Goal: Task Accomplishment & Management: Use online tool/utility

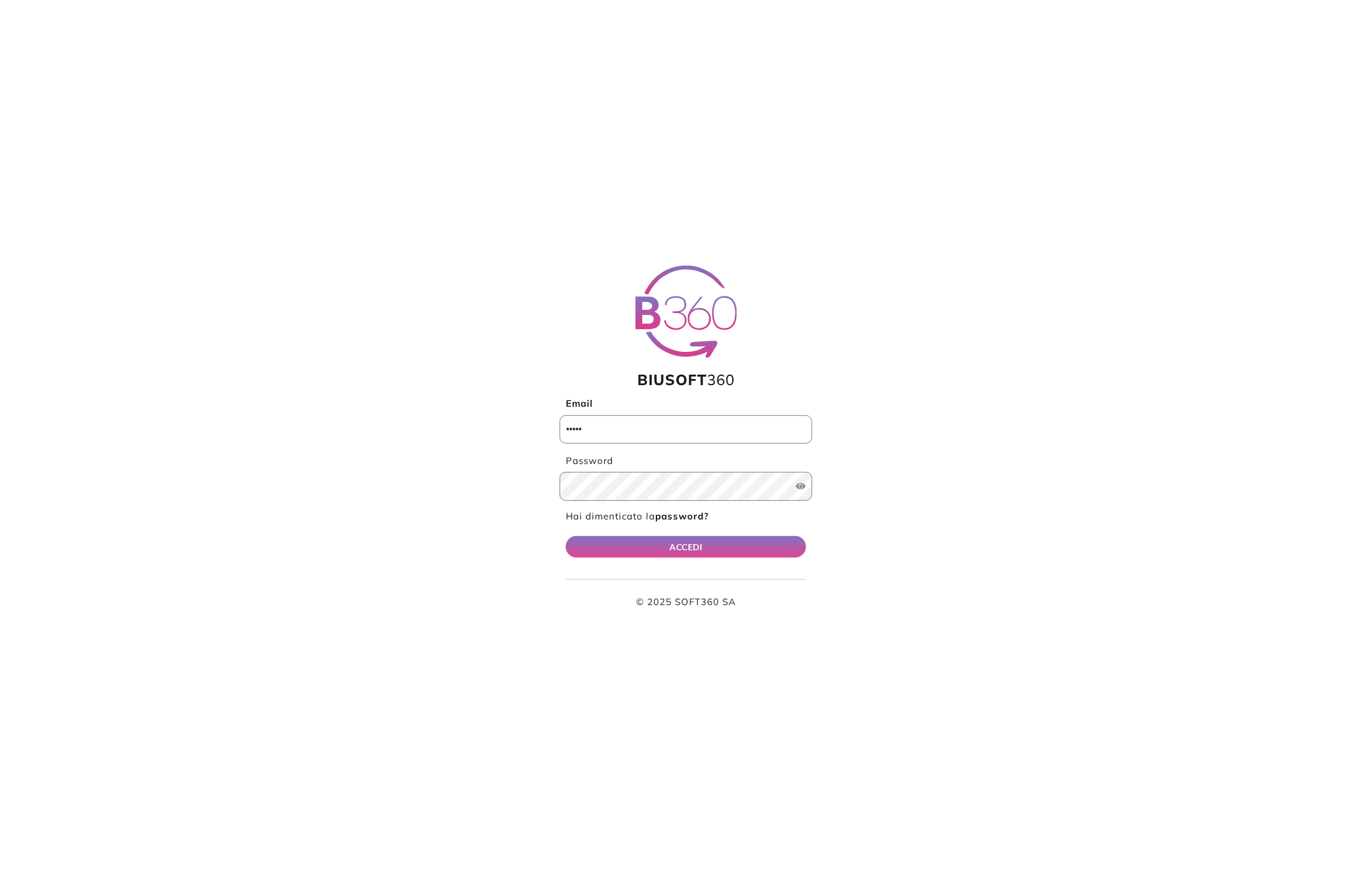
type input "**********"
click at [685, 555] on button "ACCEDI" at bounding box center [686, 547] width 241 height 21
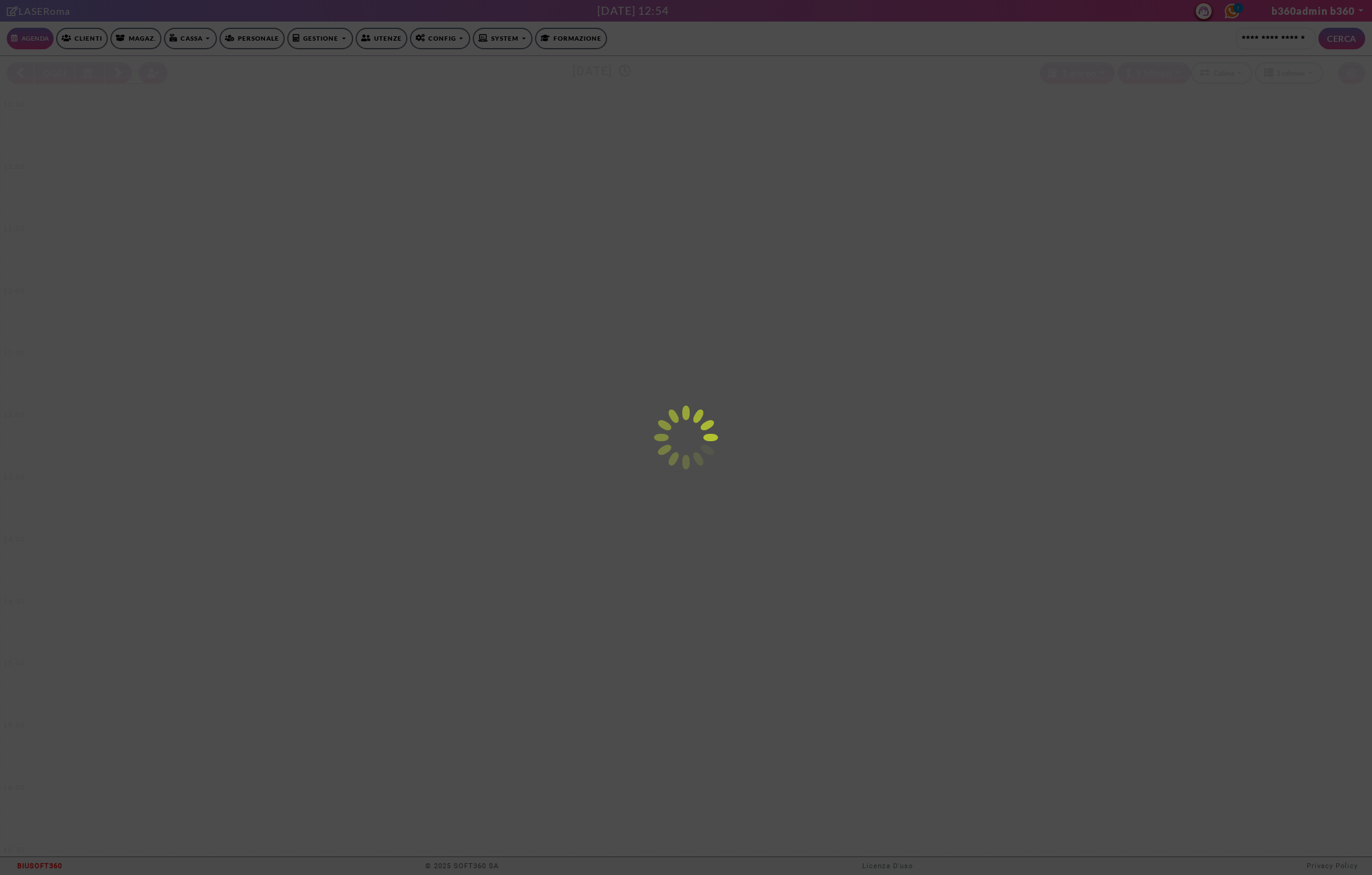
select select "*********"
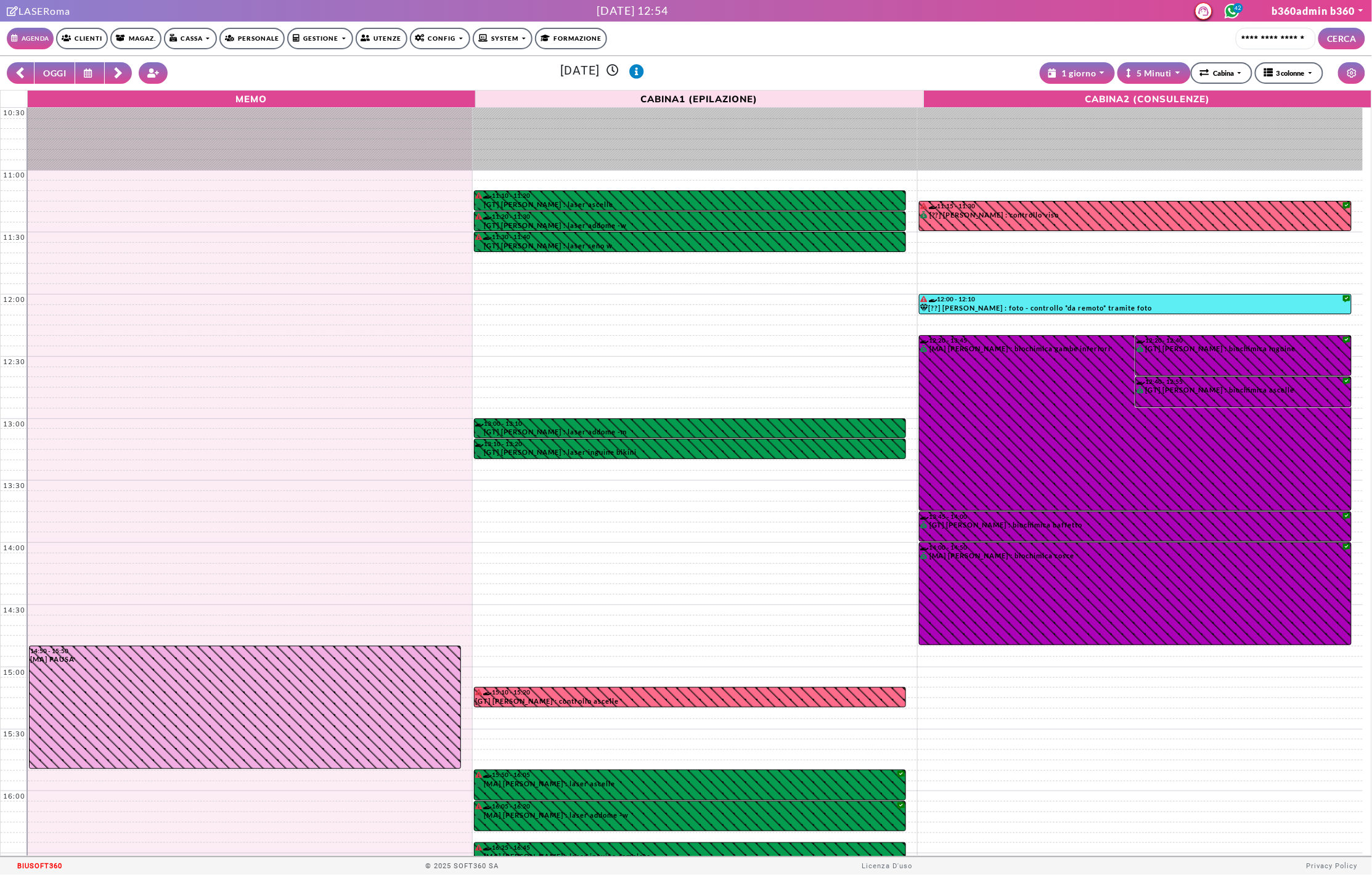
click at [84, 45] on link "Clienti" at bounding box center [82, 38] width 51 height 21
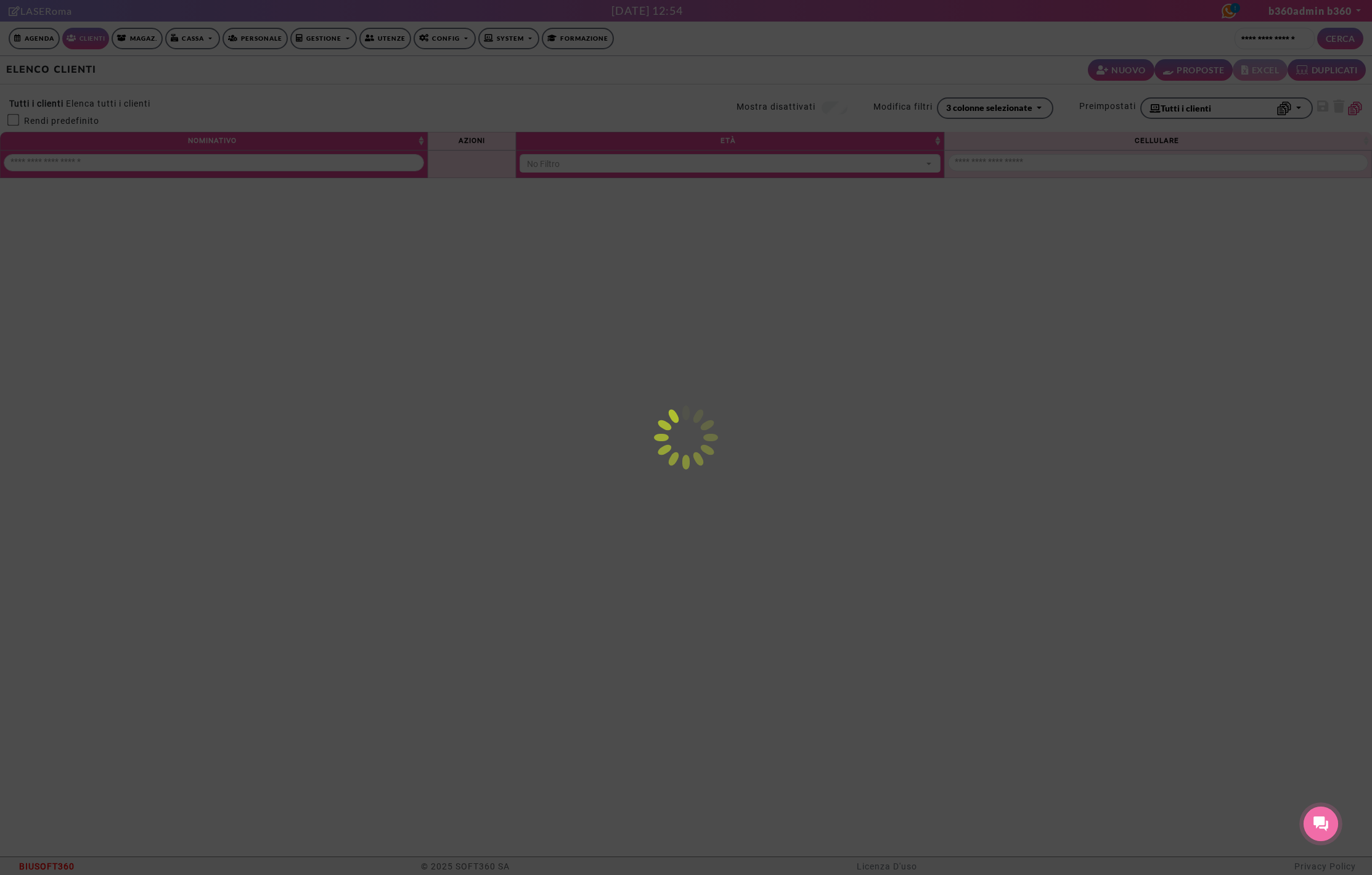
select select
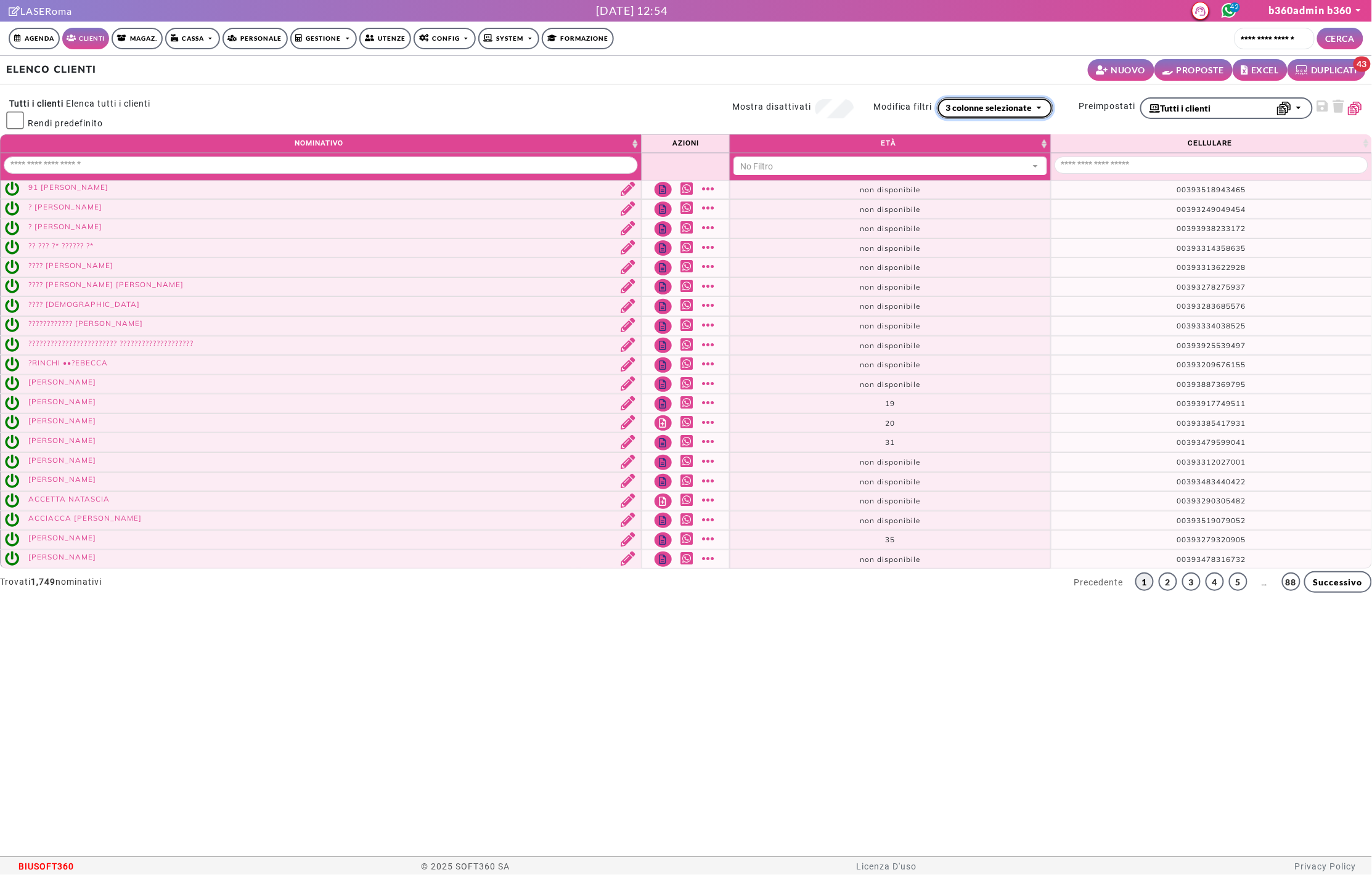
click at [1002, 109] on div "3 colonne selezionate" at bounding box center [989, 107] width 86 height 13
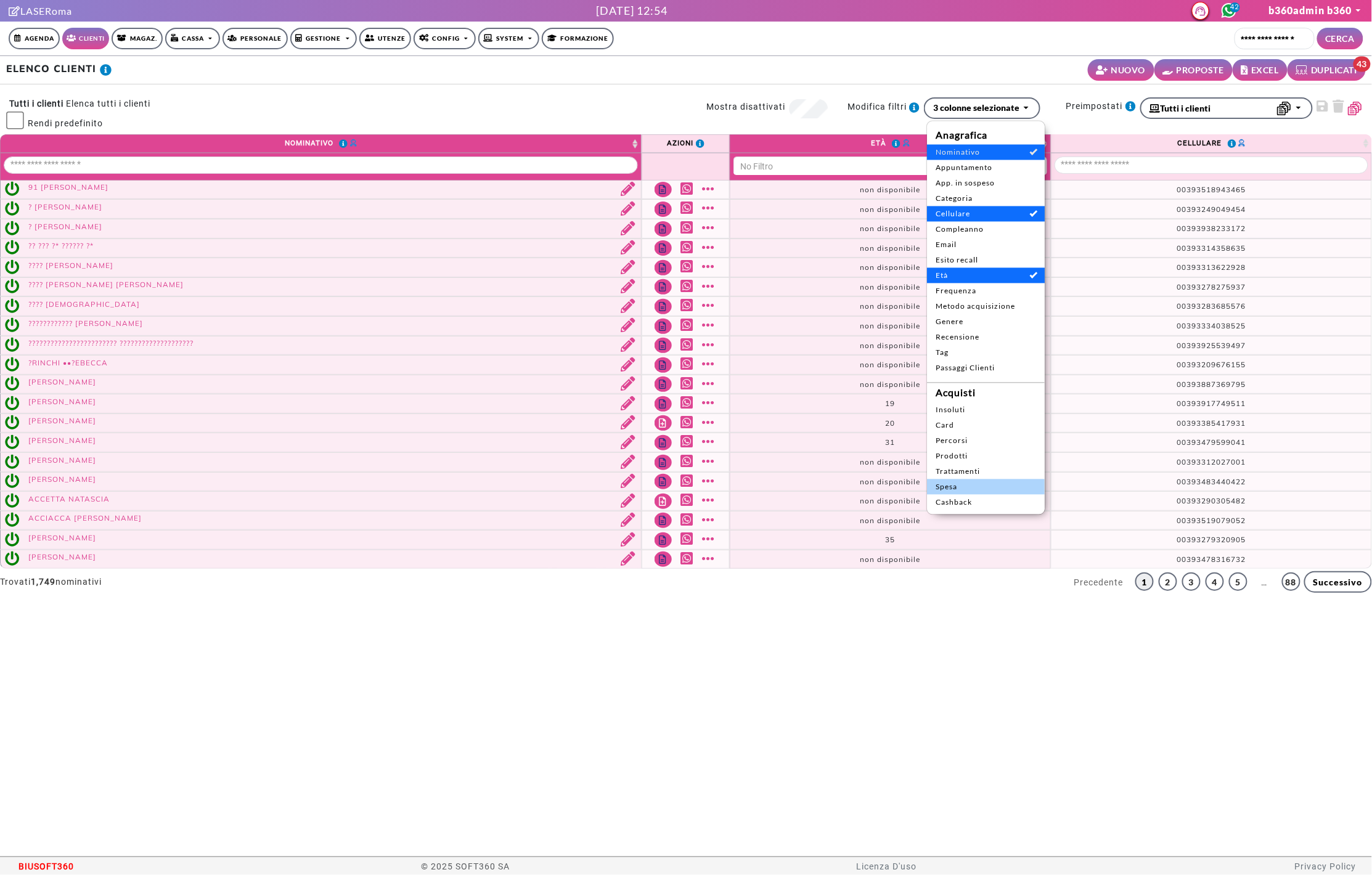
click at [969, 483] on span "Spesa" at bounding box center [986, 487] width 100 height 11
select select "**"
select select
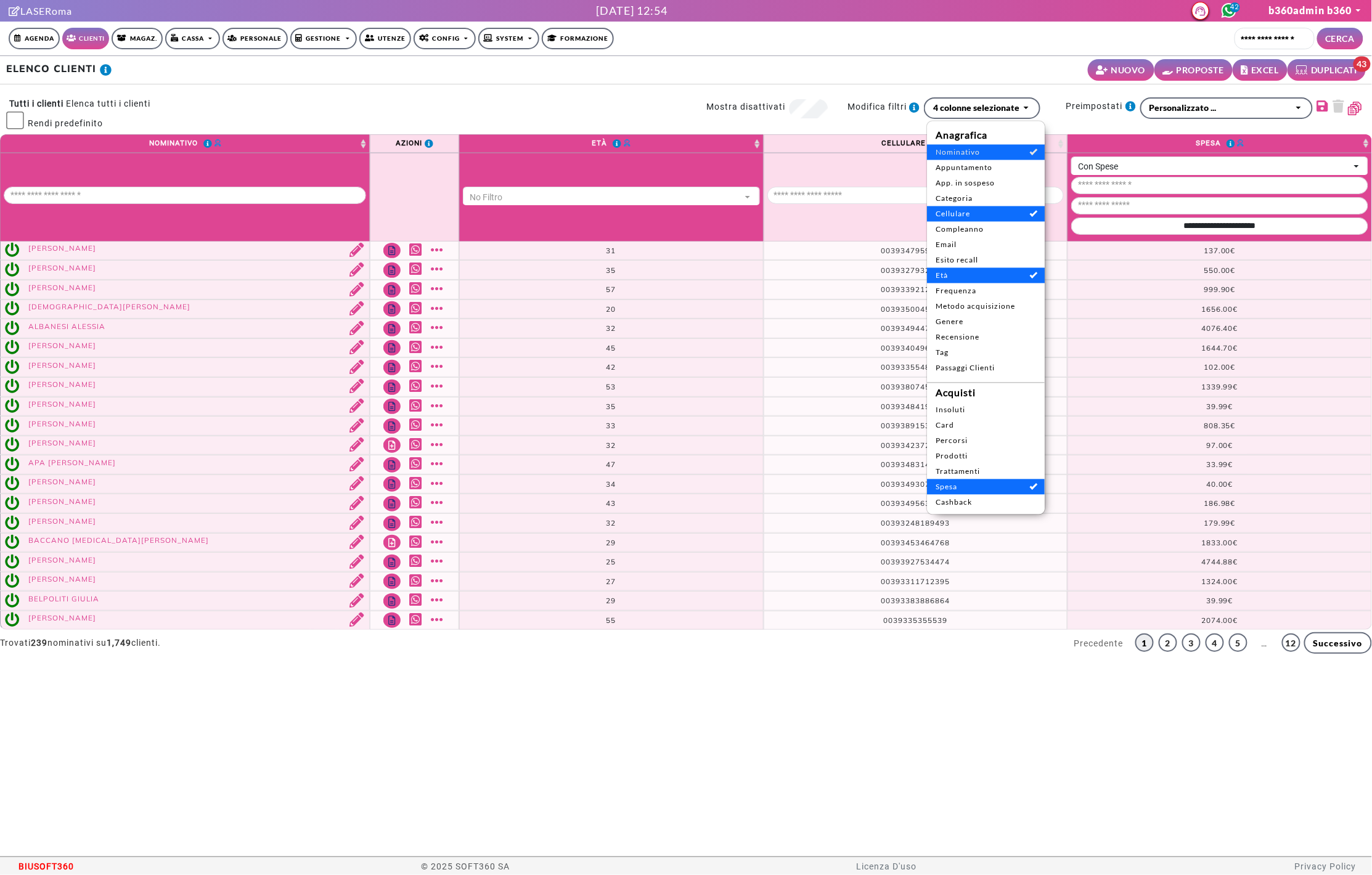
click at [171, 749] on div "ELENCO CLIENTI NUOVO PROPOSTE EXCEL DUPLICATI 43 0 Tutti i clienti Elenca tutti…" at bounding box center [686, 456] width 1372 height 800
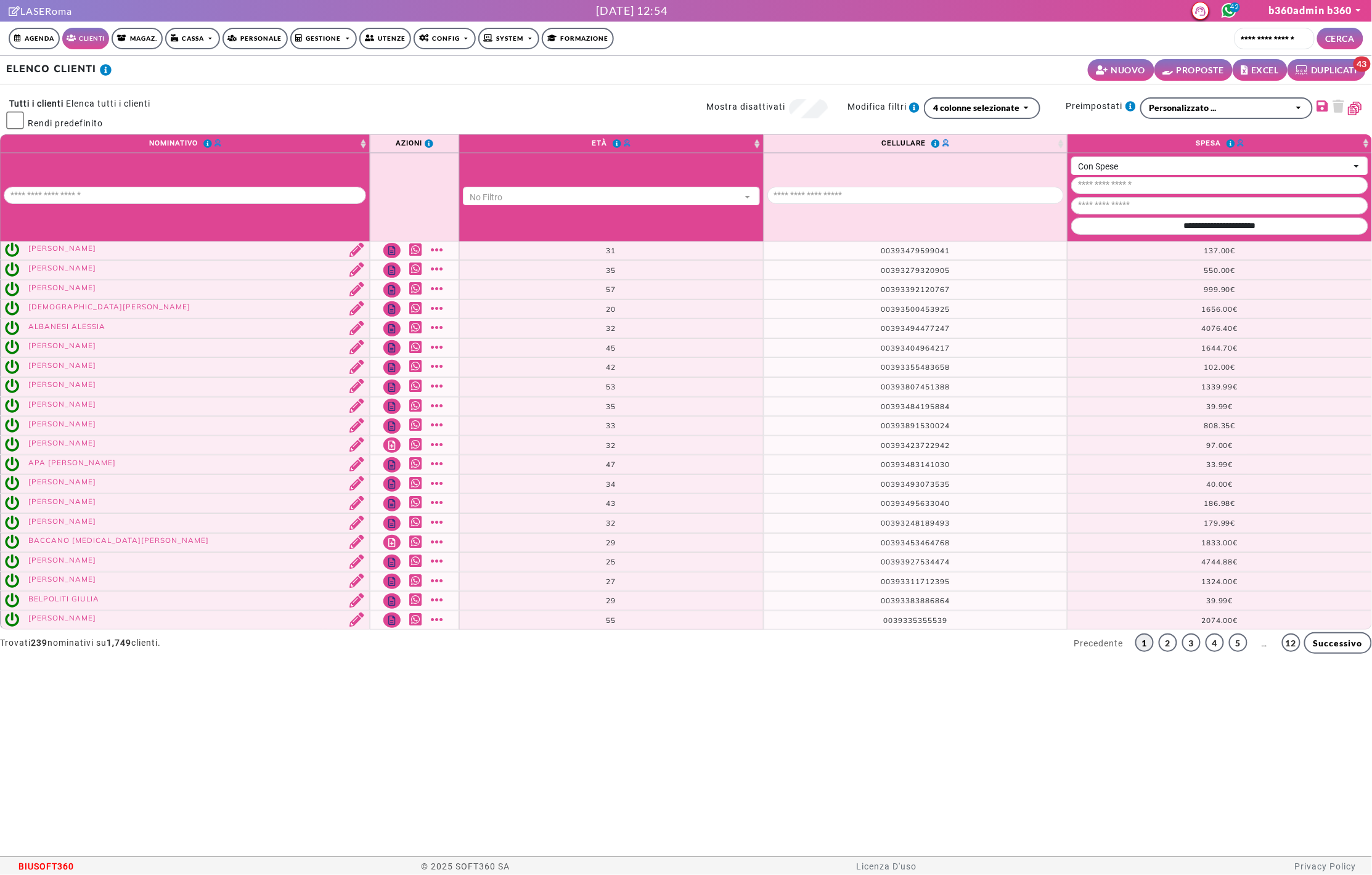
click at [59, 863] on span "BIUSOFT360" at bounding box center [47, 866] width 55 height 19
click at [60, 863] on span "BIUSOFT360" at bounding box center [47, 866] width 55 height 19
click at [60, 862] on span "BIUSOFT360" at bounding box center [47, 866] width 55 height 19
click at [60, 862] on span "BIUSOFT360" at bounding box center [47, 866] width 55 height 19
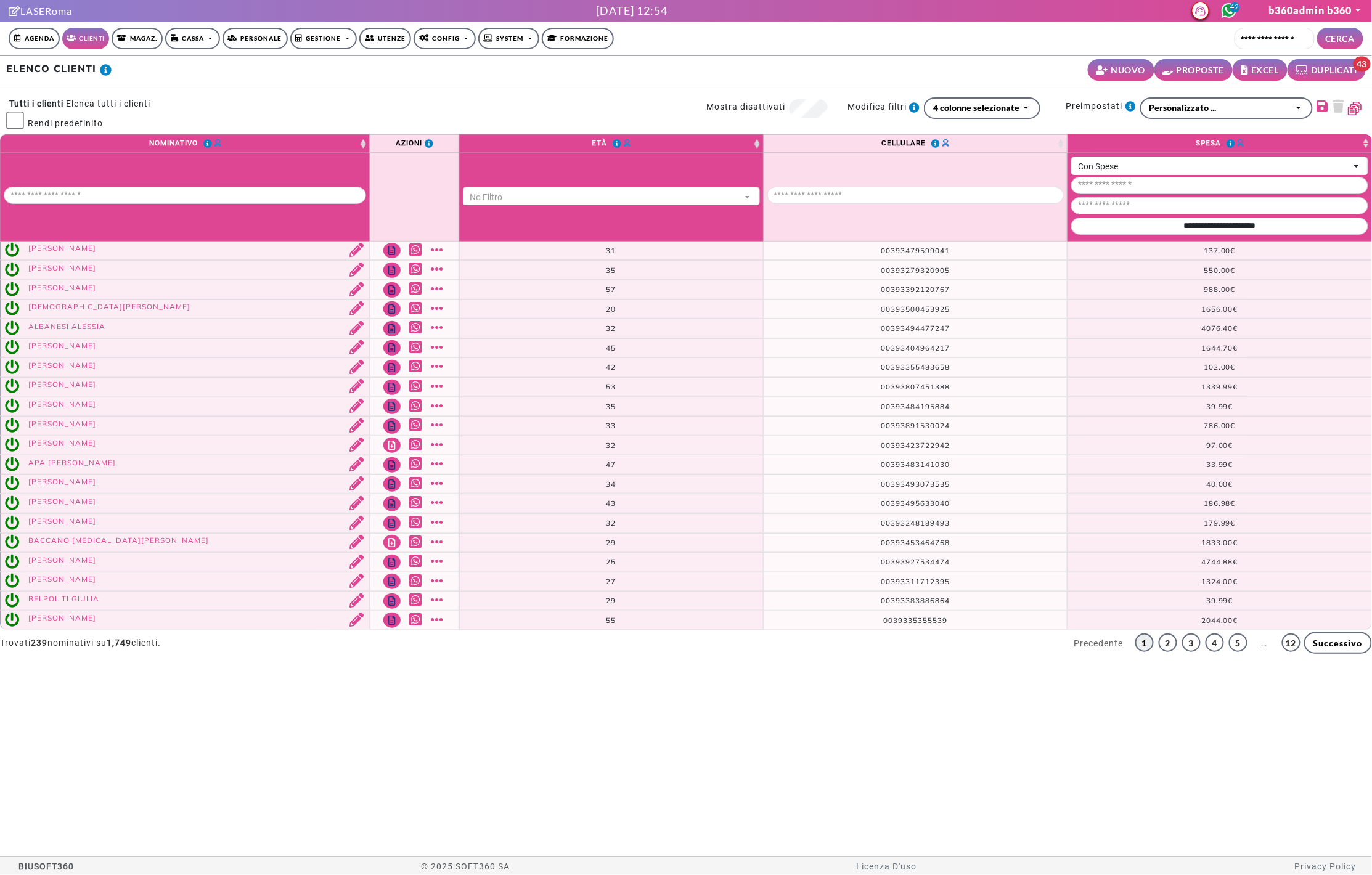
click at [60, 862] on span "BIUSOFT360" at bounding box center [47, 866] width 55 height 19
click at [939, 111] on div "4 colonne selezionate" at bounding box center [976, 107] width 86 height 13
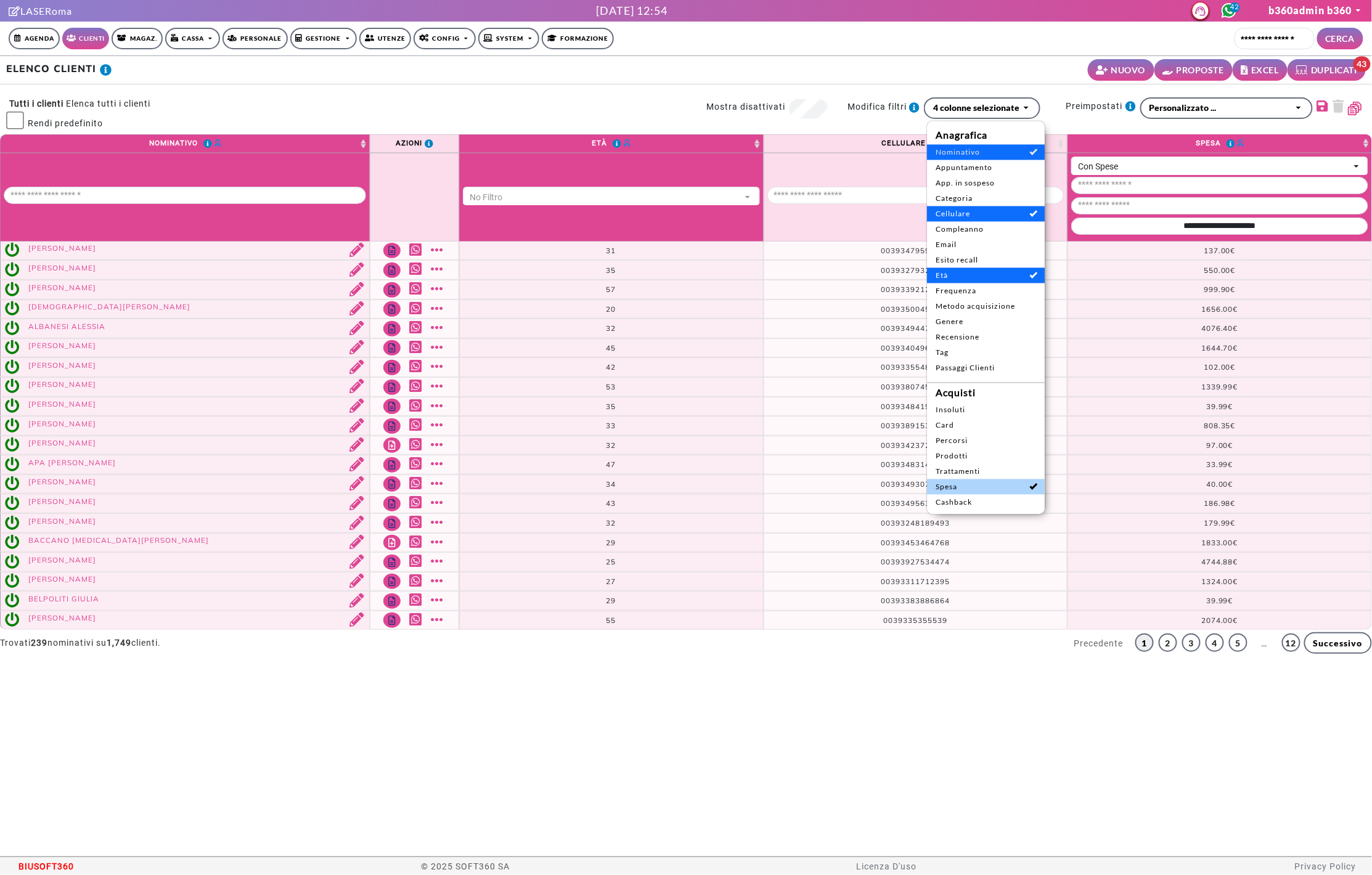
click at [948, 485] on span "Spesa" at bounding box center [986, 487] width 100 height 11
select select
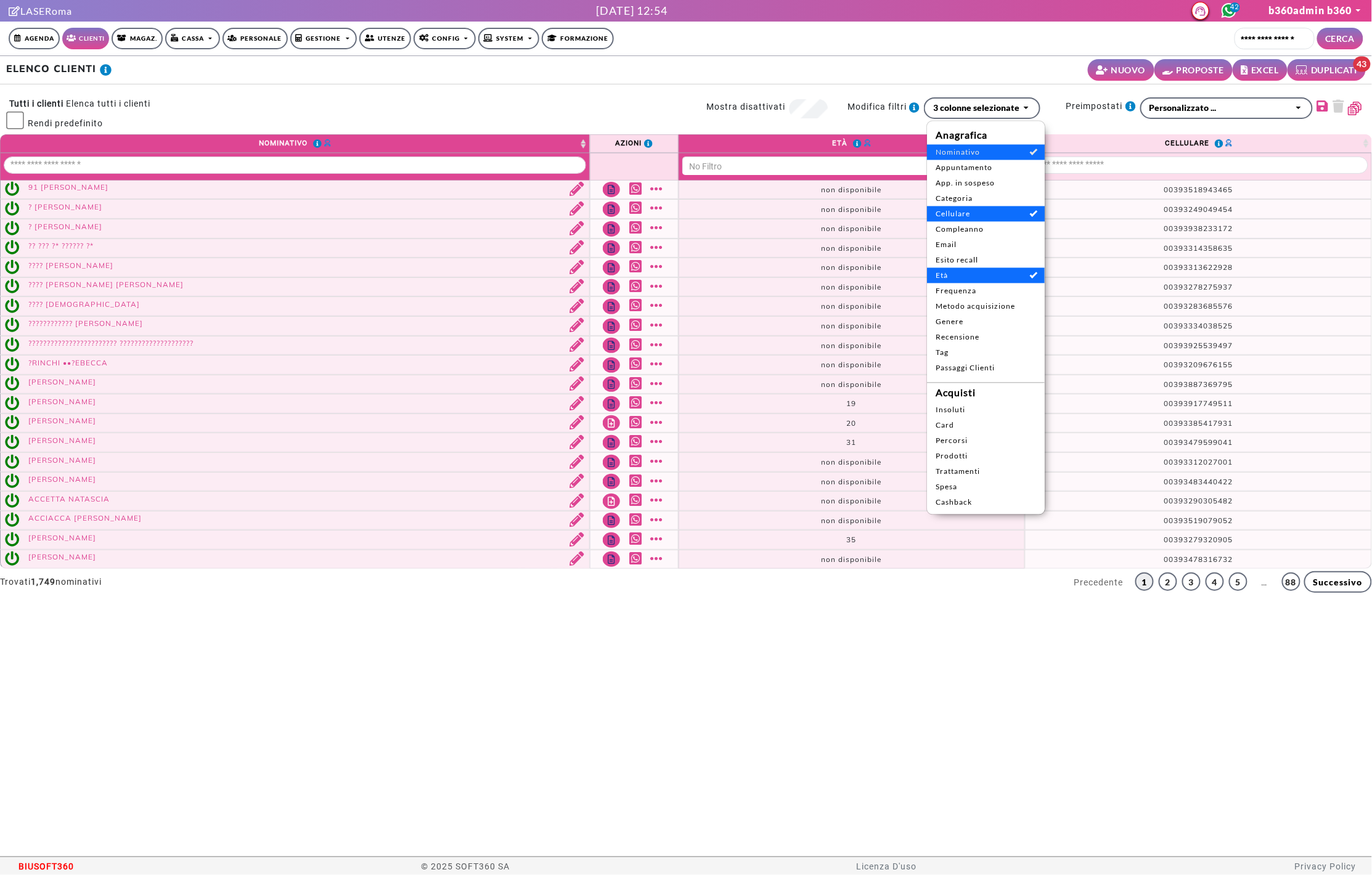
click at [953, 51] on nav "Agenda Clienti Magaz. Cassa Emissione Documenti Gestione documenti Personale Ge…" at bounding box center [686, 38] width 1355 height 34
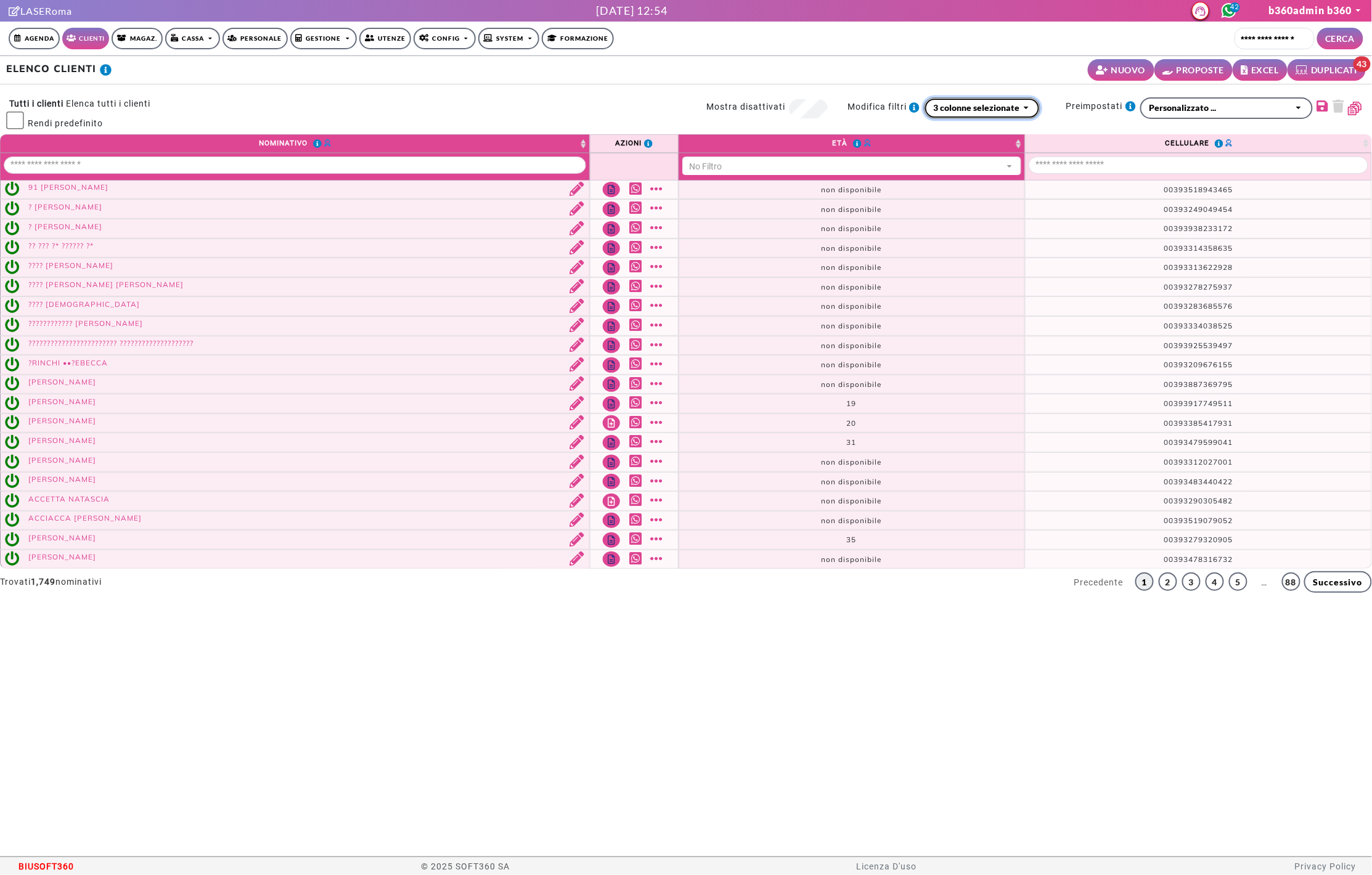
click at [976, 108] on div "3 colonne selezionate" at bounding box center [976, 107] width 86 height 13
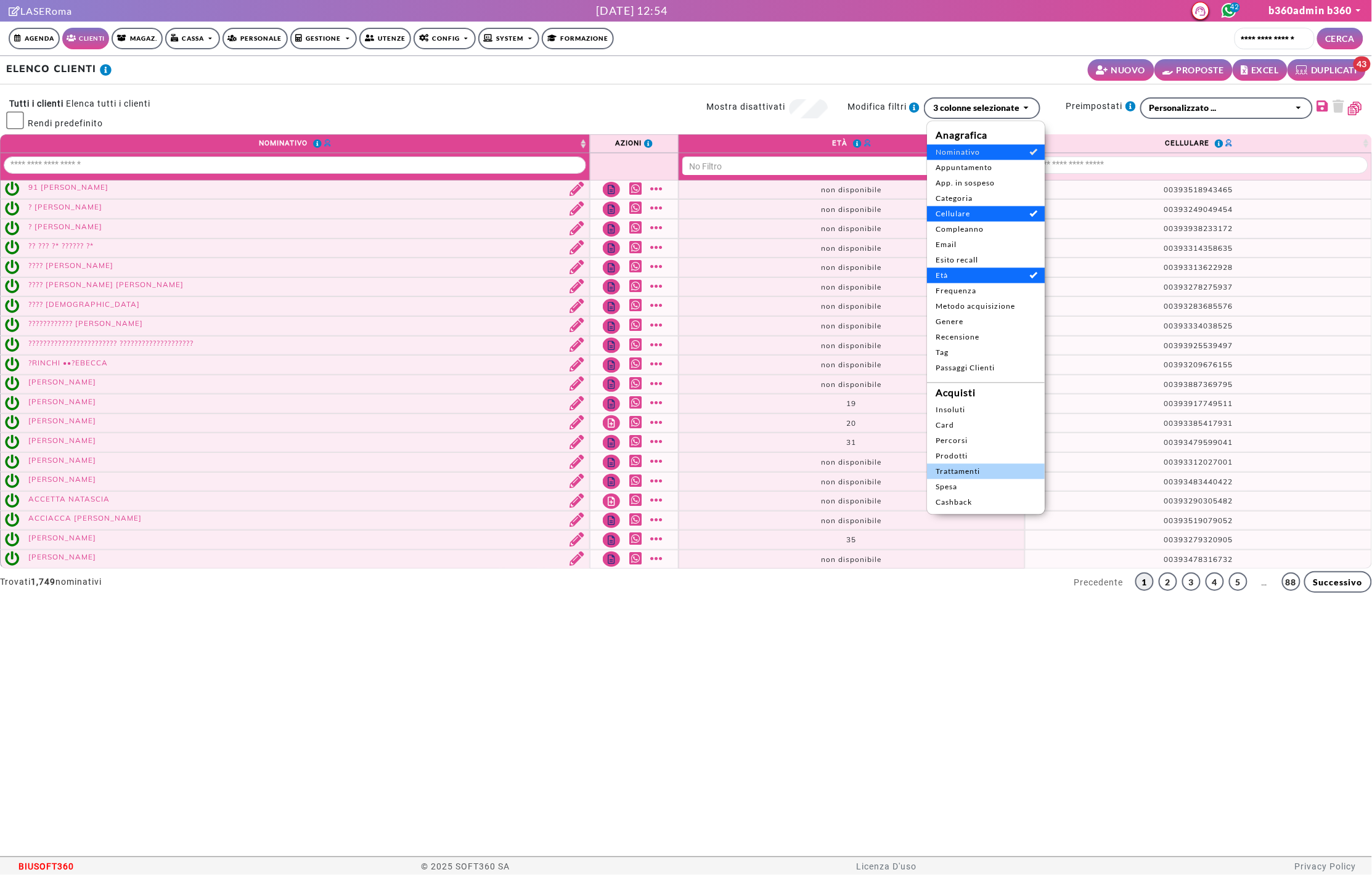
click at [969, 470] on span "Trattamenti" at bounding box center [986, 471] width 100 height 11
select select
select select "*****"
select select
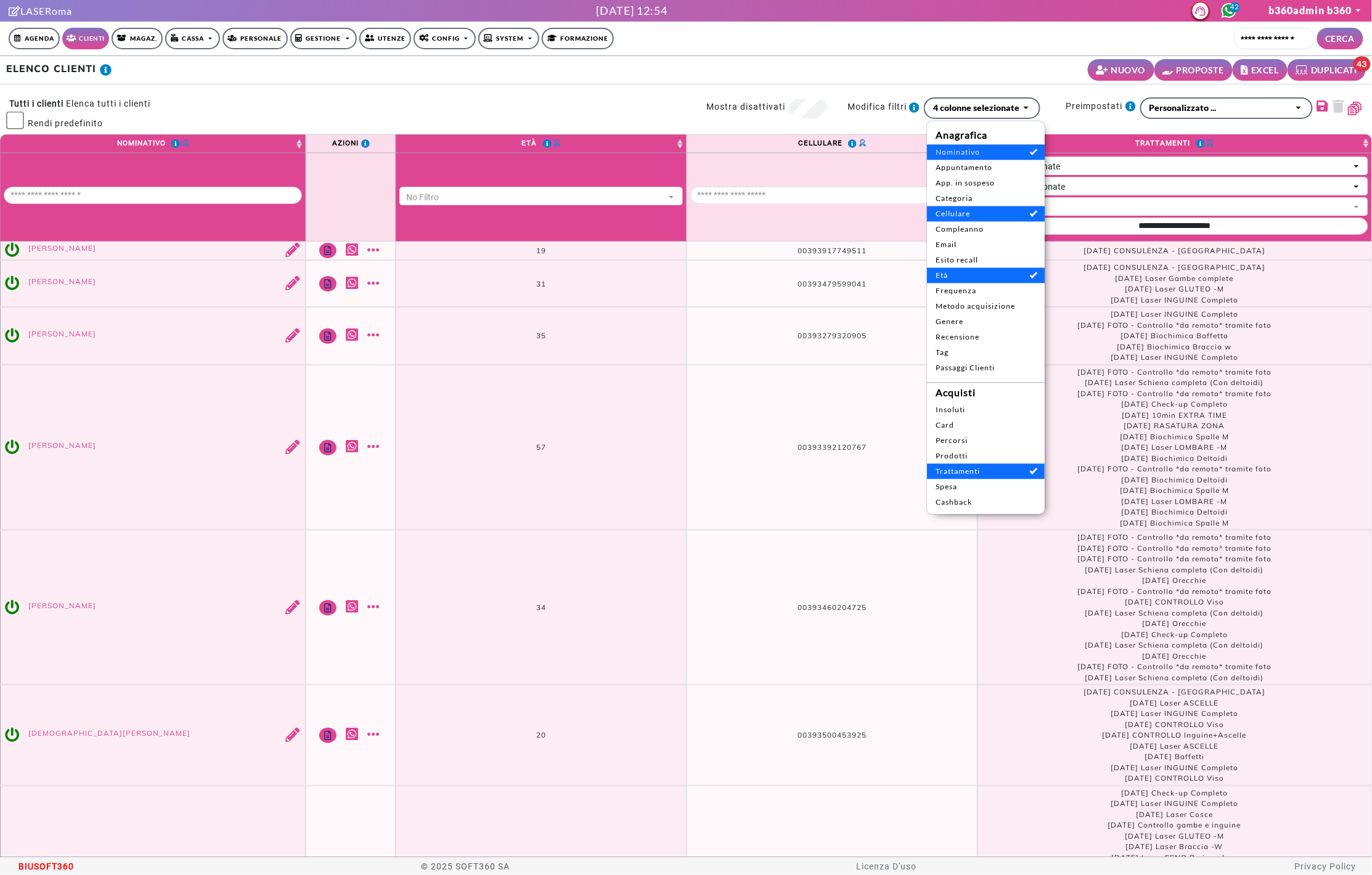
click at [675, 382] on td "57" at bounding box center [541, 448] width 291 height 166
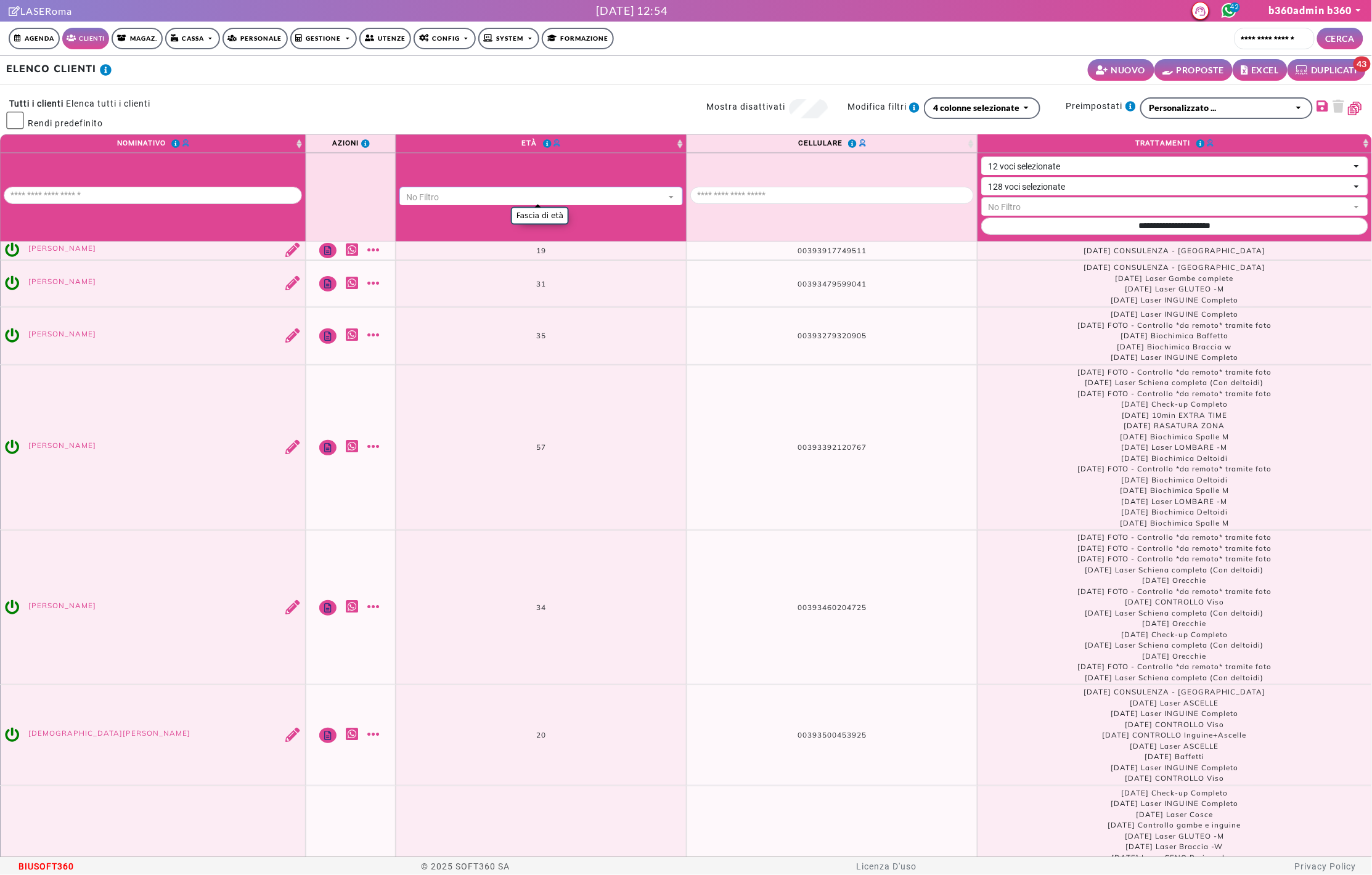
click at [598, 201] on div "No Filtro" at bounding box center [535, 197] width 257 height 13
click at [453, 231] on span "18 - 24" at bounding box center [429, 233] width 47 height 11
select select "*****"
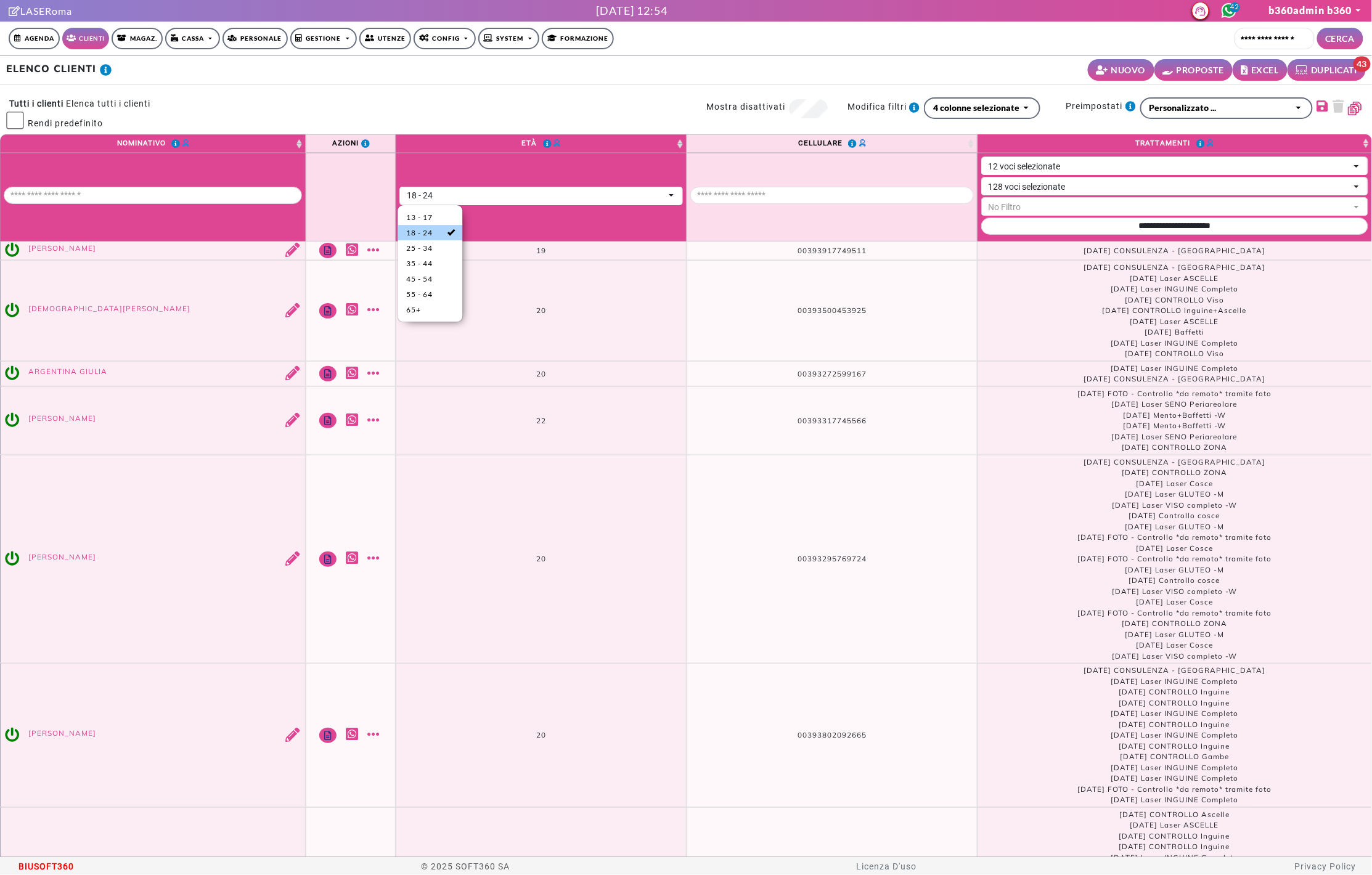
click at [441, 230] on span "18 - 24" at bounding box center [429, 233] width 47 height 11
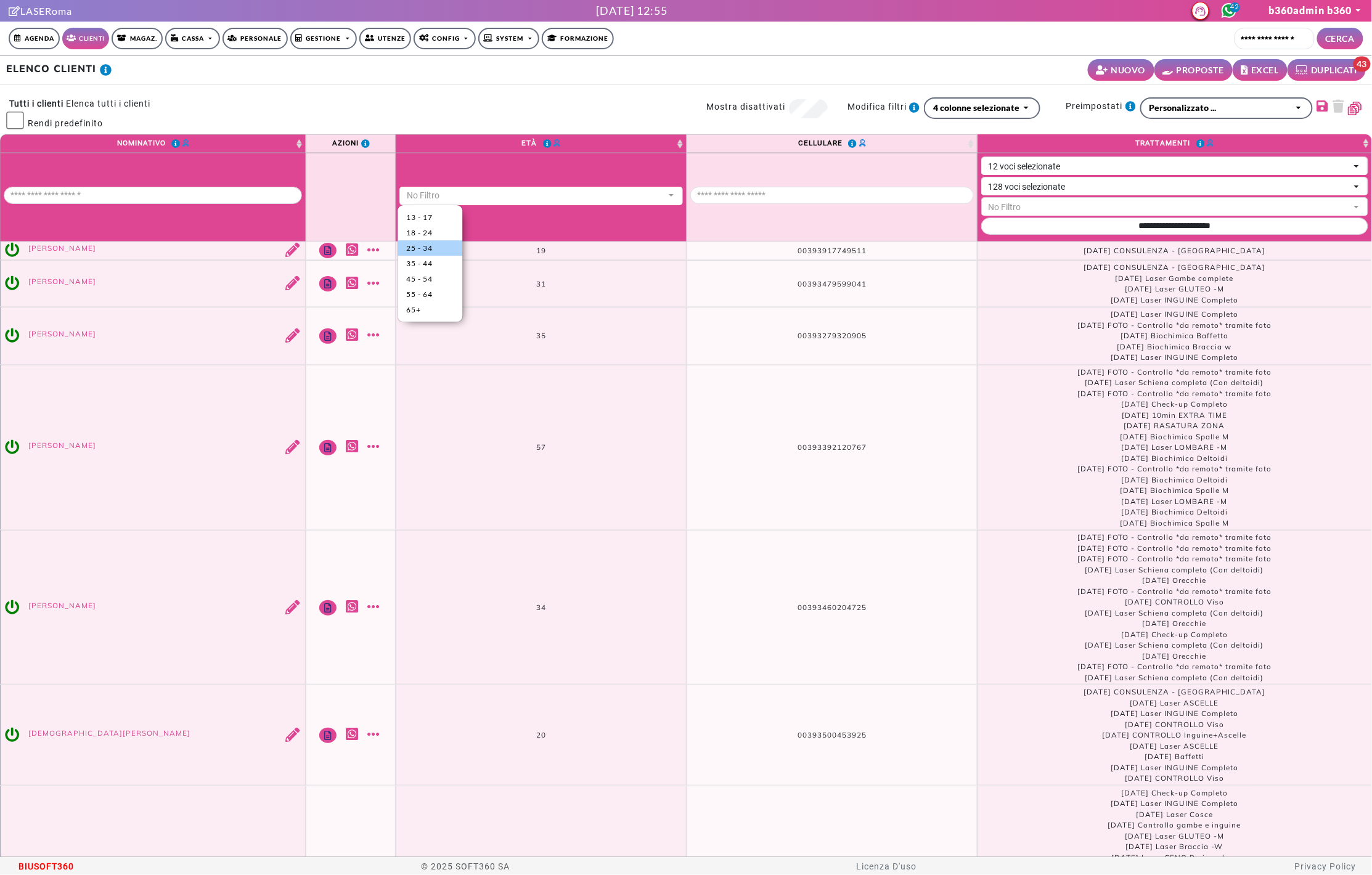
click at [440, 244] on span "25 - 34" at bounding box center [429, 248] width 47 height 11
select select "*****"
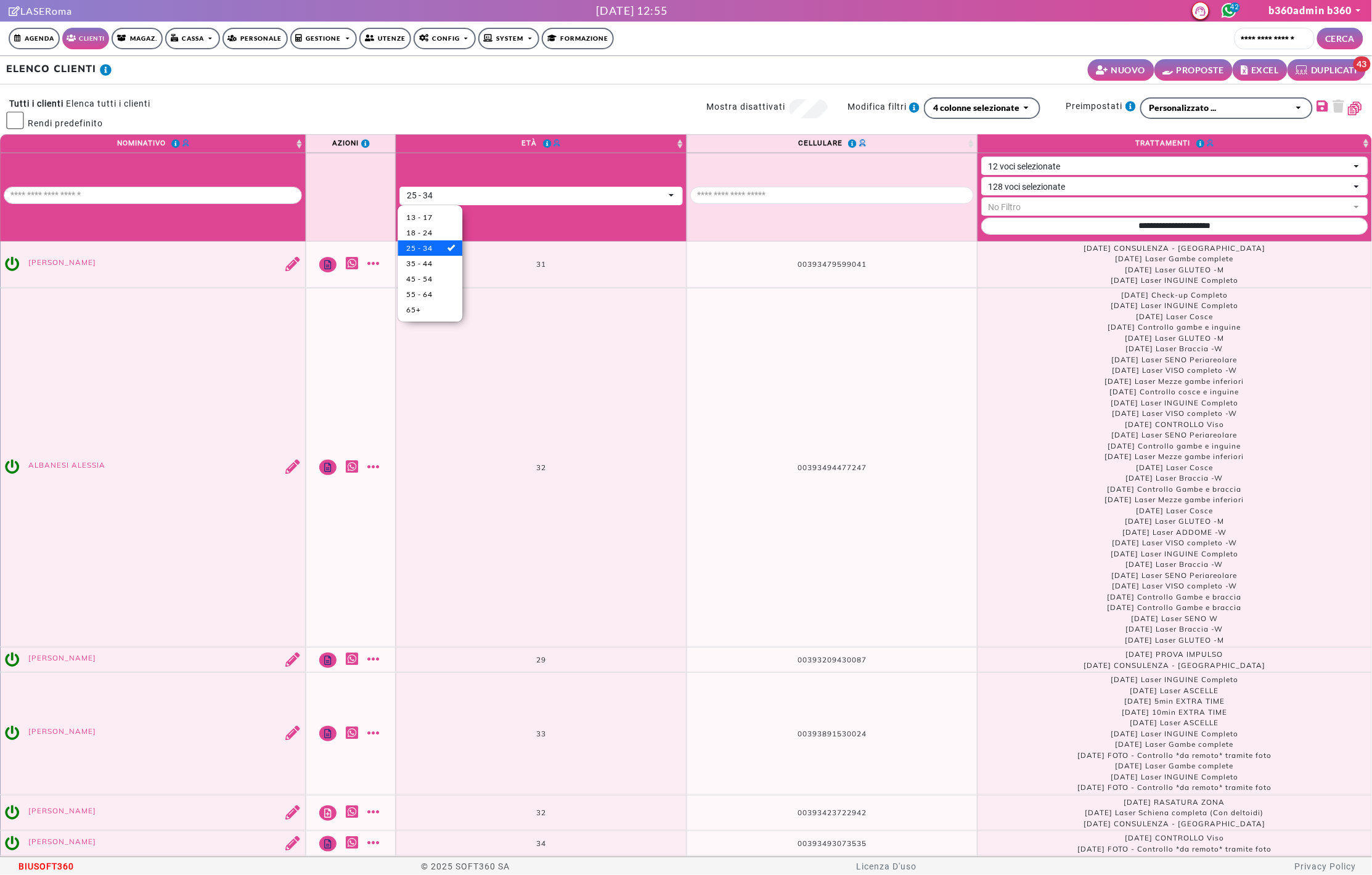
click at [628, 319] on td "32" at bounding box center [541, 467] width 291 height 360
click at [374, 464] on link "Mostra altro" at bounding box center [374, 467] width 15 height 14
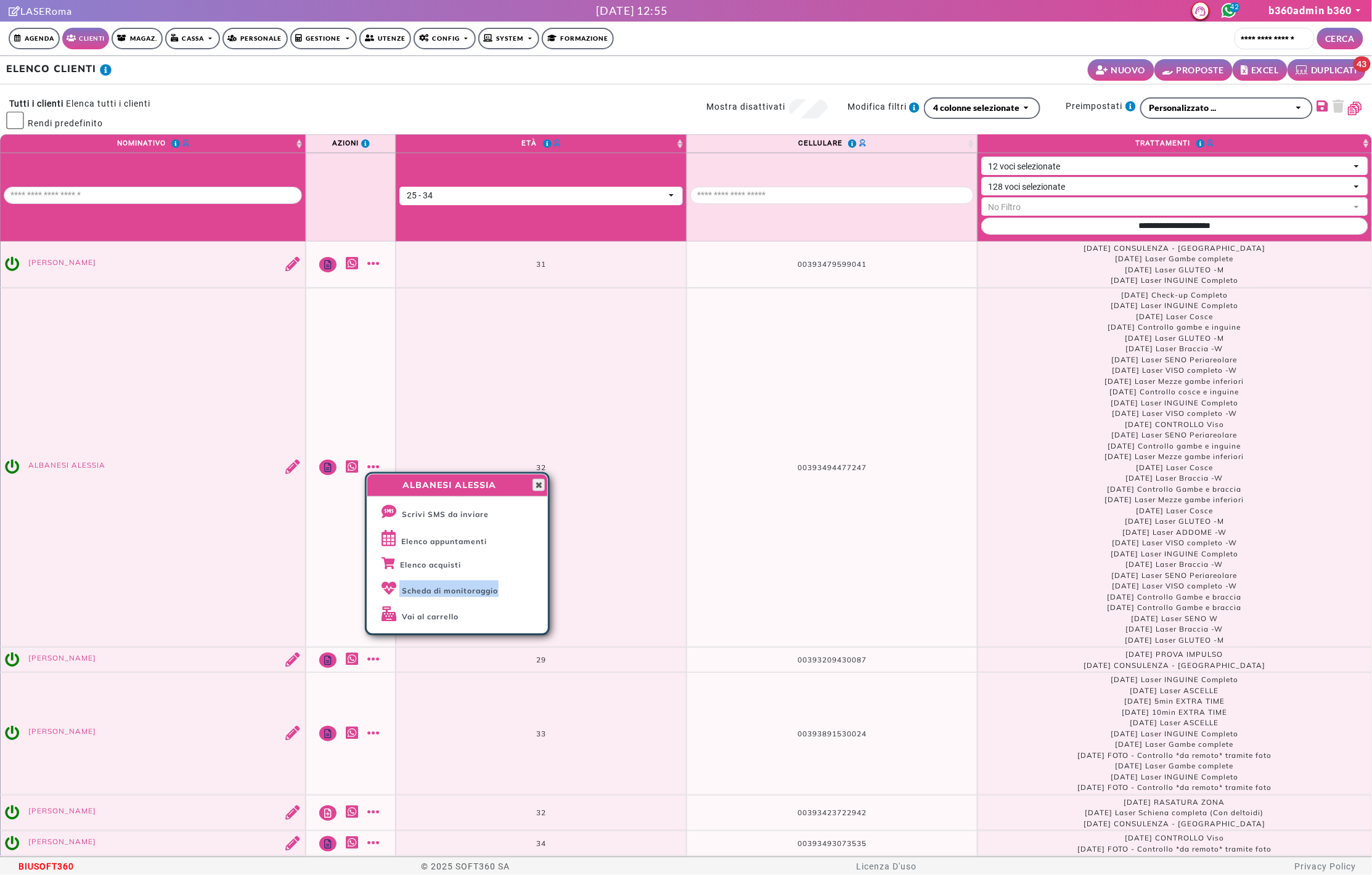
click at [538, 487] on span "button" at bounding box center [538, 485] width 10 height 10
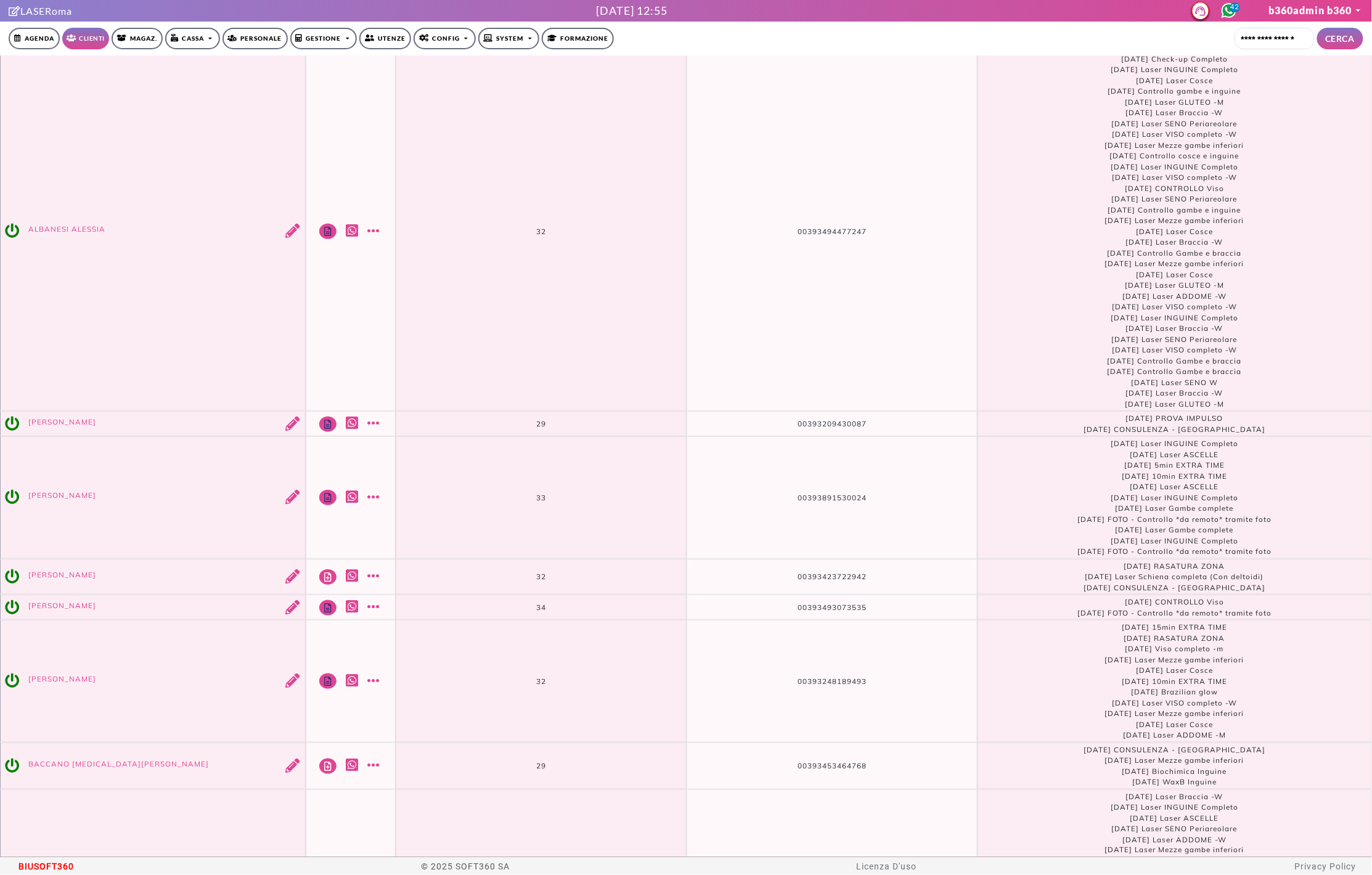
scroll to position [614, 0]
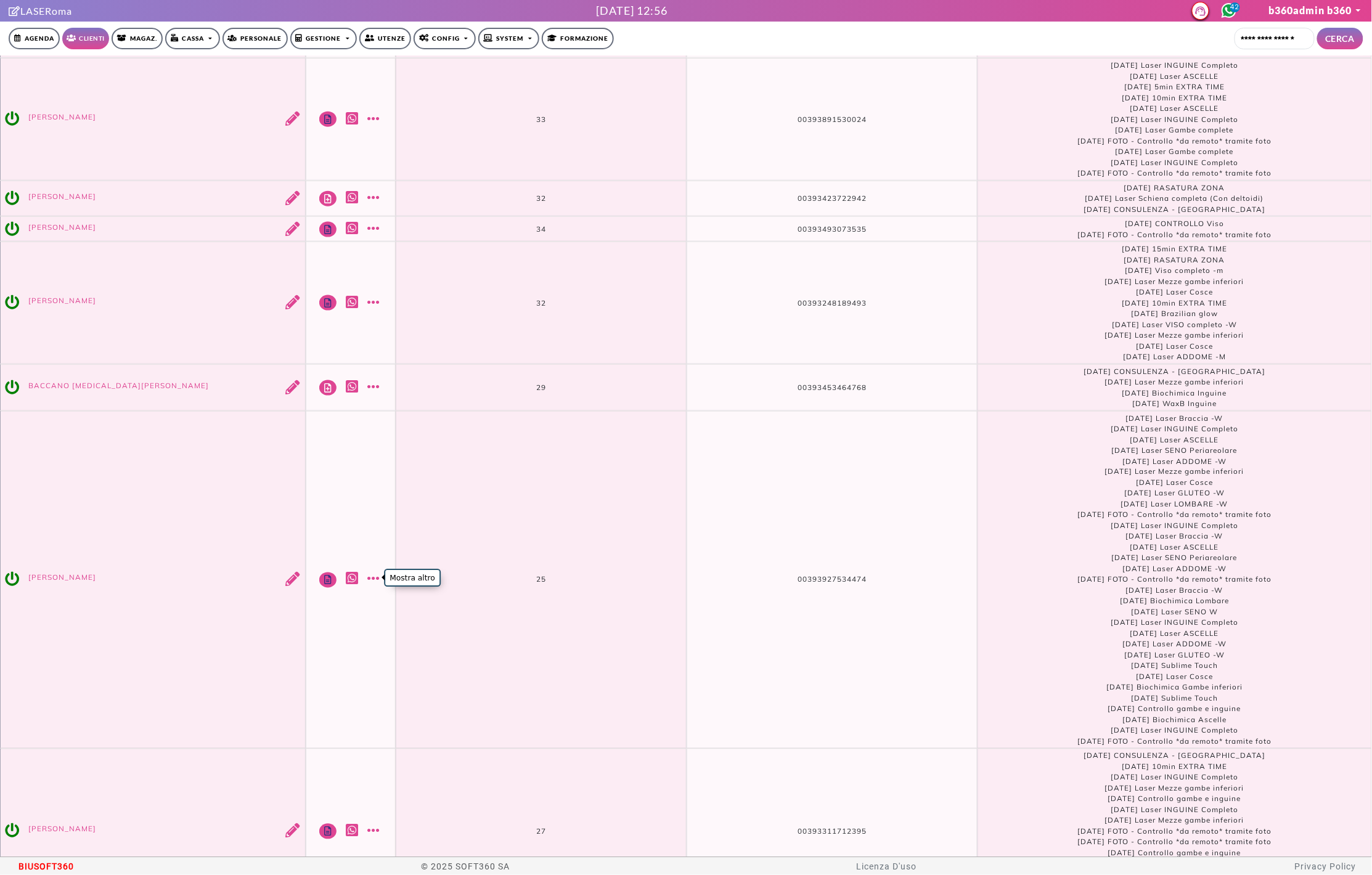
click at [376, 578] on link "Mostra altro" at bounding box center [374, 578] width 15 height 14
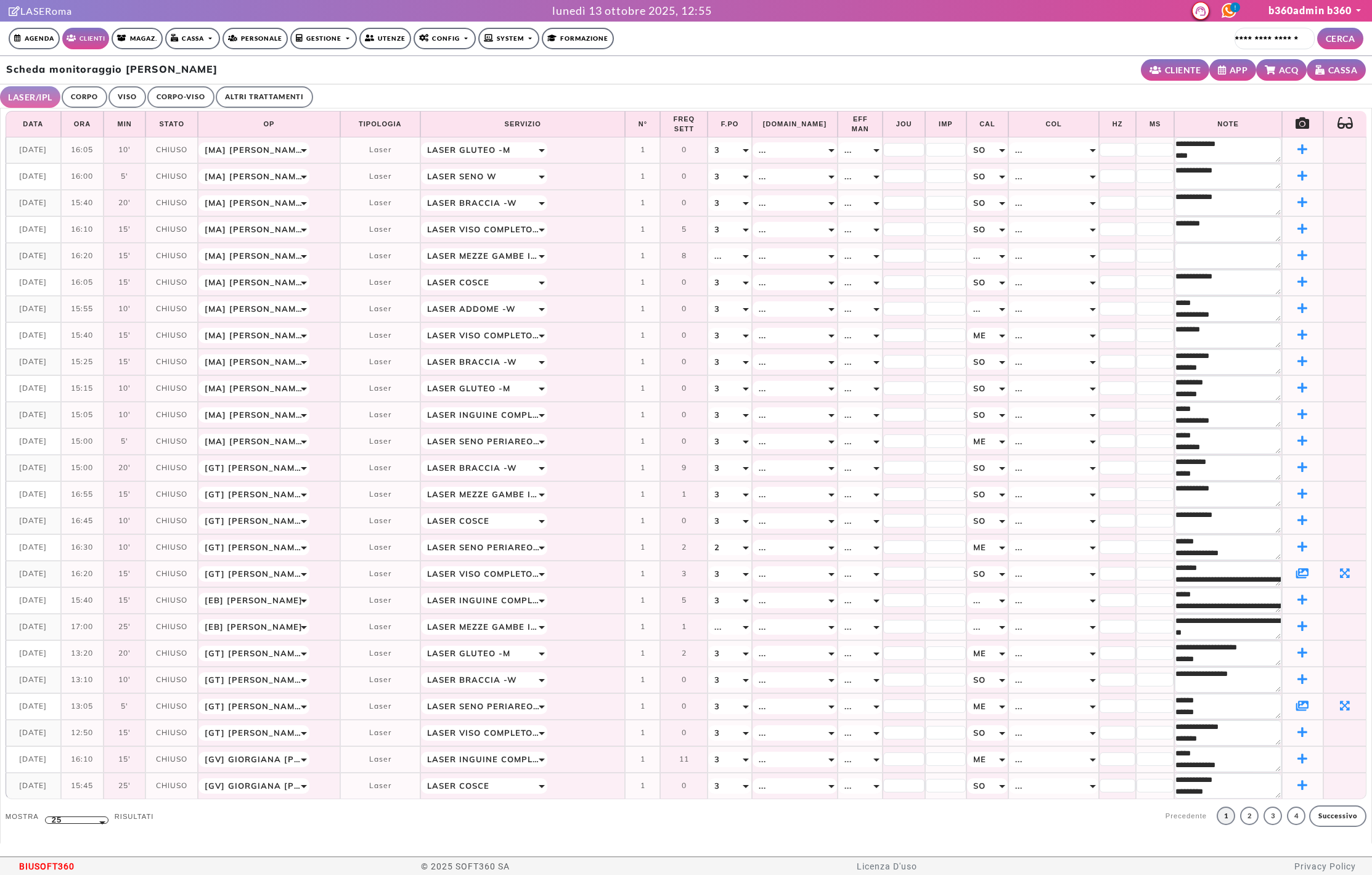
select select "**"
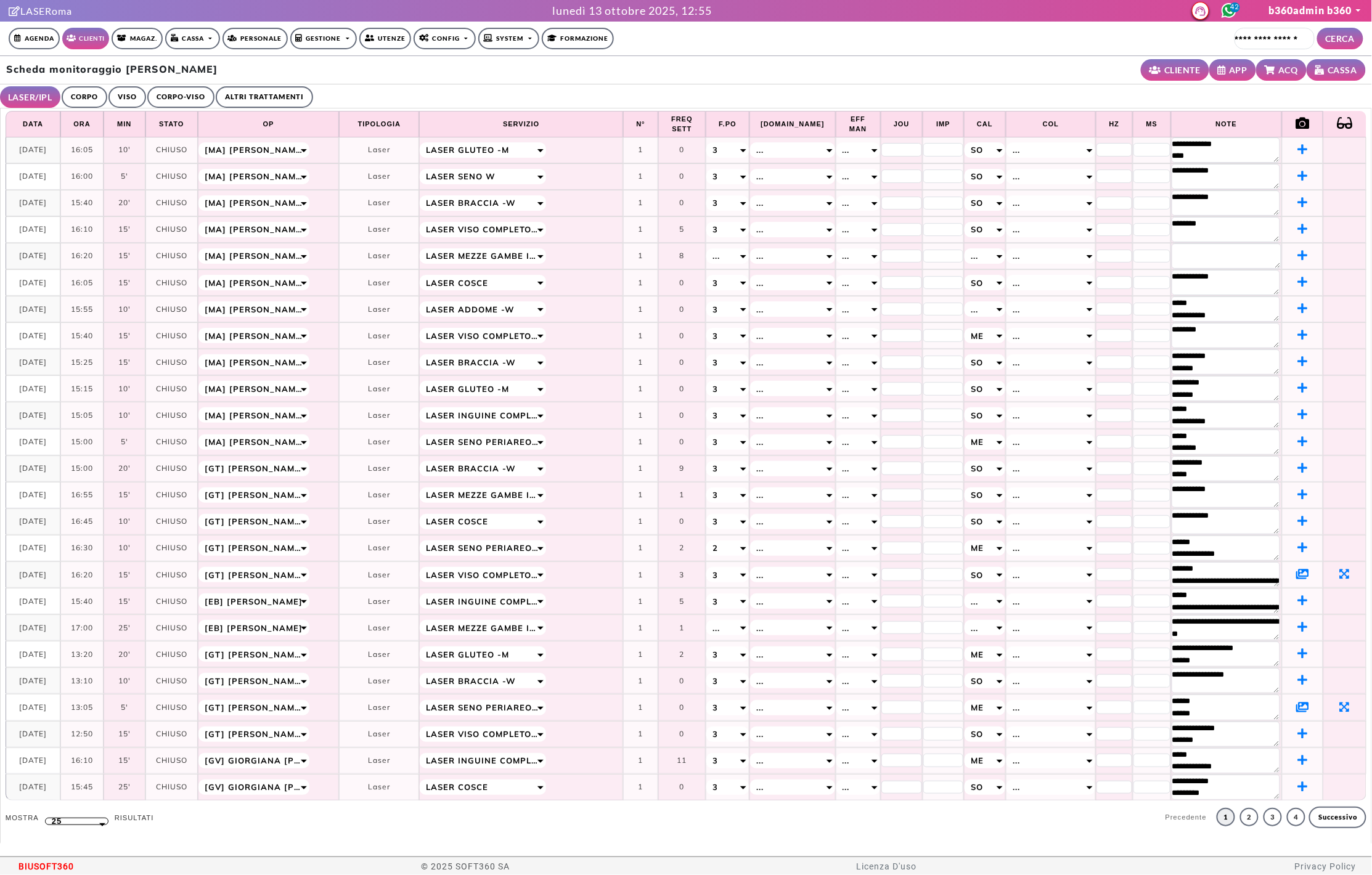
click at [1296, 580] on icon at bounding box center [1302, 574] width 13 height 11
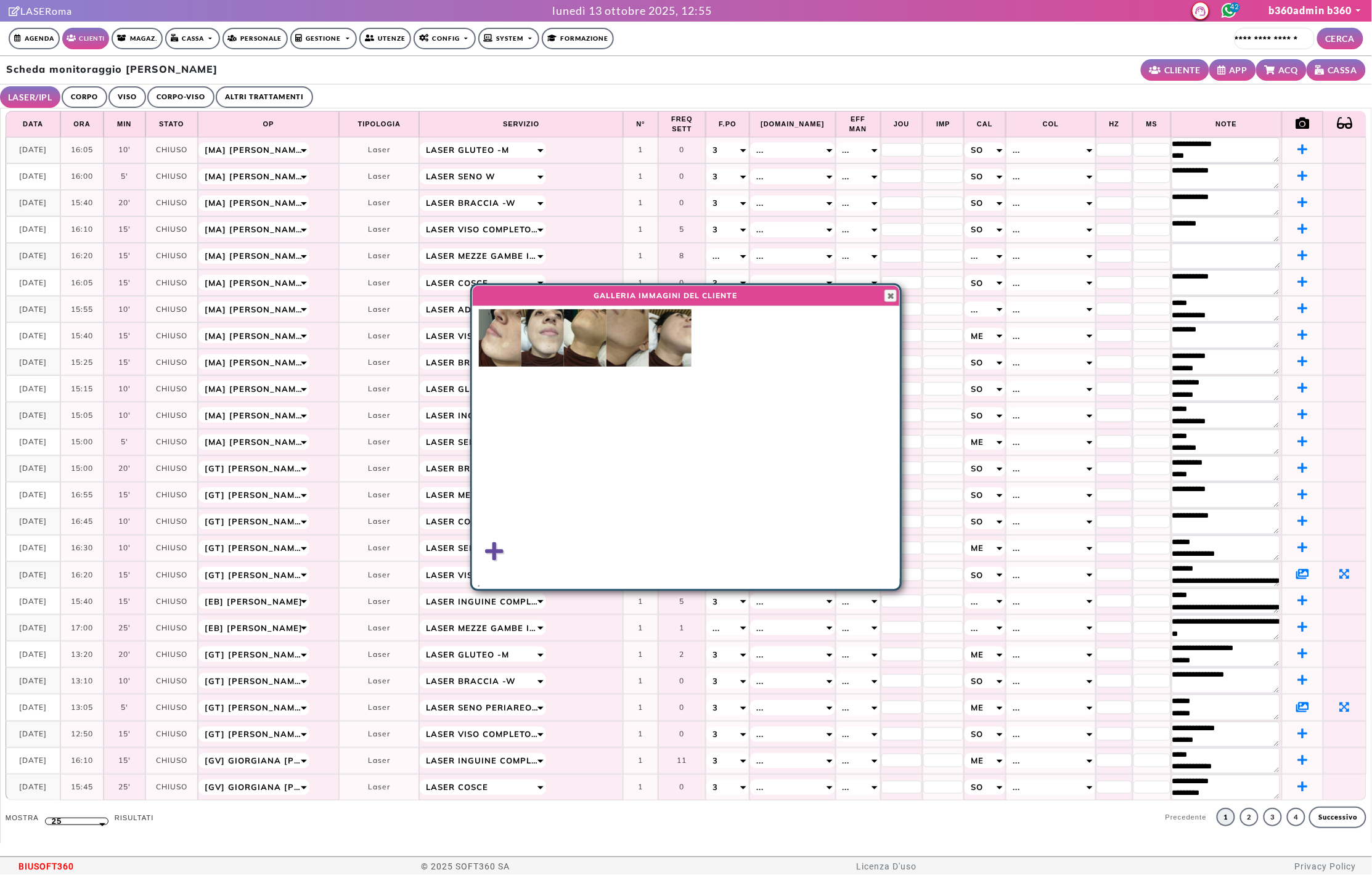
click at [492, 338] on img at bounding box center [500, 338] width 43 height 57
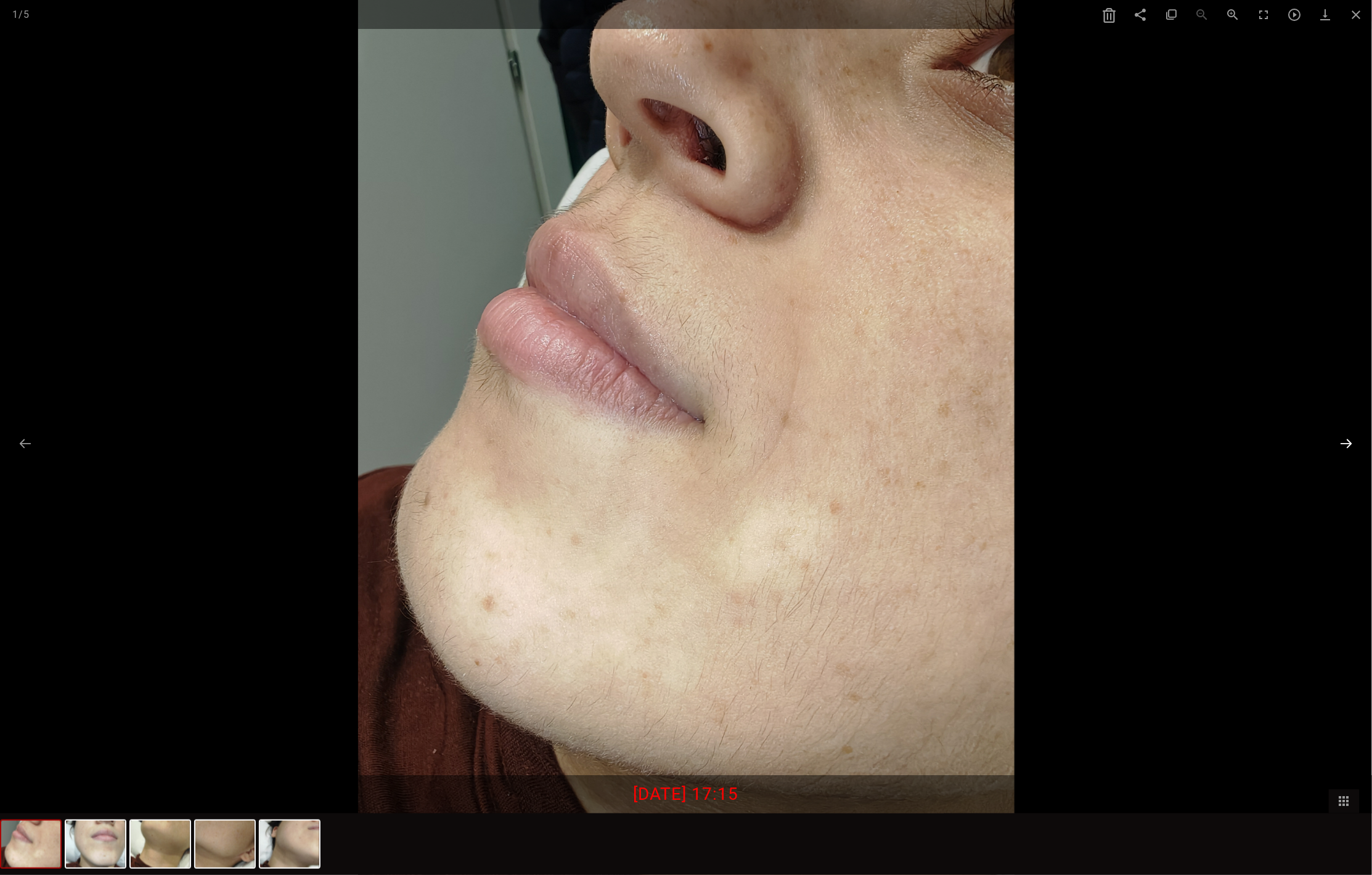
click at [1345, 445] on button at bounding box center [1347, 443] width 26 height 24
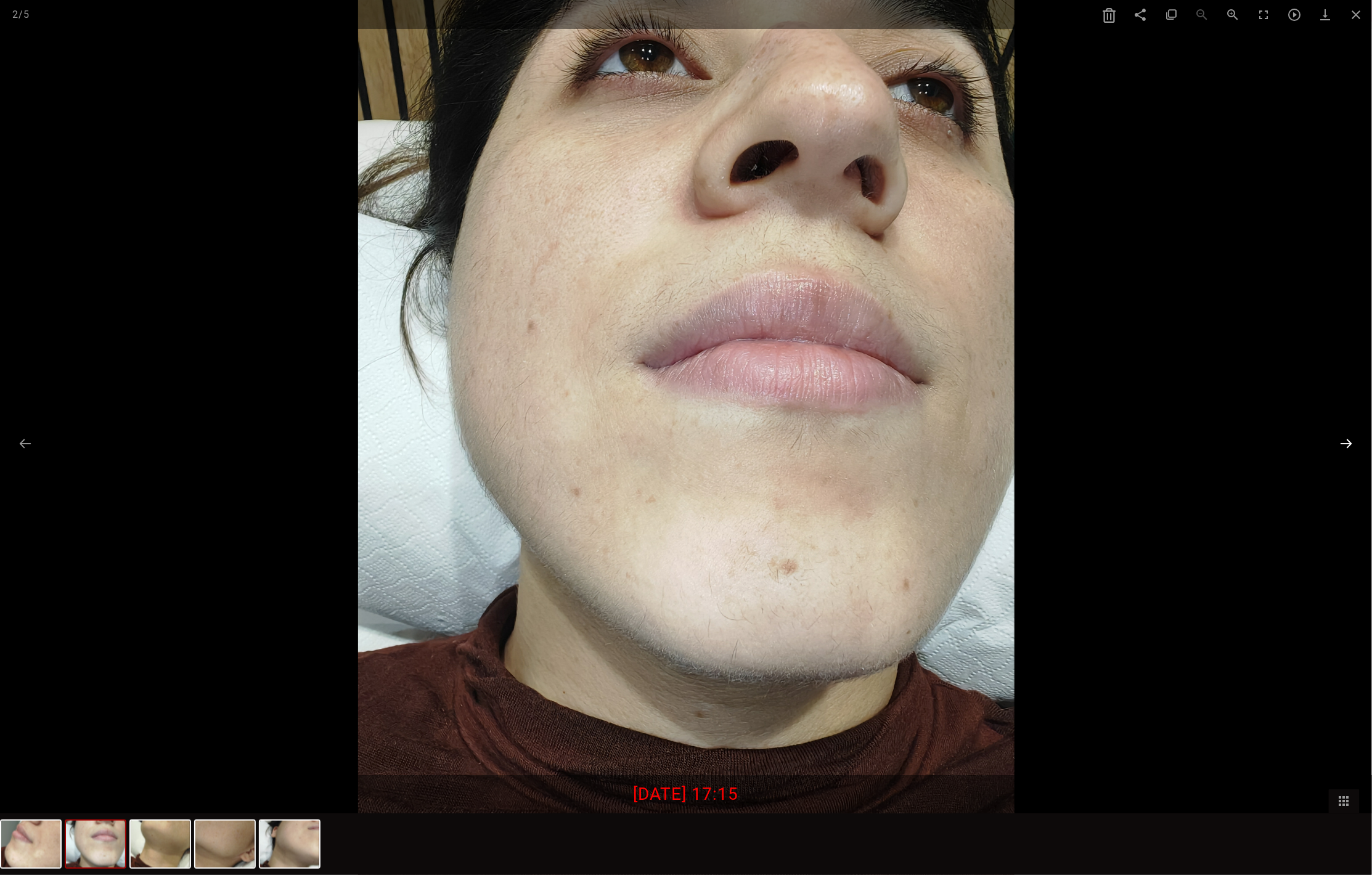
click at [1345, 445] on button at bounding box center [1347, 443] width 26 height 24
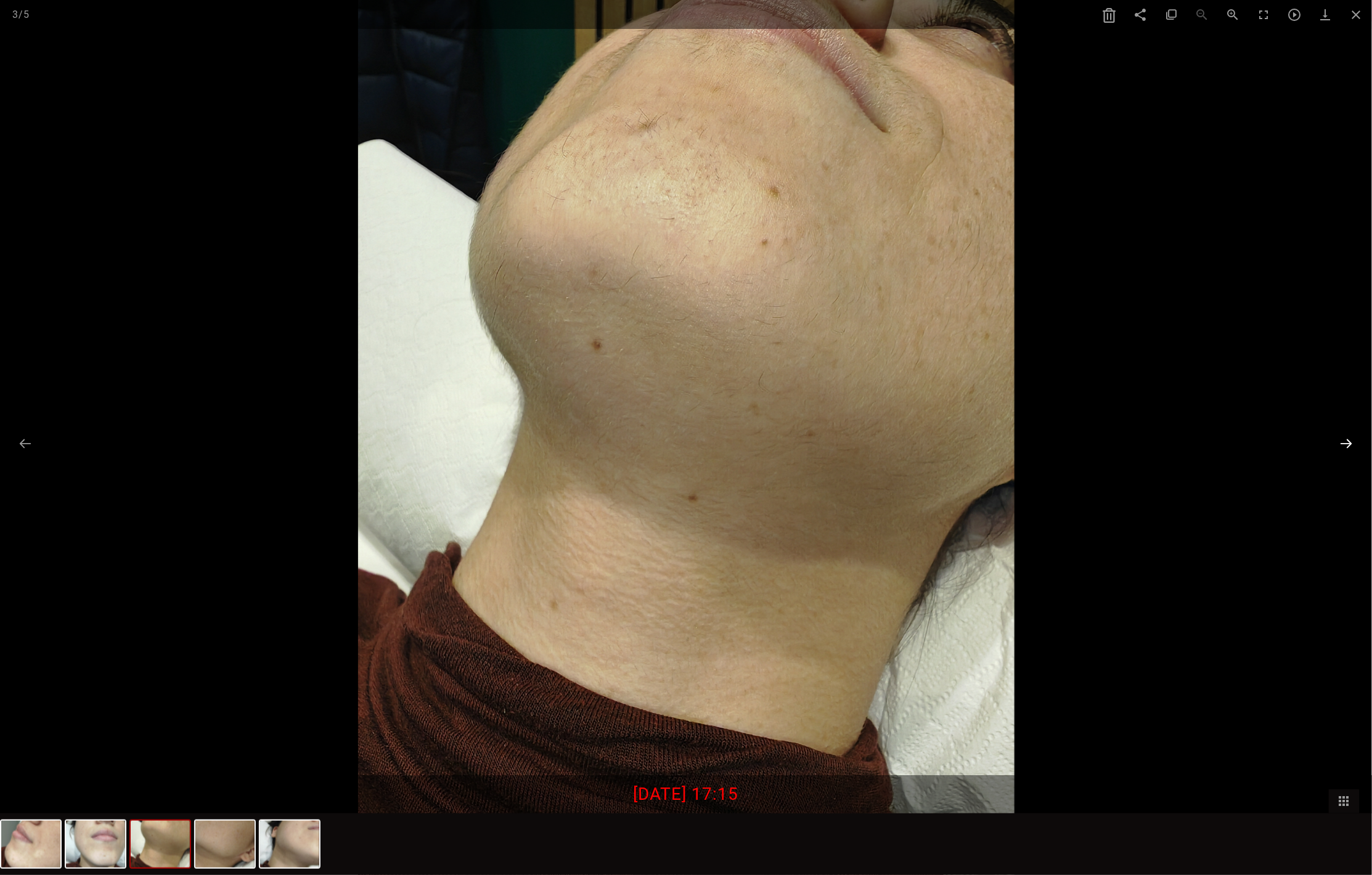
click at [1345, 445] on button at bounding box center [1347, 443] width 26 height 24
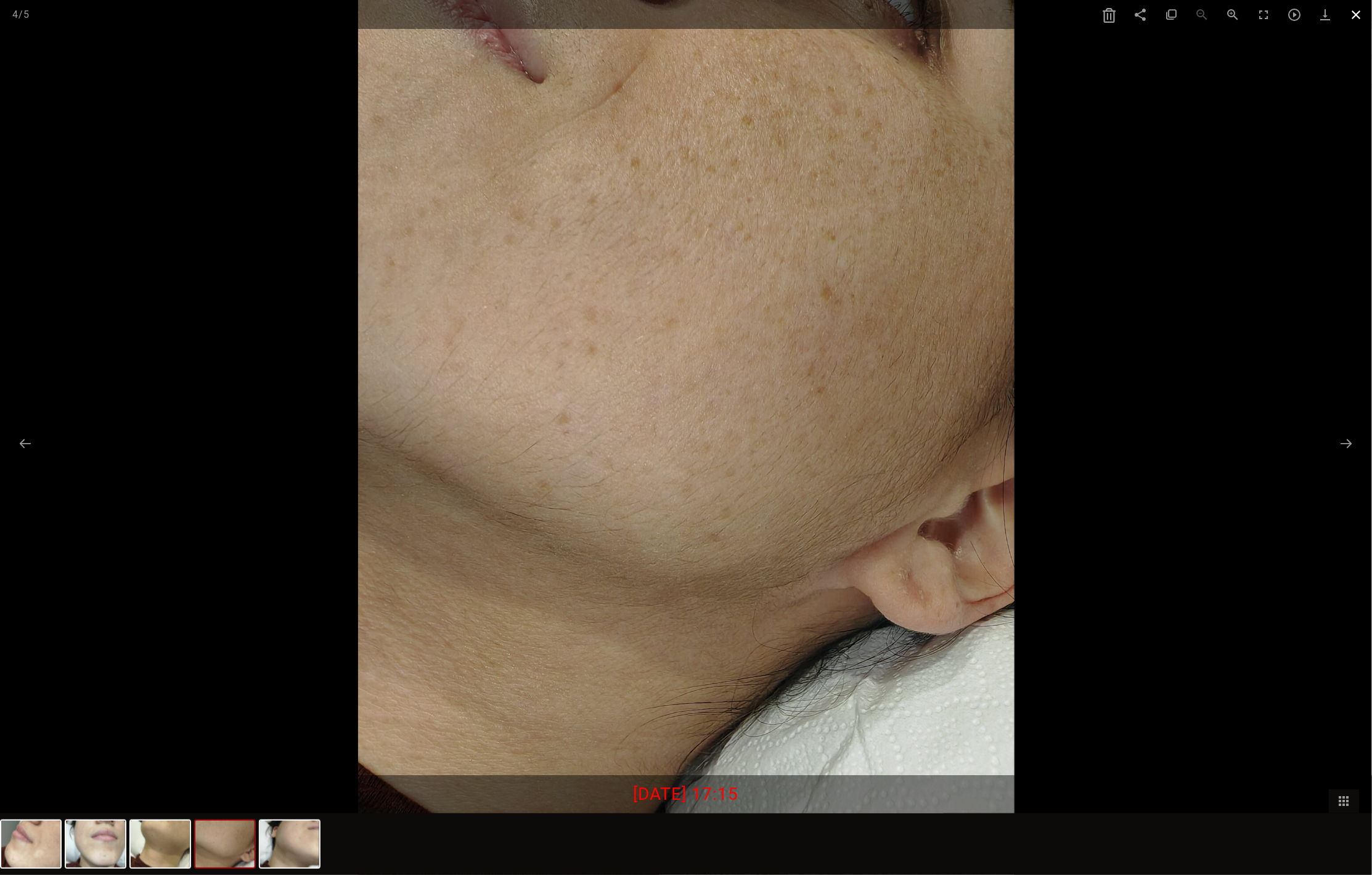
click at [1356, 17] on span at bounding box center [1357, 14] width 31 height 29
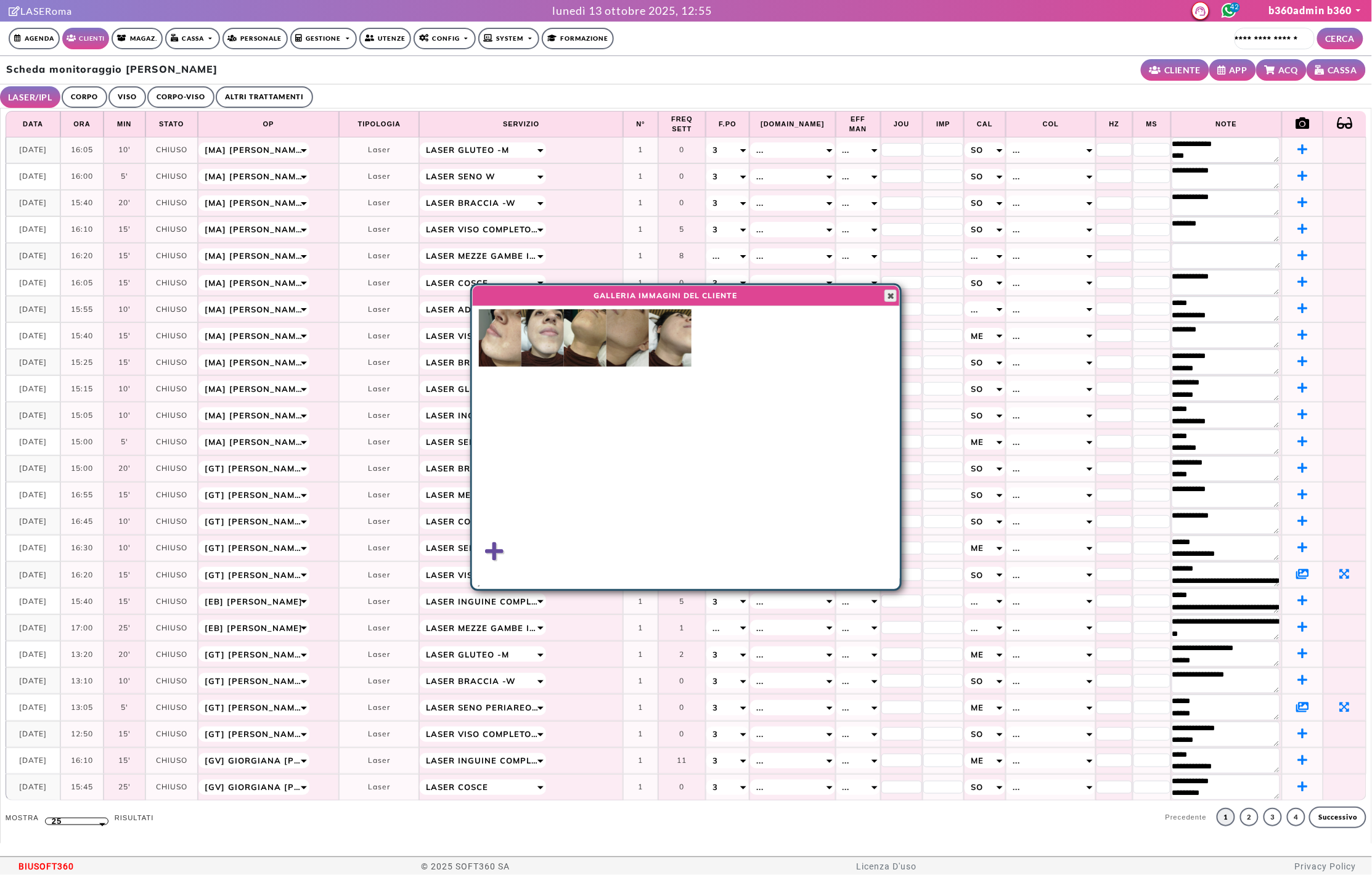
click at [889, 300] on span "button" at bounding box center [891, 295] width 10 height 10
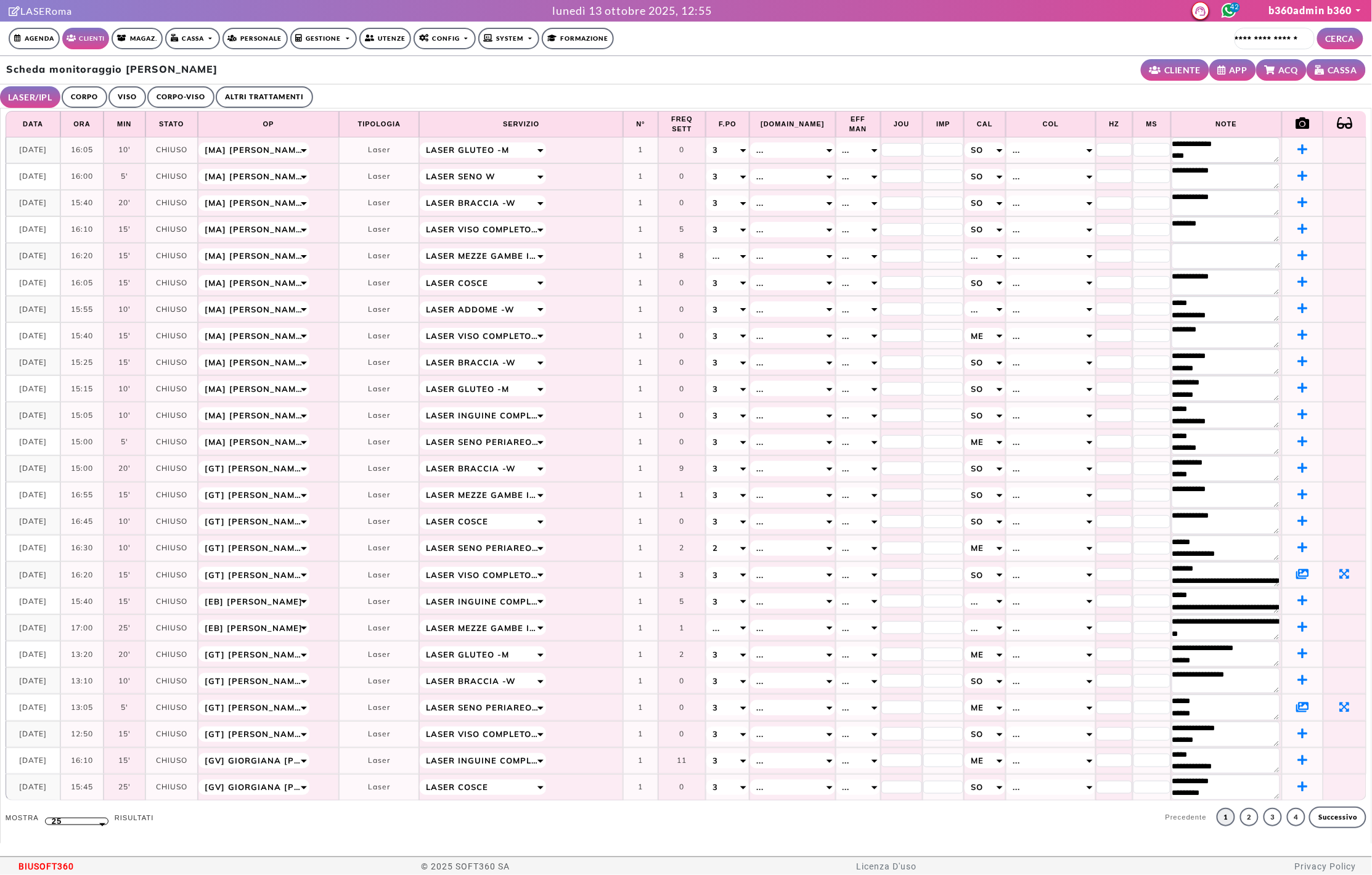
scroll to position [23, 0]
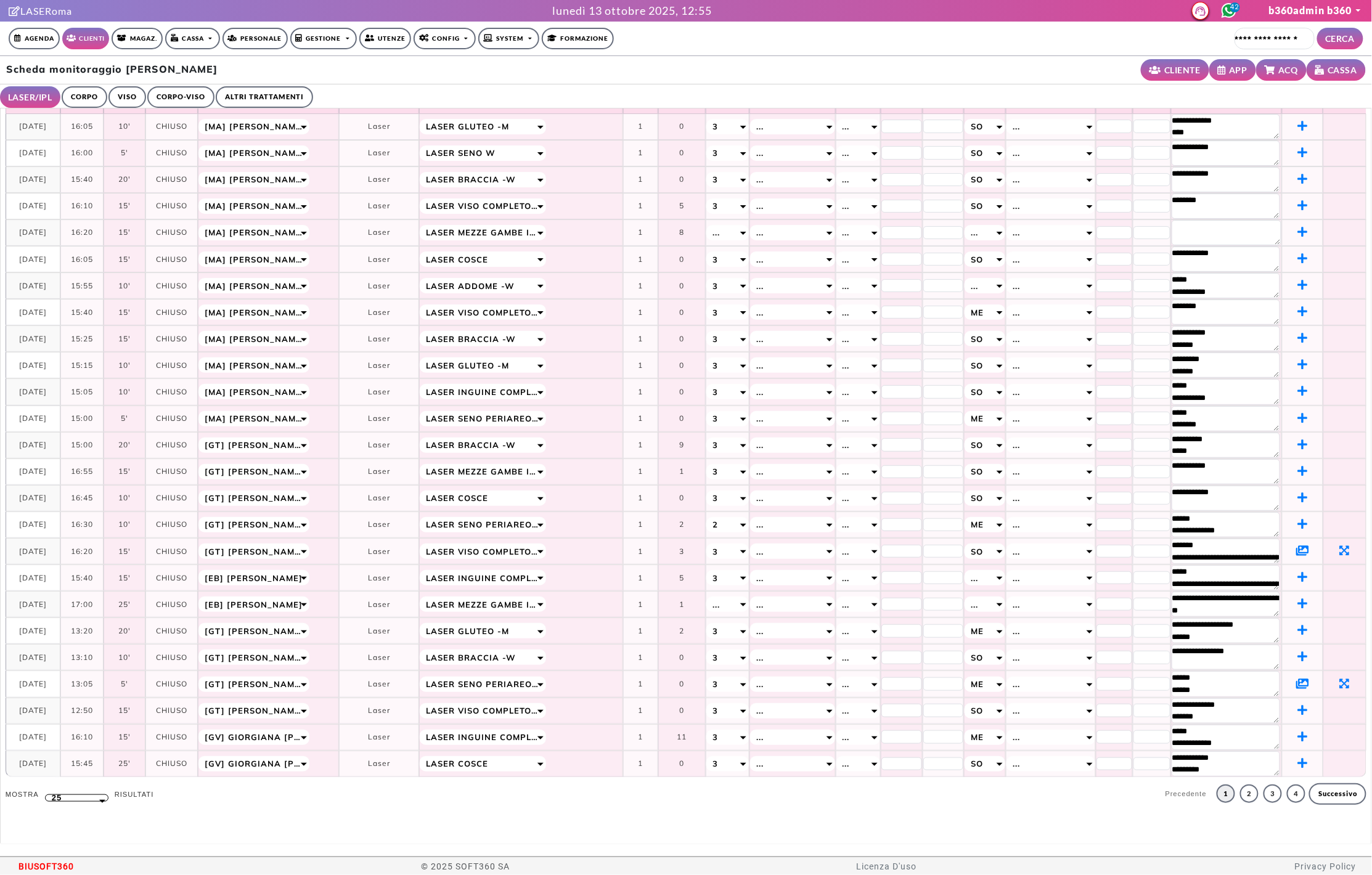
click at [1296, 689] on icon at bounding box center [1302, 683] width 13 height 11
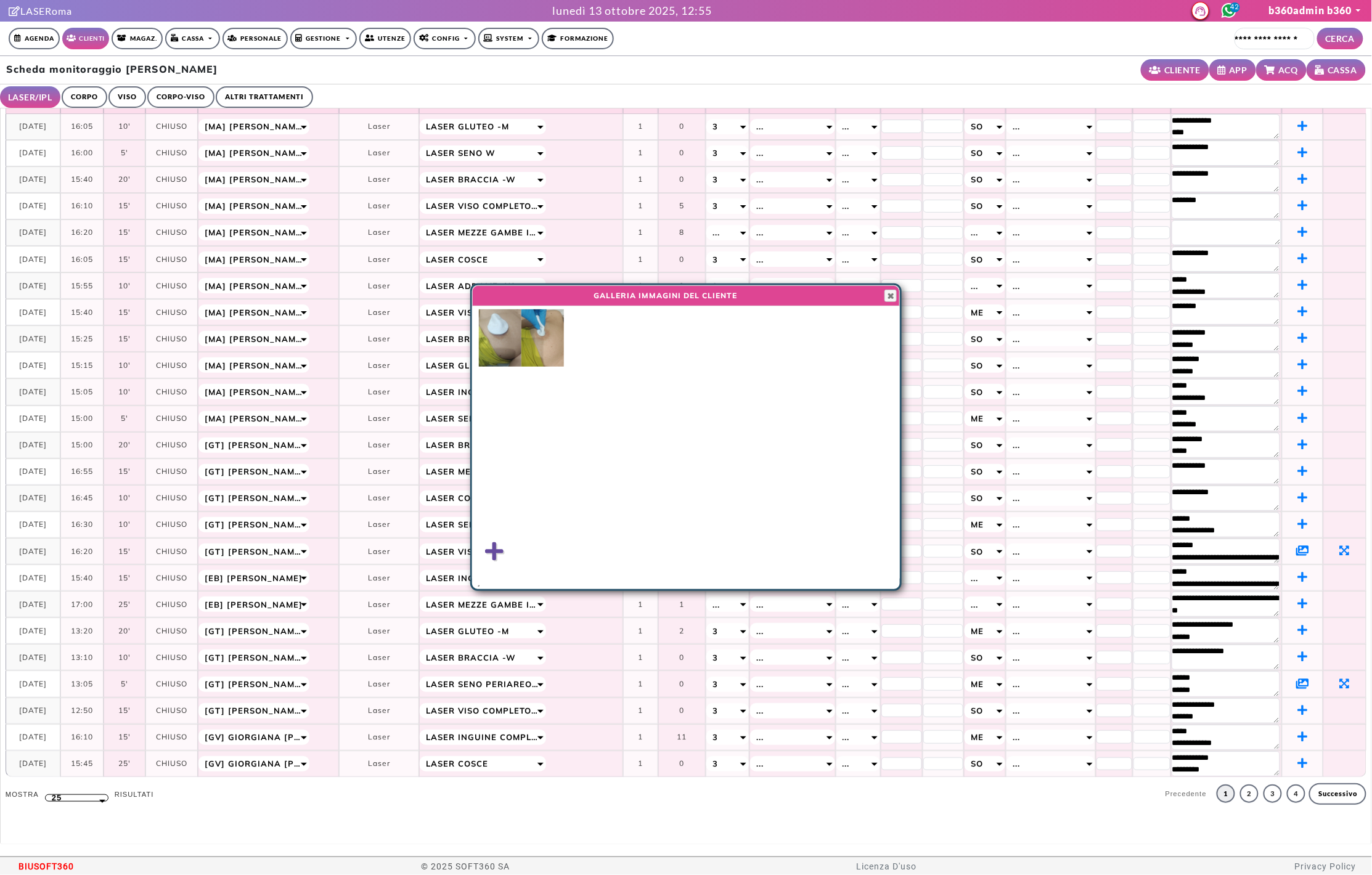
click at [491, 336] on img at bounding box center [500, 338] width 43 height 57
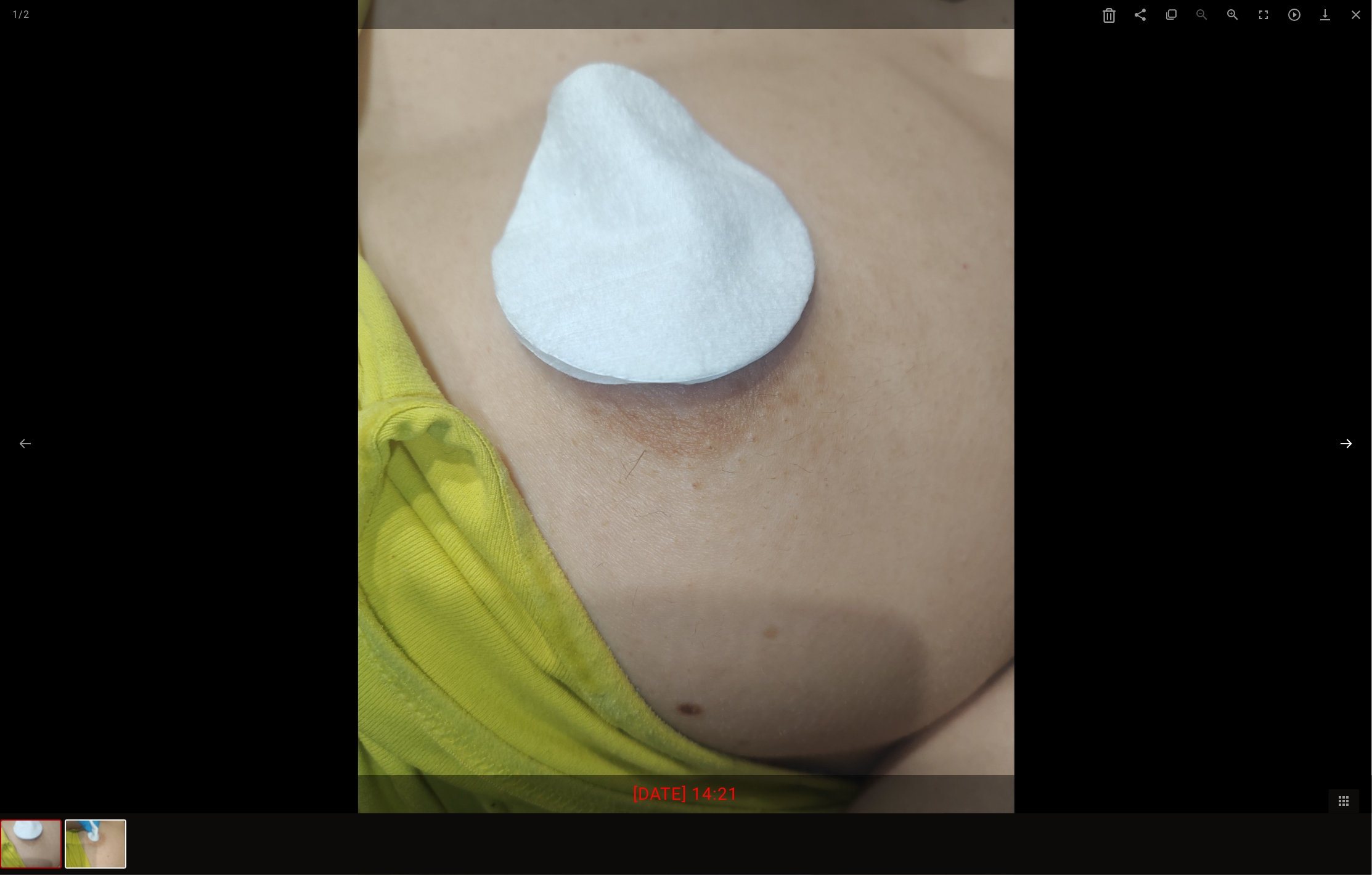
click at [1344, 444] on button at bounding box center [1347, 443] width 26 height 24
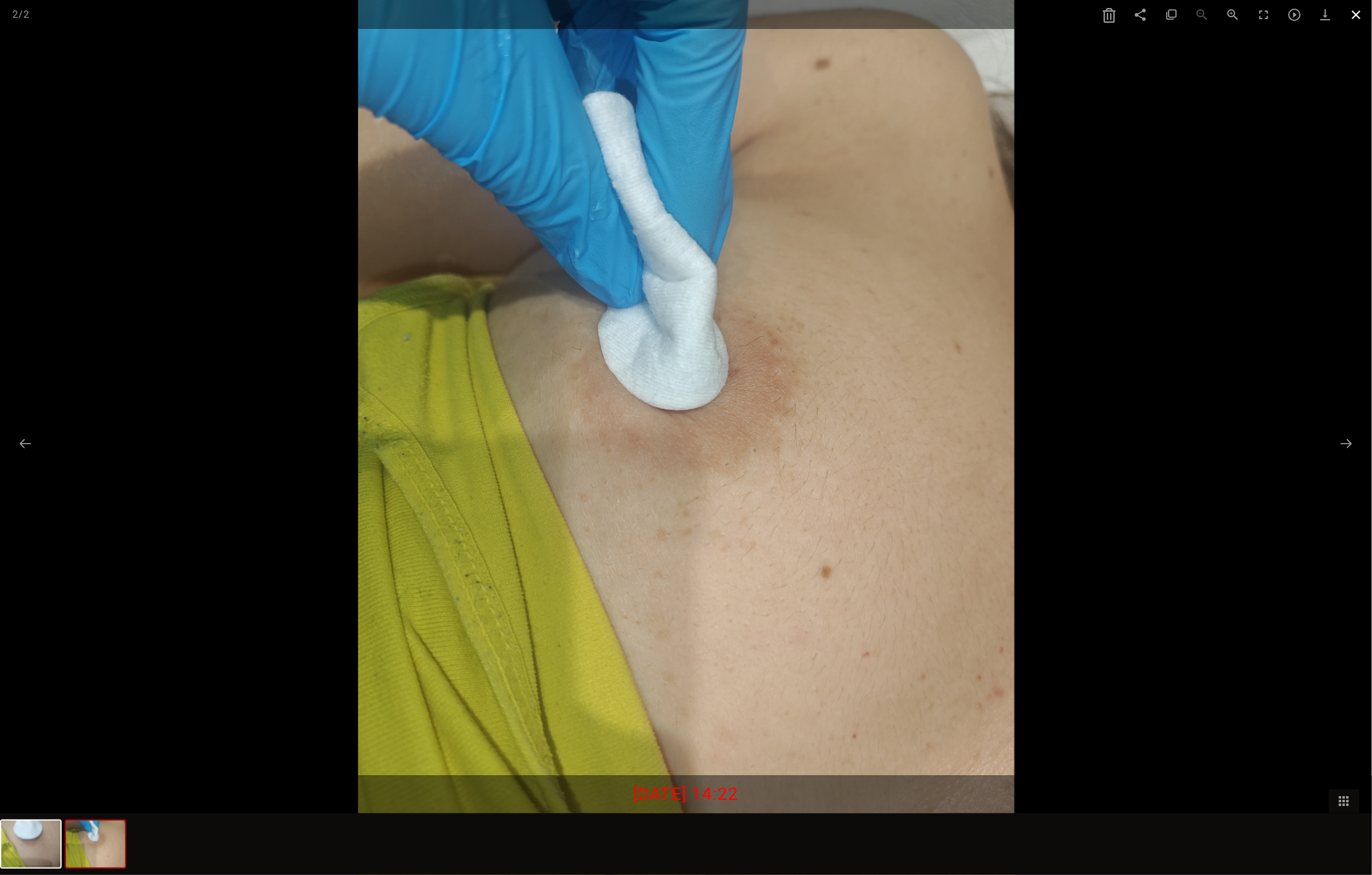
click at [1351, 18] on span at bounding box center [1357, 14] width 31 height 29
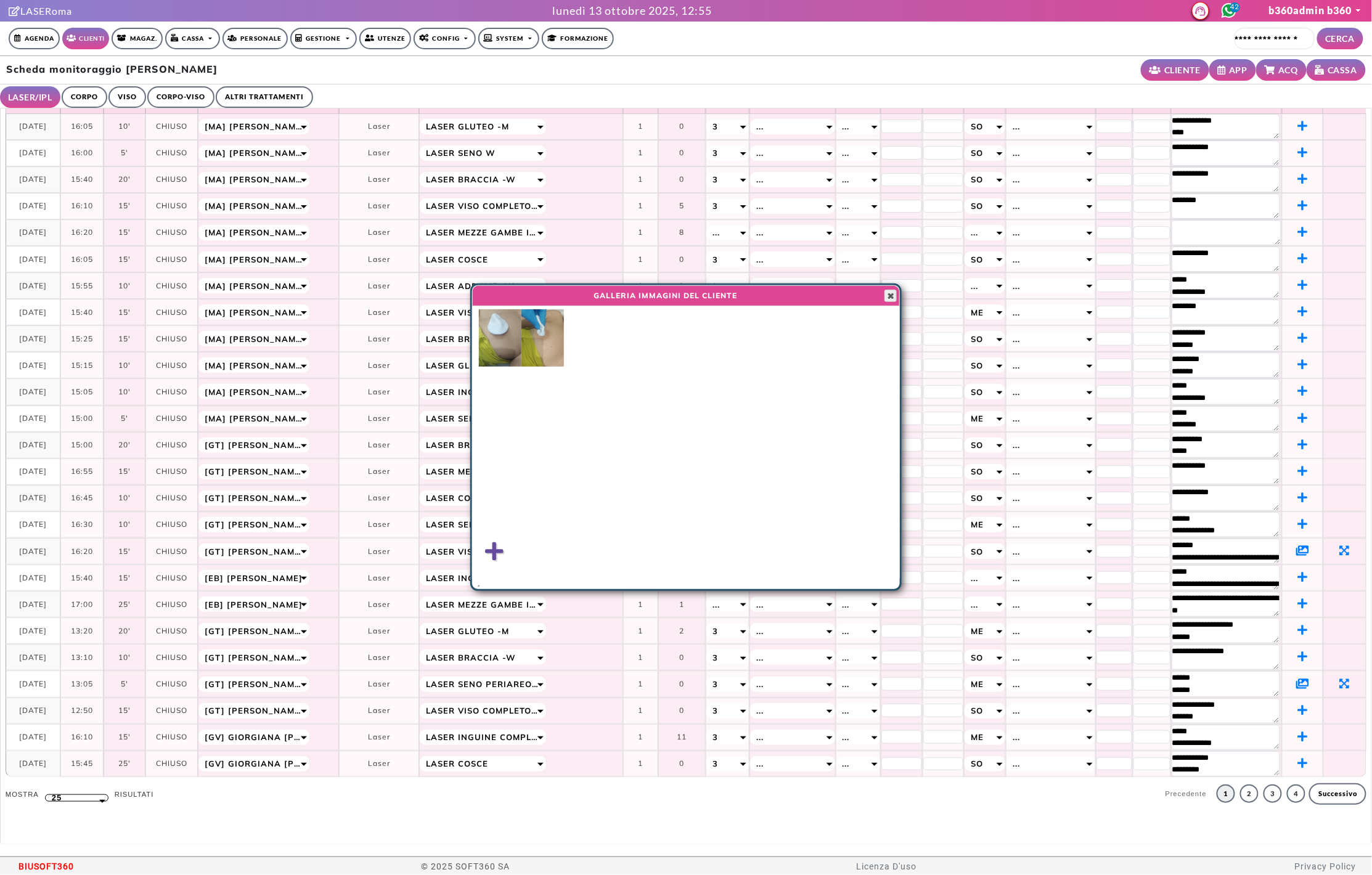
click at [891, 295] on span "button" at bounding box center [891, 295] width 10 height 10
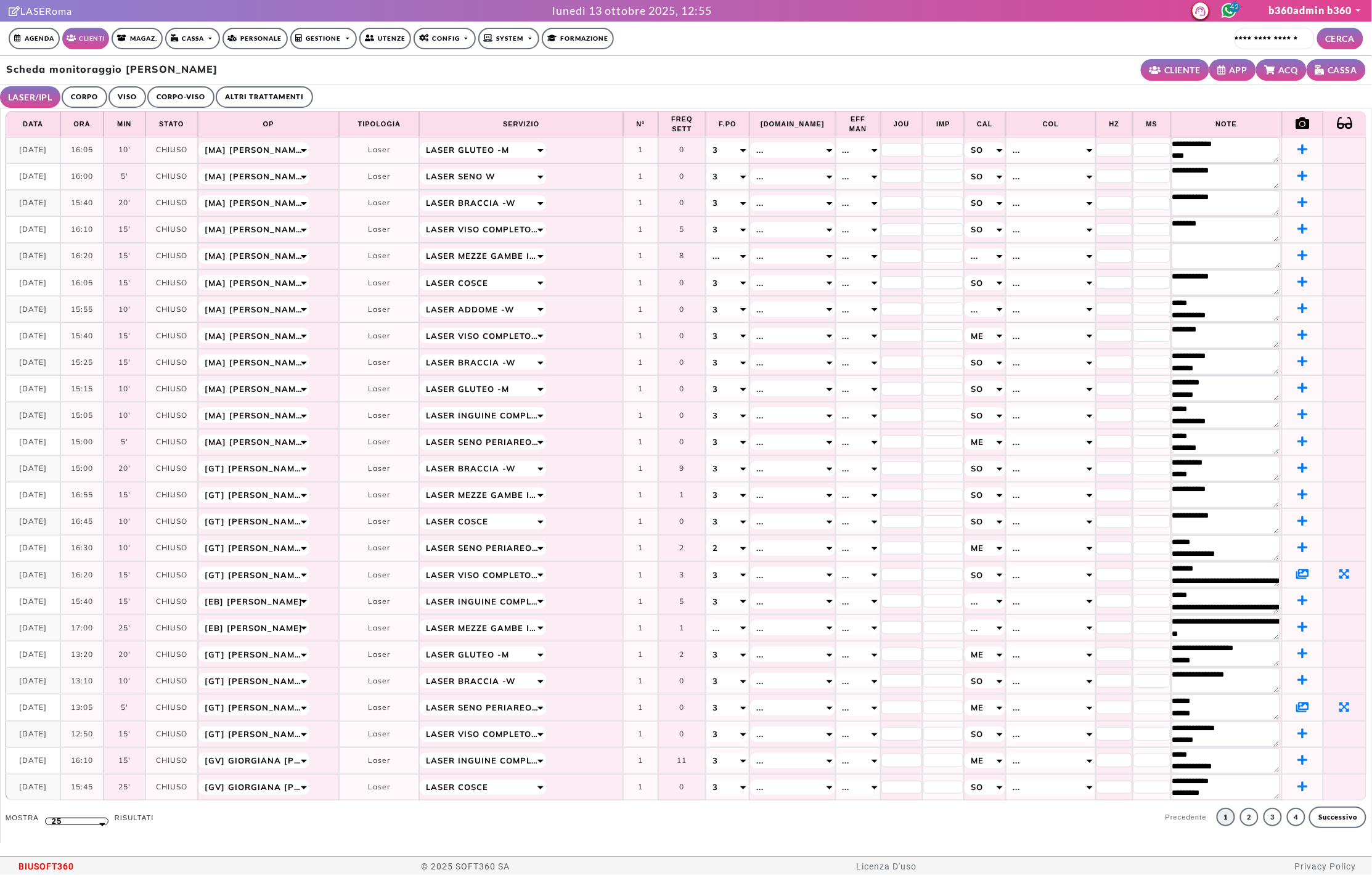
click at [92, 100] on link "CORPO" at bounding box center [84, 97] width 45 height 21
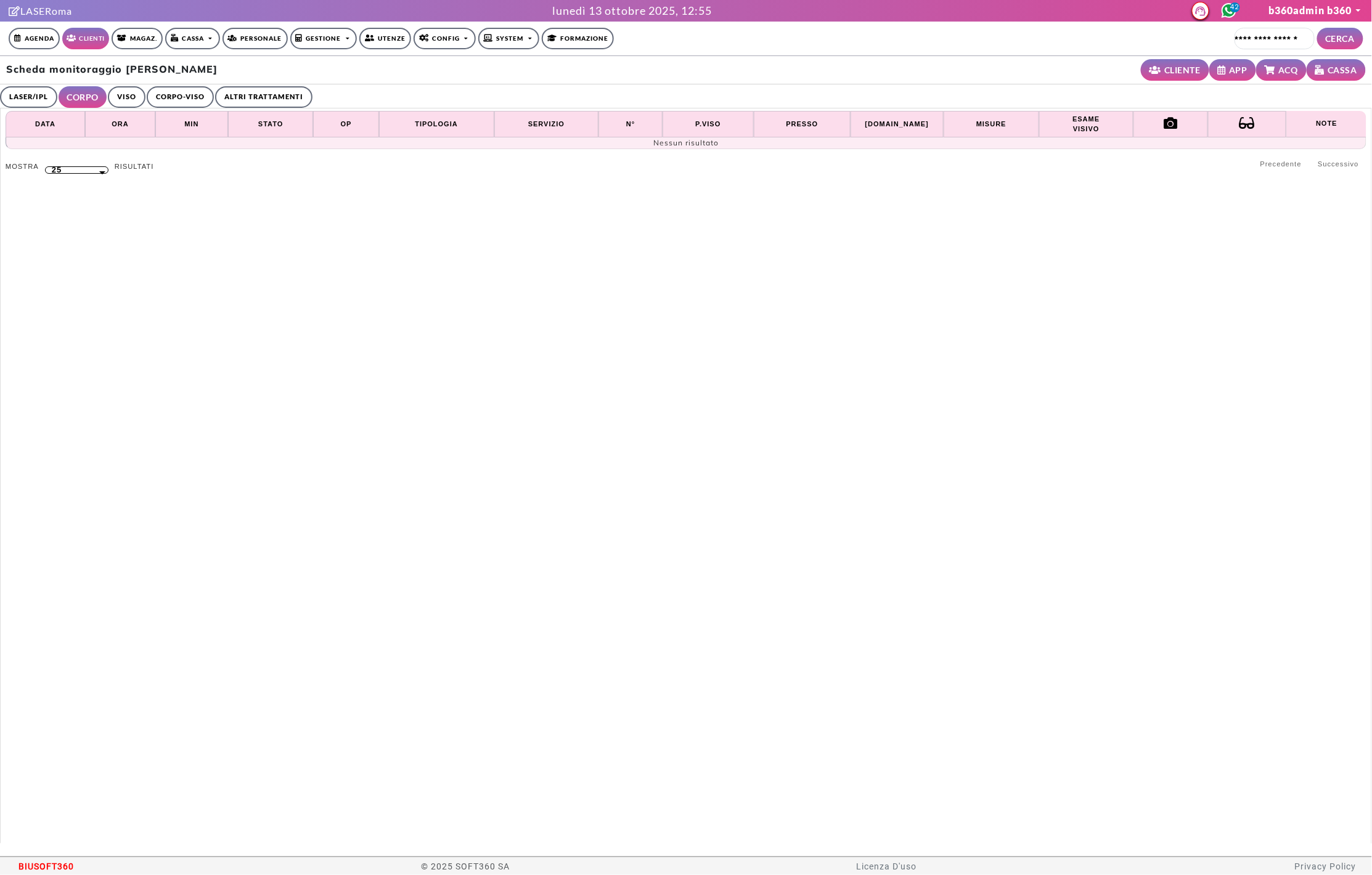
click at [124, 100] on link "VISO" at bounding box center [126, 97] width 37 height 21
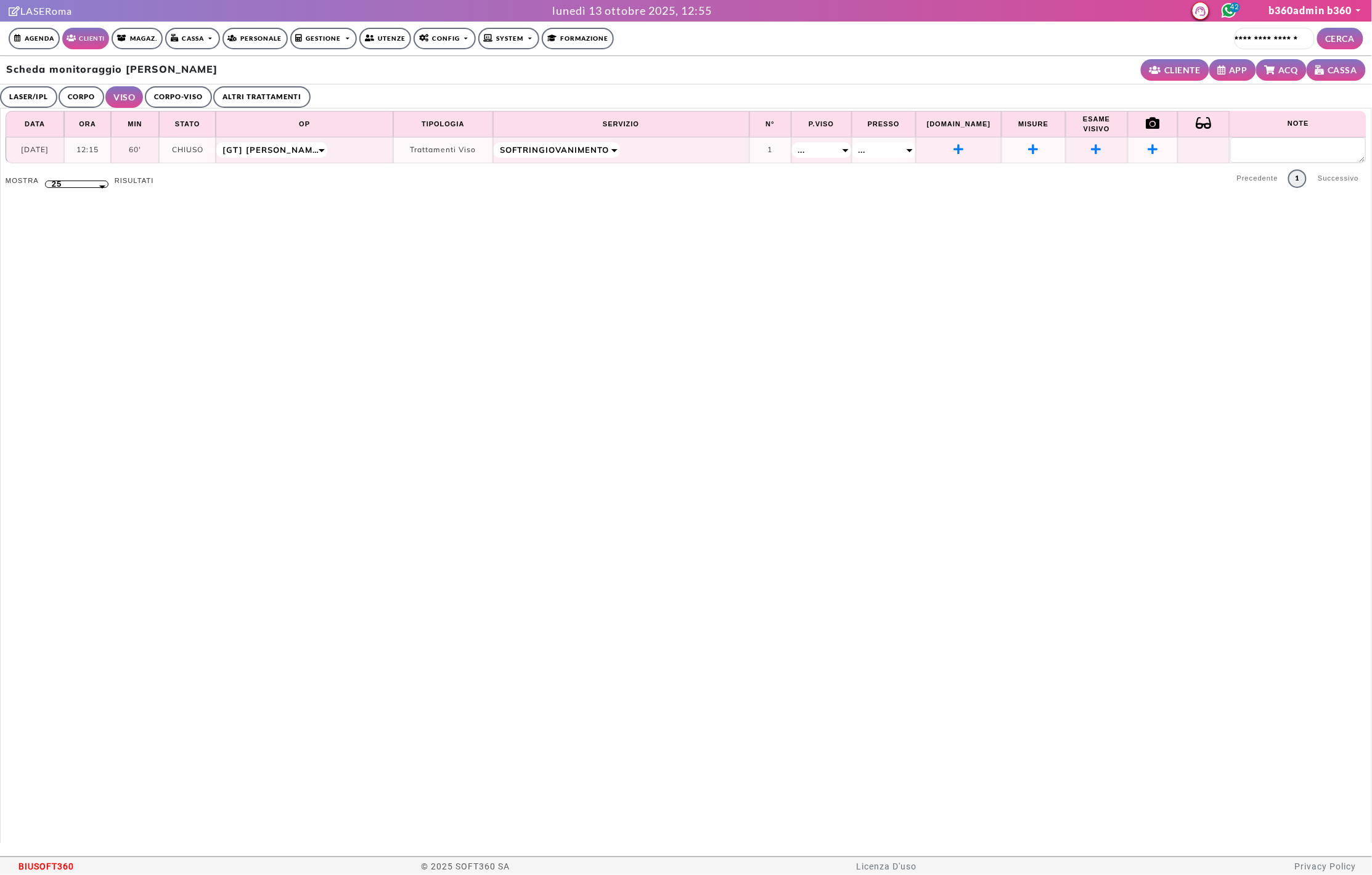
click at [169, 101] on link "CORPO-VISO" at bounding box center [179, 97] width 67 height 21
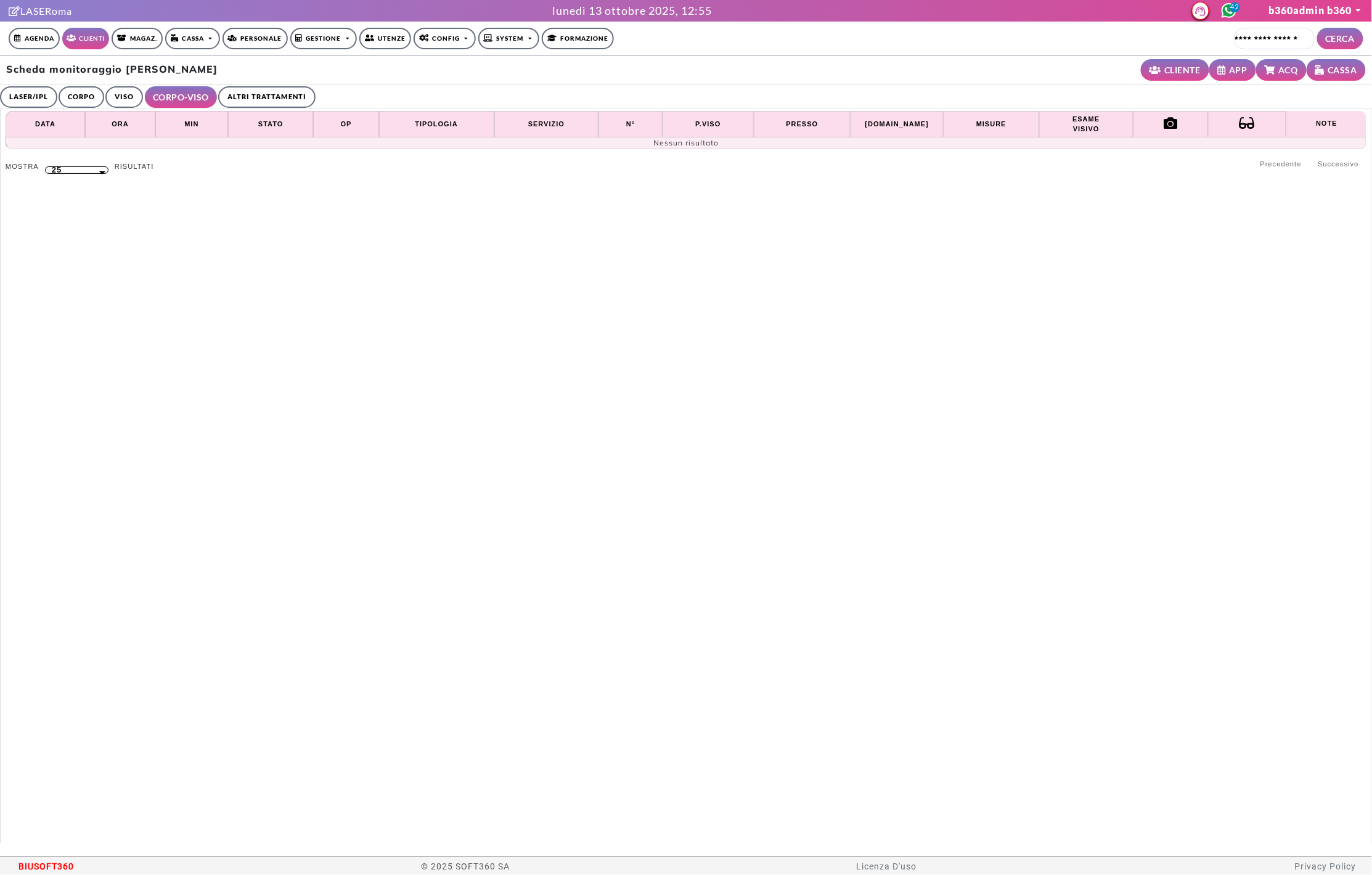
click at [115, 99] on link "VISO" at bounding box center [124, 97] width 37 height 21
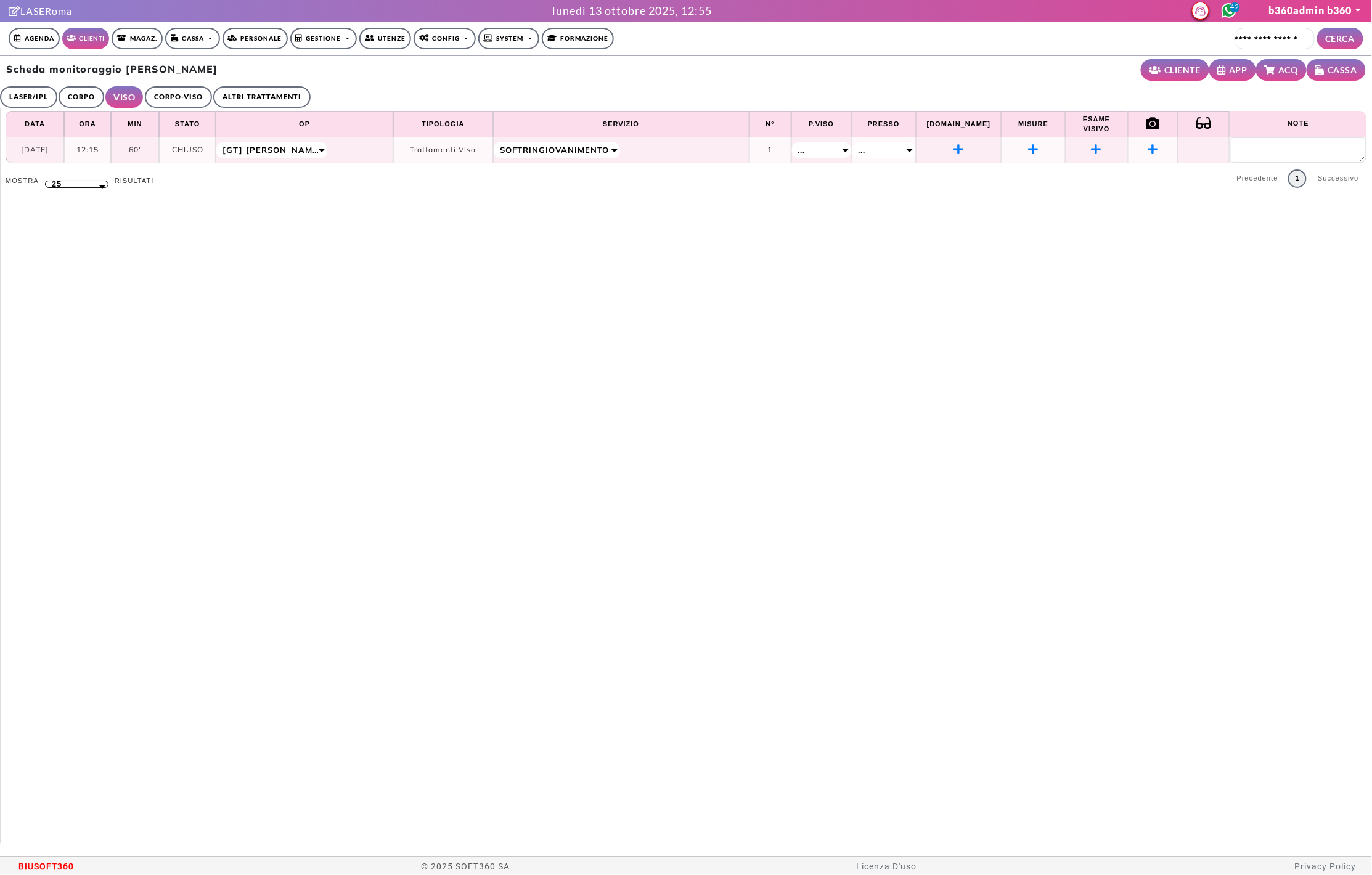
click at [225, 104] on link "ALTRI TRATTAMENTI" at bounding box center [262, 97] width 98 height 21
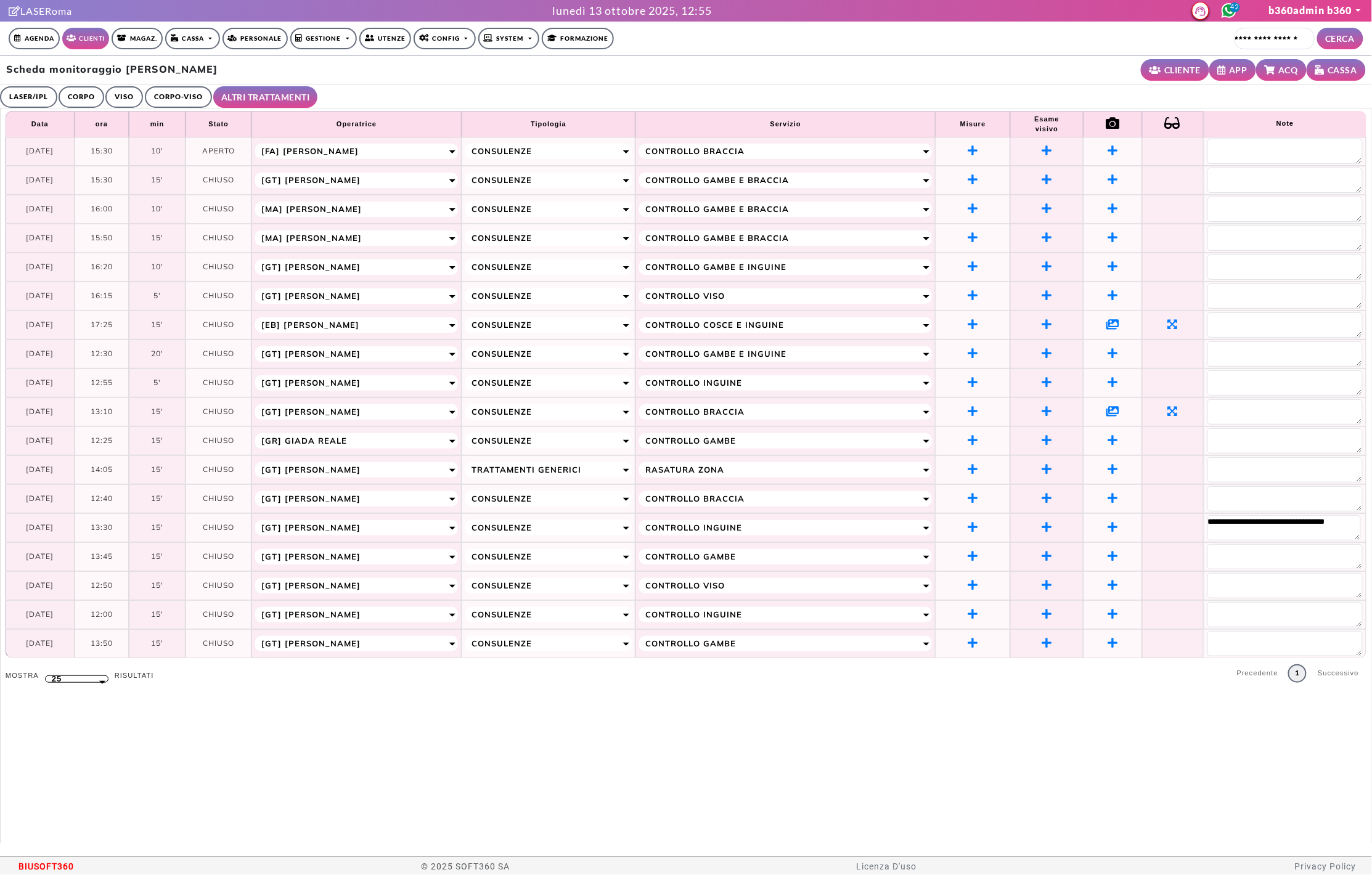
click at [1107, 326] on icon at bounding box center [1113, 324] width 13 height 11
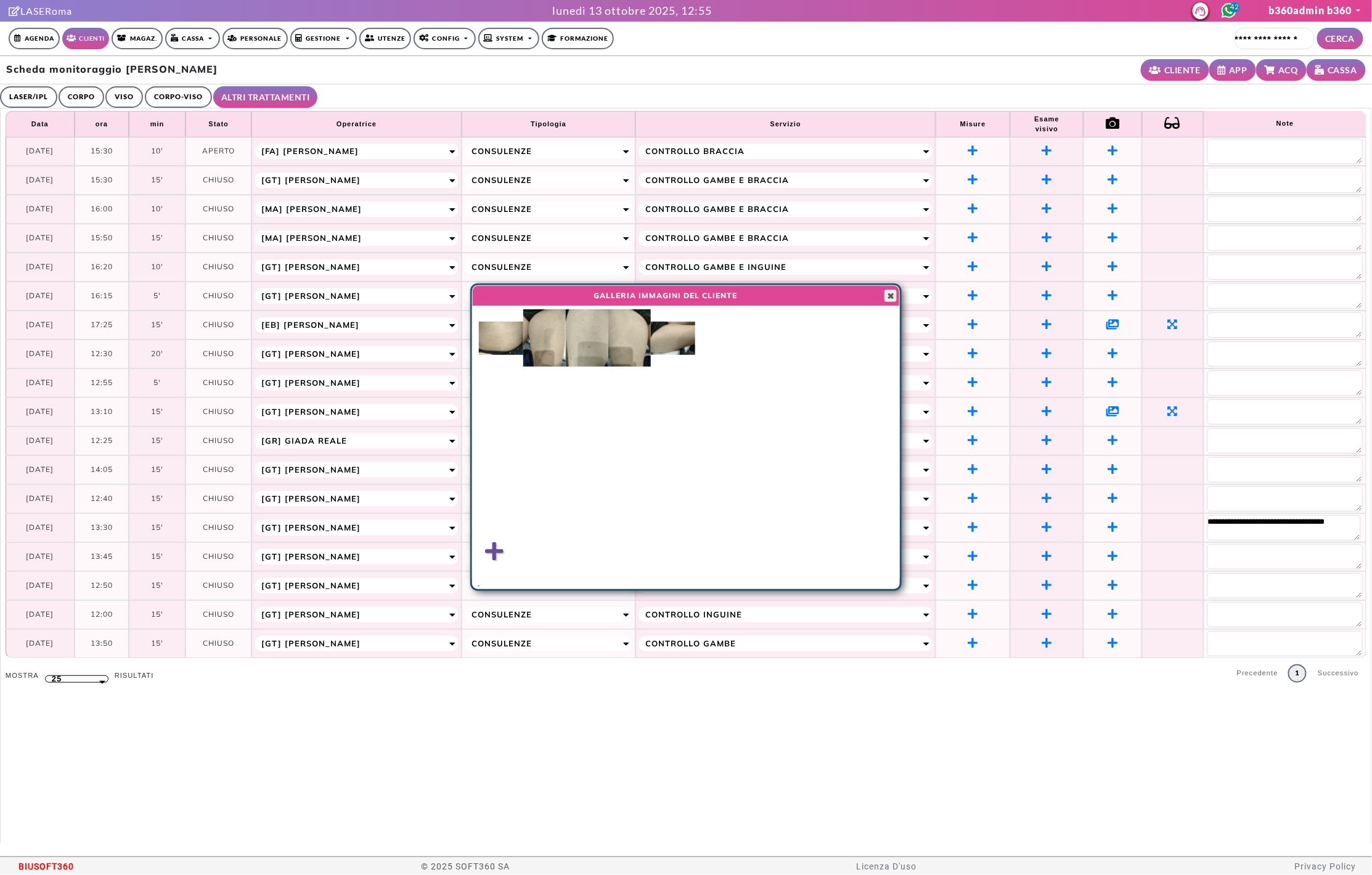
click at [887, 299] on span "button" at bounding box center [891, 295] width 10 height 10
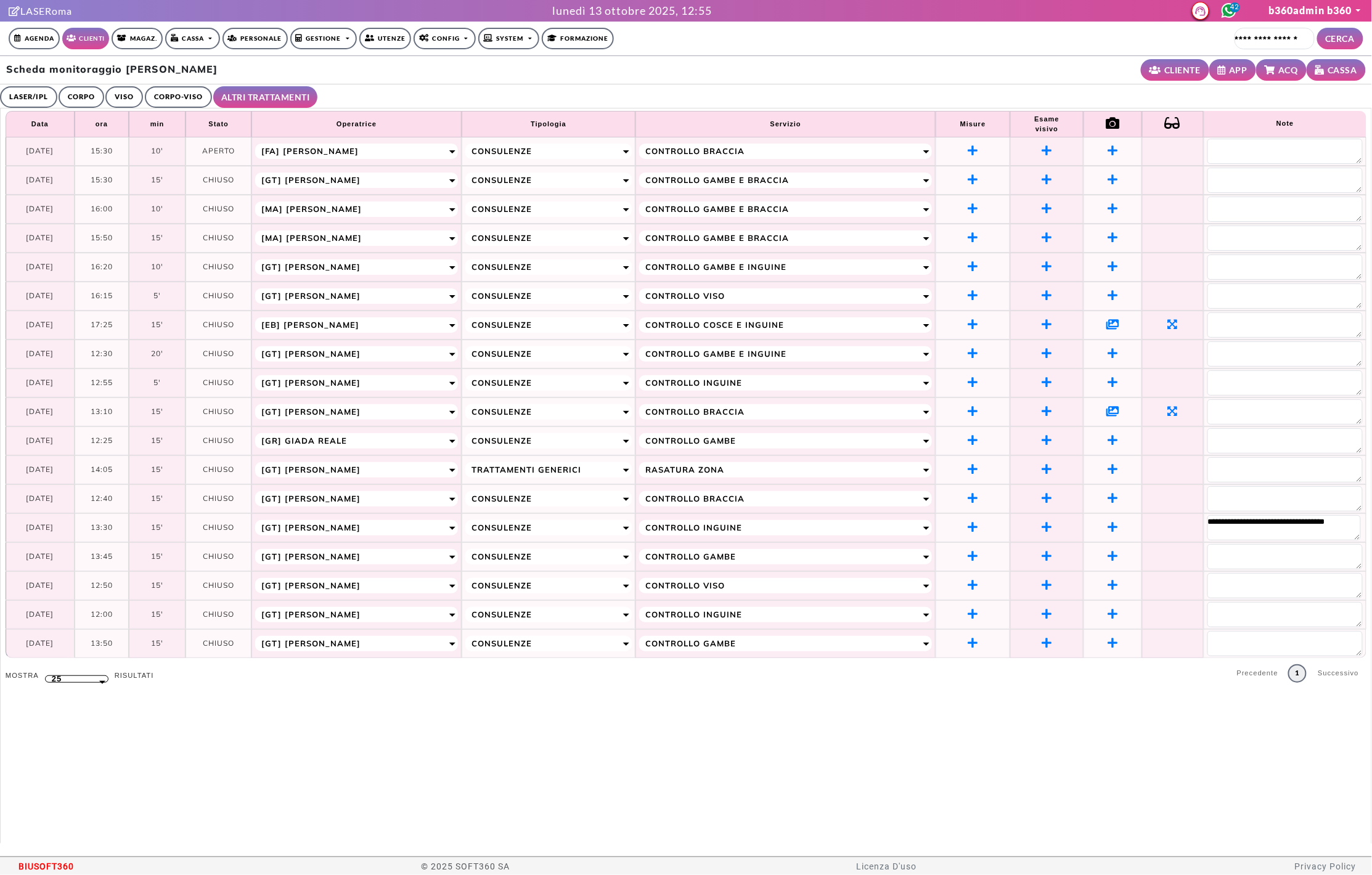
click at [1107, 411] on icon at bounding box center [1113, 411] width 13 height 11
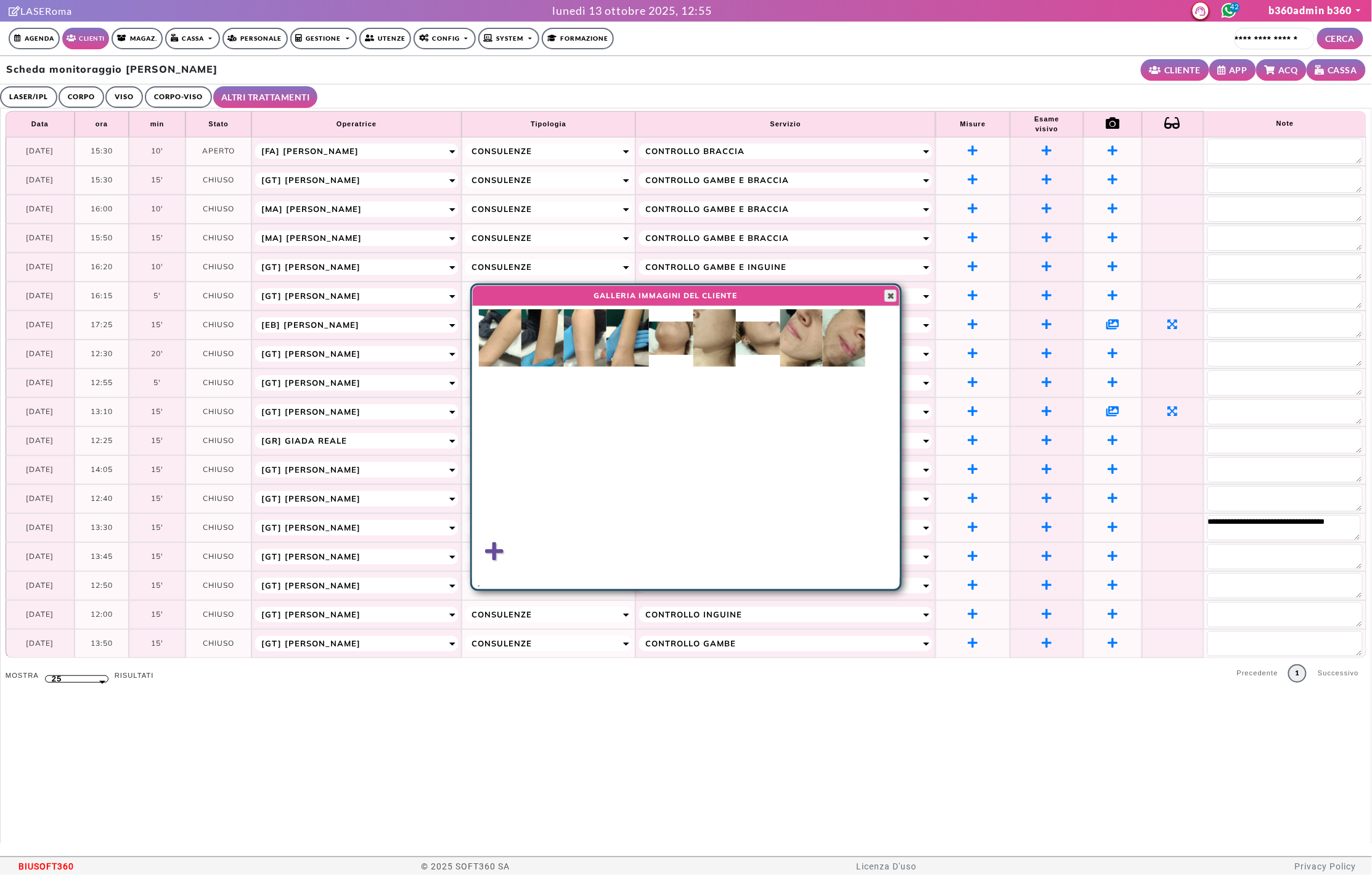
click at [891, 297] on span "button" at bounding box center [891, 295] width 10 height 10
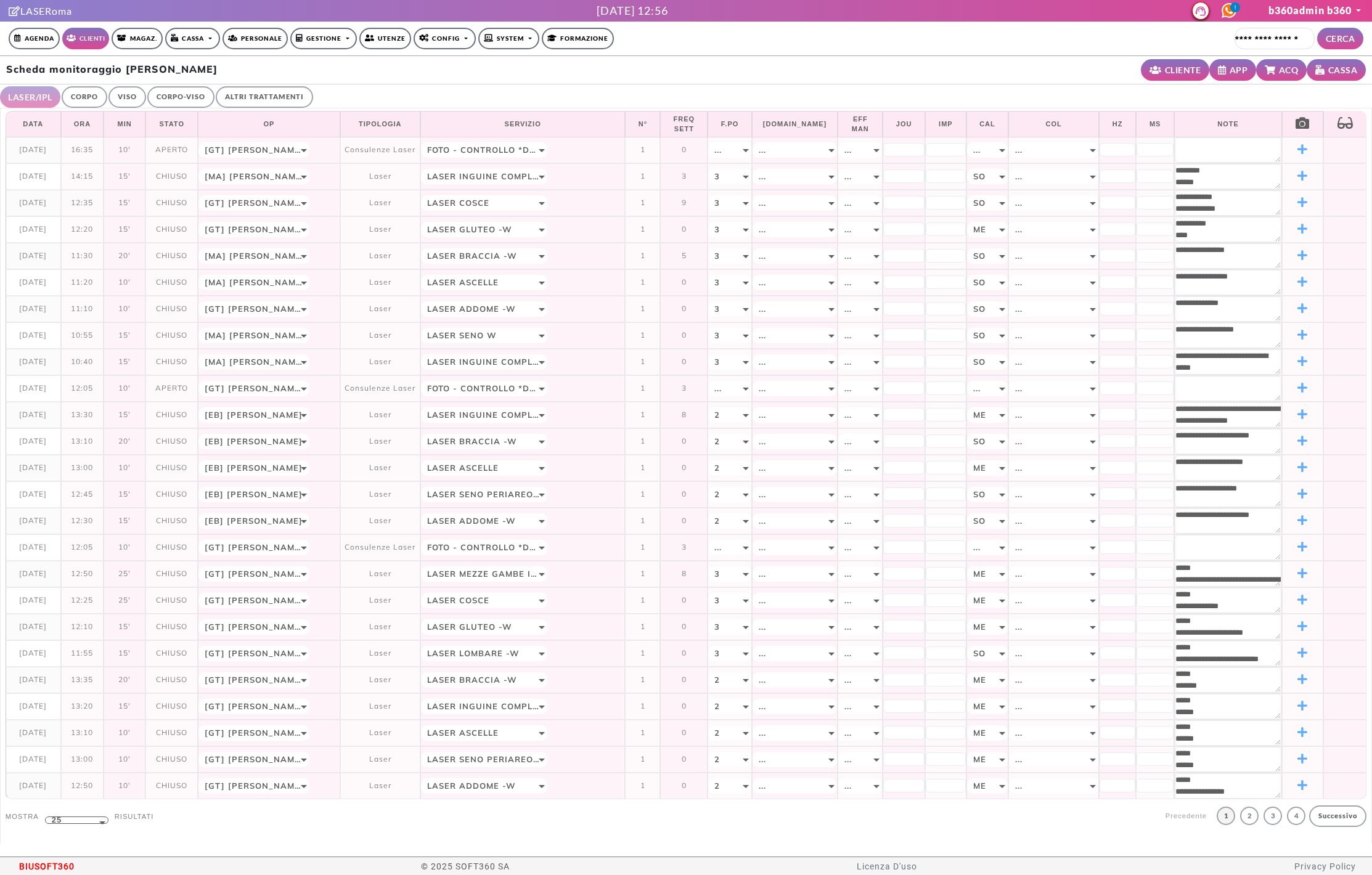
select select "**"
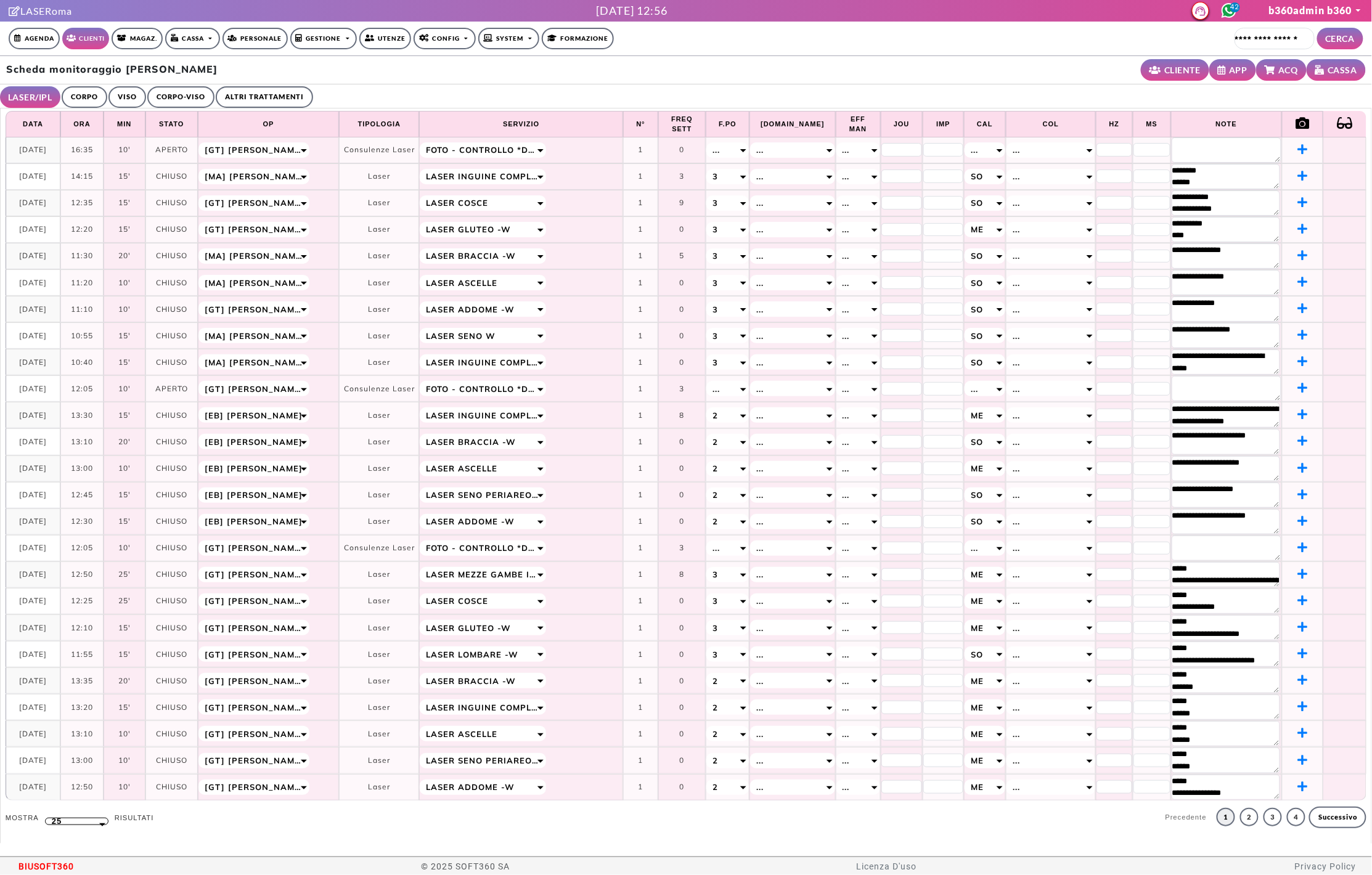
click at [81, 98] on link "CORPO" at bounding box center [84, 97] width 45 height 21
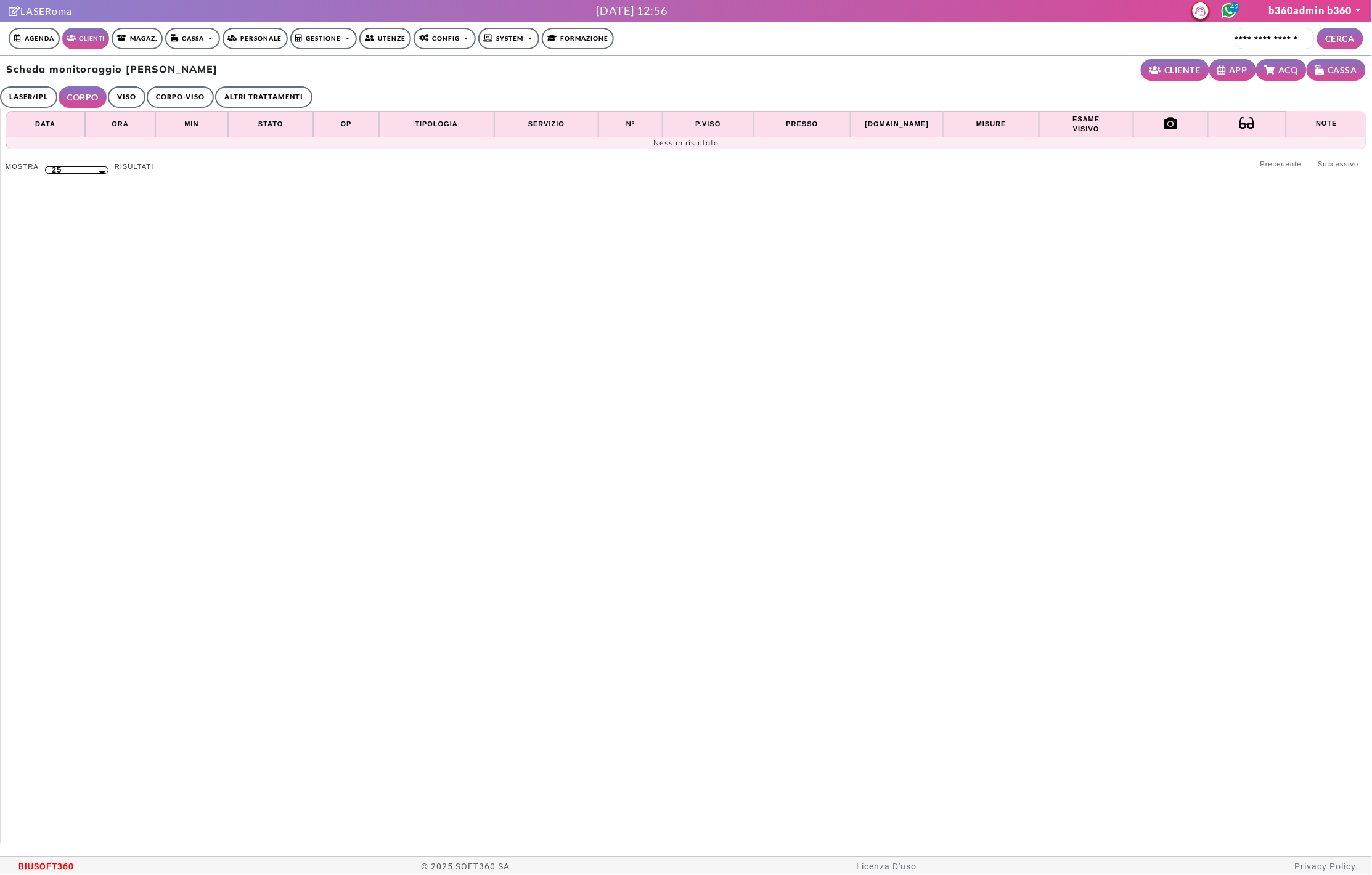
click at [129, 100] on link "VISO" at bounding box center [126, 97] width 37 height 21
click at [177, 99] on link "CORPO-VISO" at bounding box center [179, 97] width 67 height 21
click at [254, 100] on link "ALTRI TRATTAMENTI" at bounding box center [267, 97] width 98 height 21
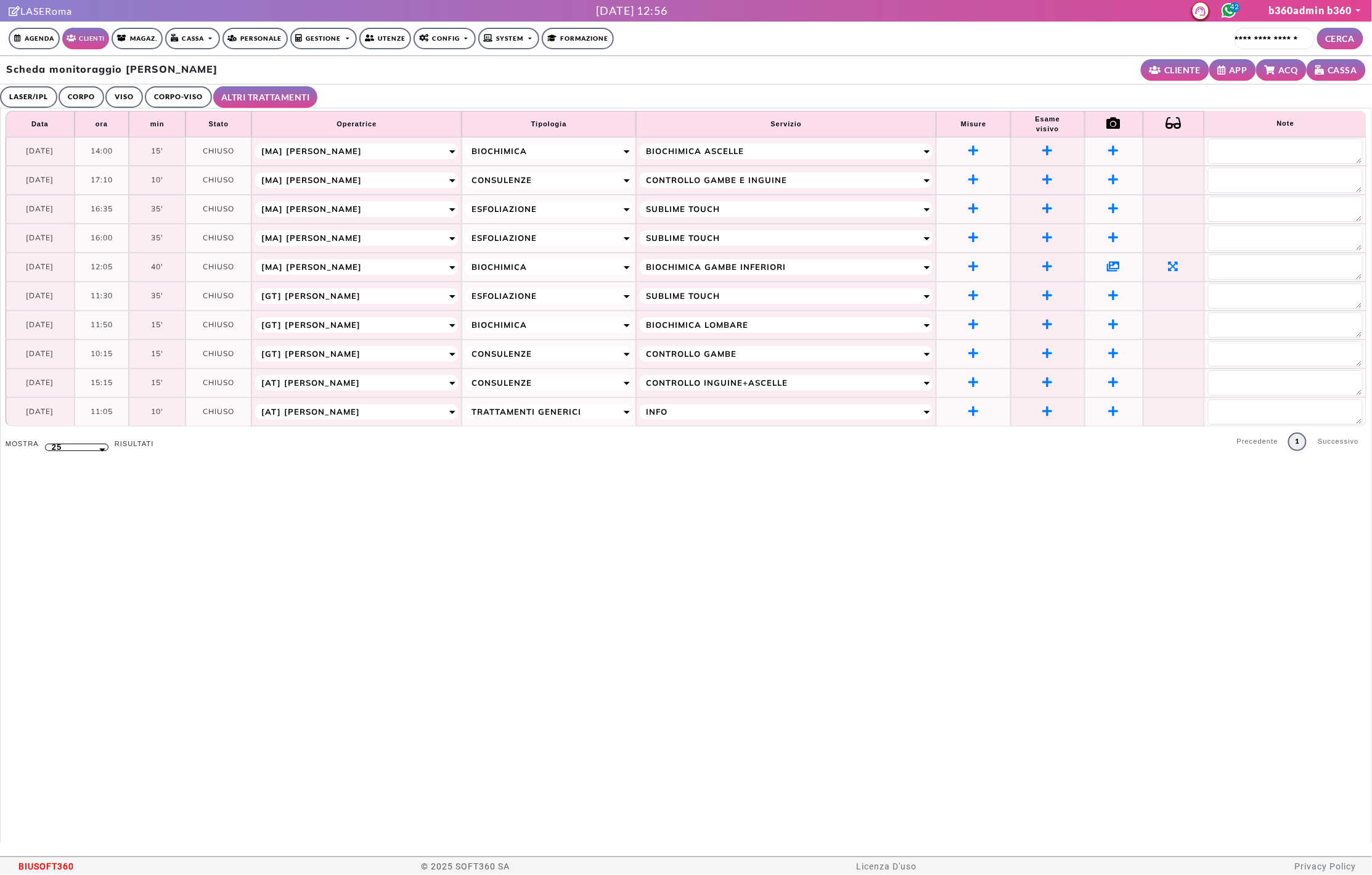
click at [82, 92] on link "CORPO" at bounding box center [82, 97] width 45 height 21
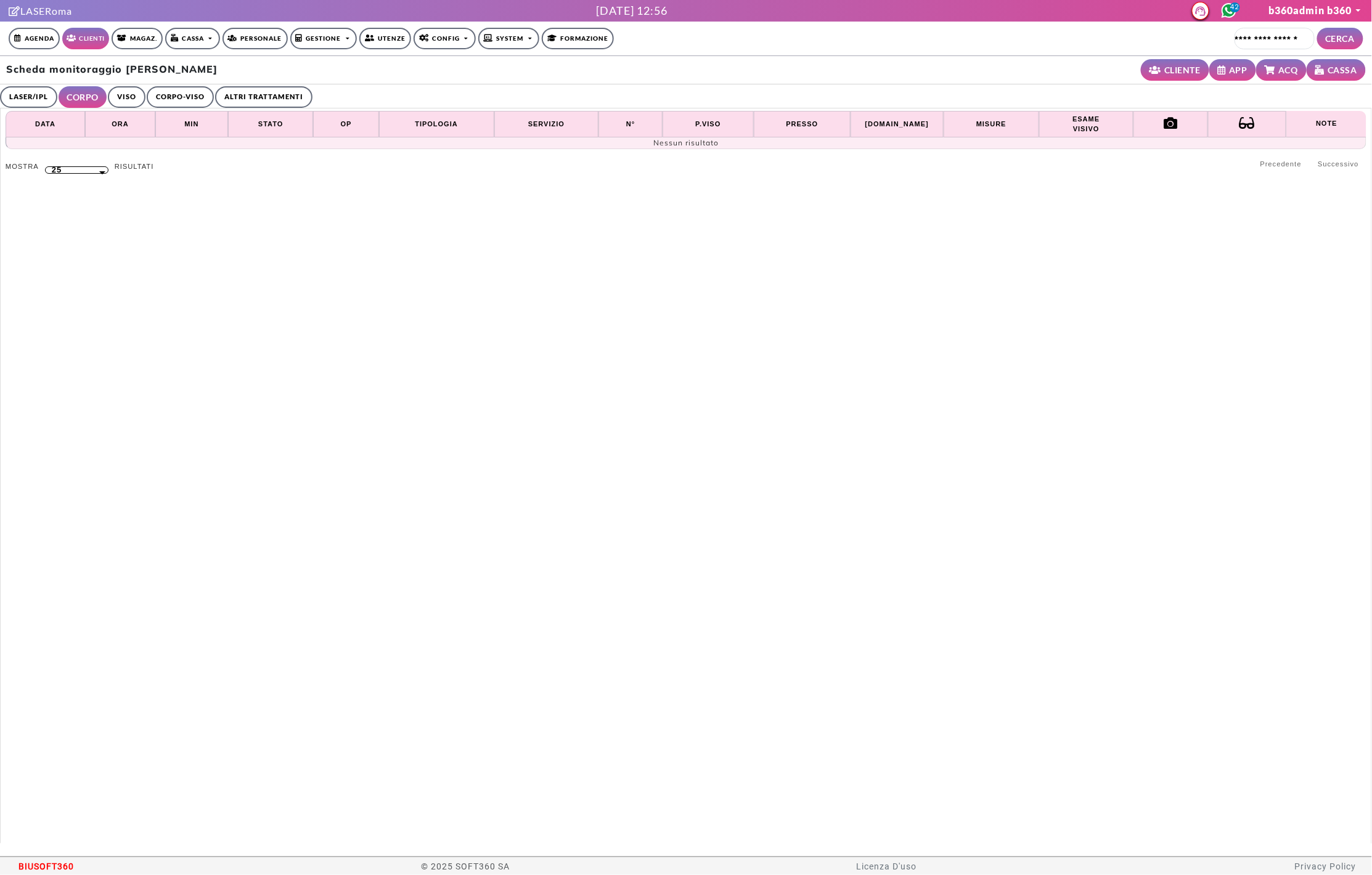
click at [116, 101] on link "VISO" at bounding box center [126, 97] width 37 height 21
click at [145, 94] on link "CORPO-VISO" at bounding box center [179, 97] width 67 height 21
click at [53, 95] on link "LASER/IPL" at bounding box center [29, 97] width 58 height 21
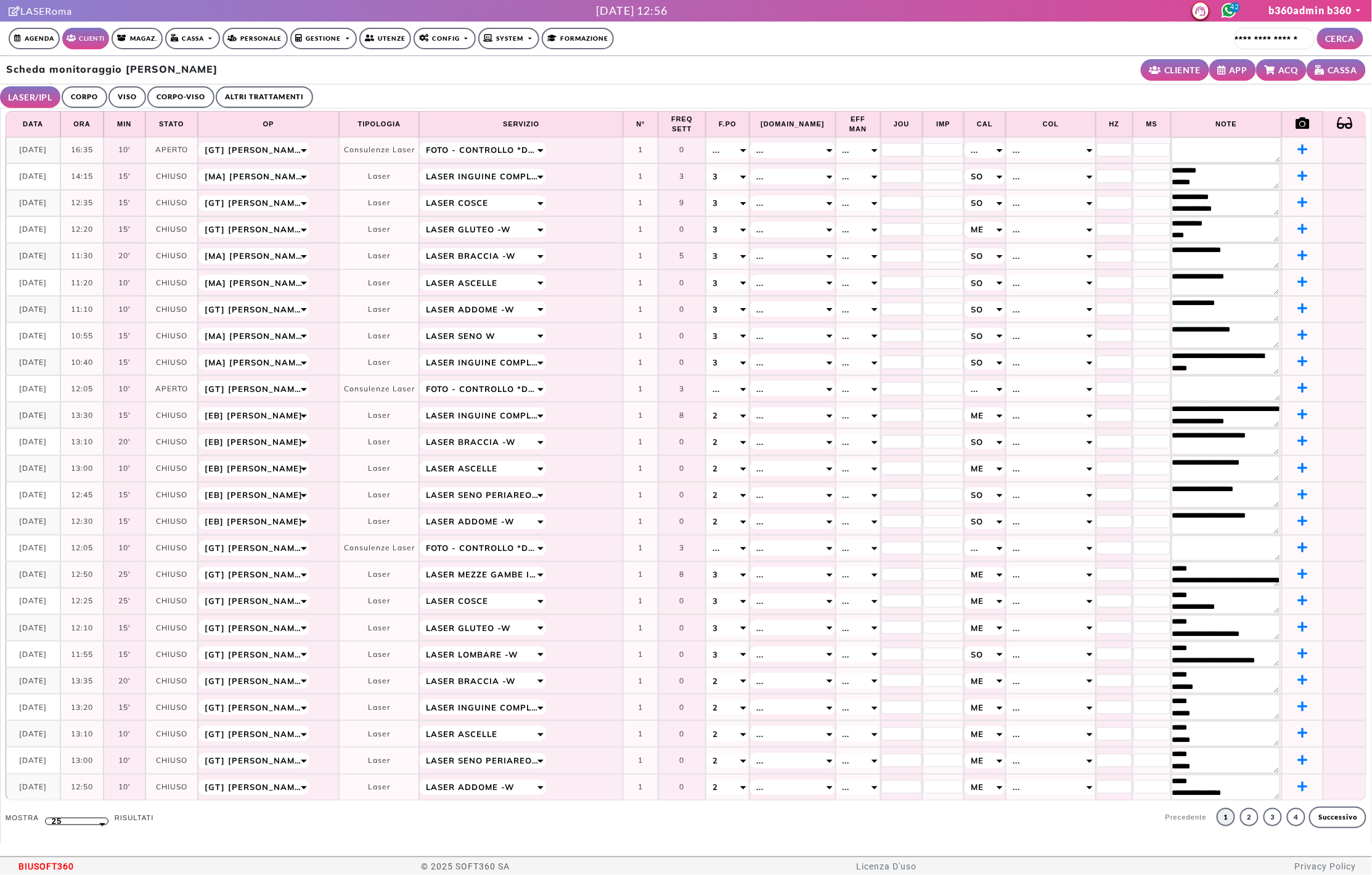
click at [92, 39] on link "Clienti" at bounding box center [86, 38] width 47 height 21
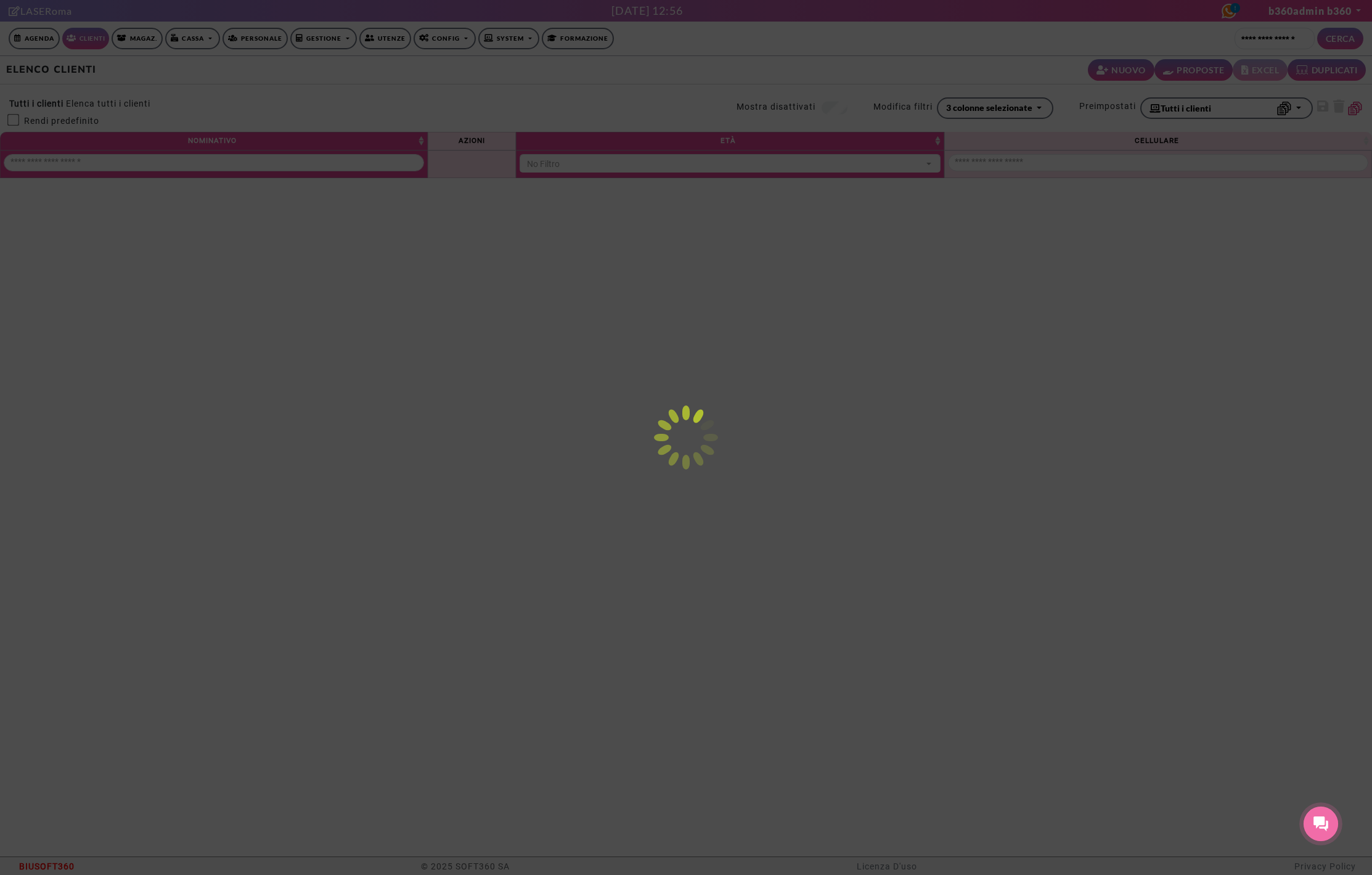
select select
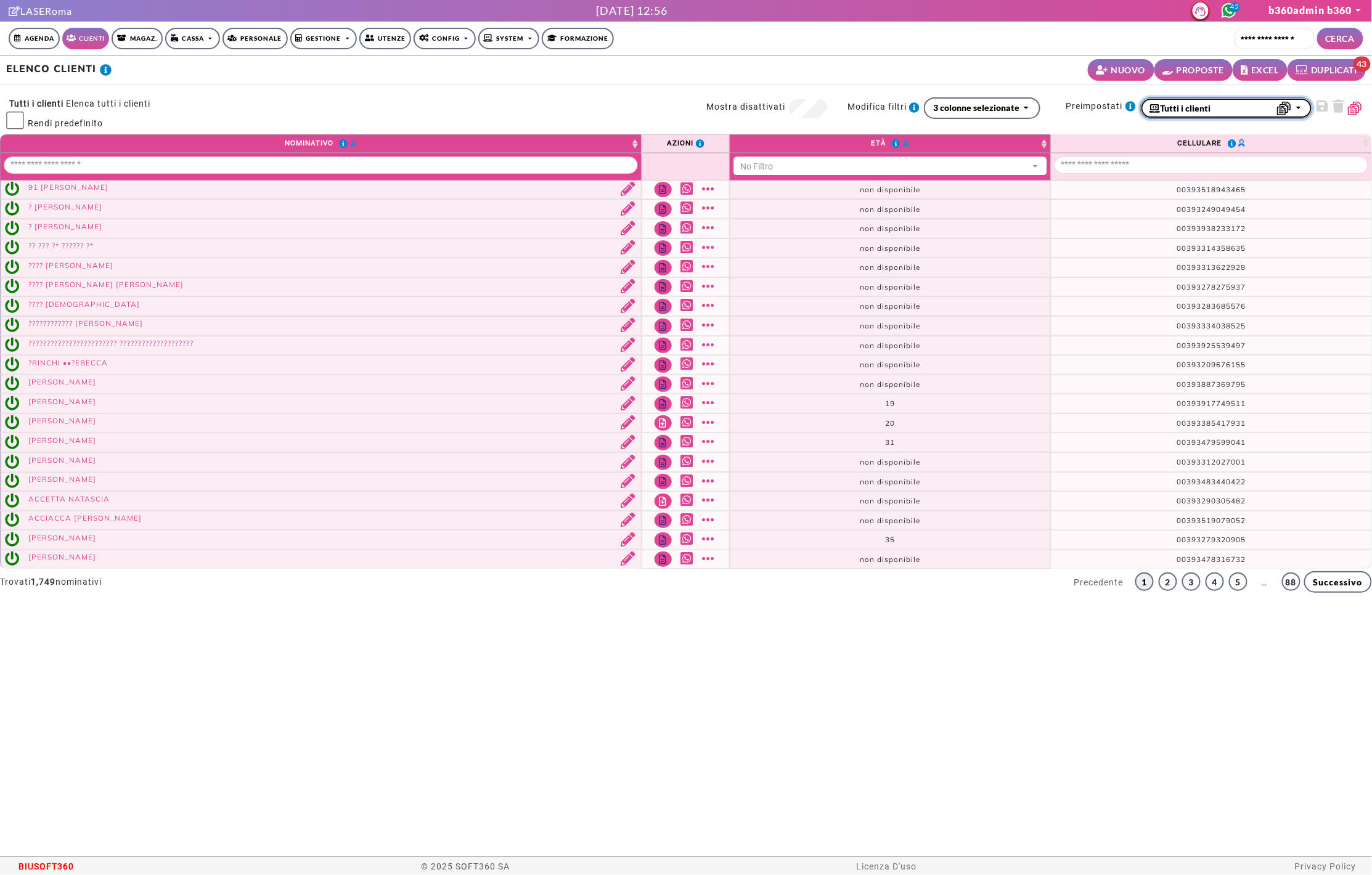
click at [1182, 116] on button "Tutti i clienti" at bounding box center [1226, 108] width 173 height 21
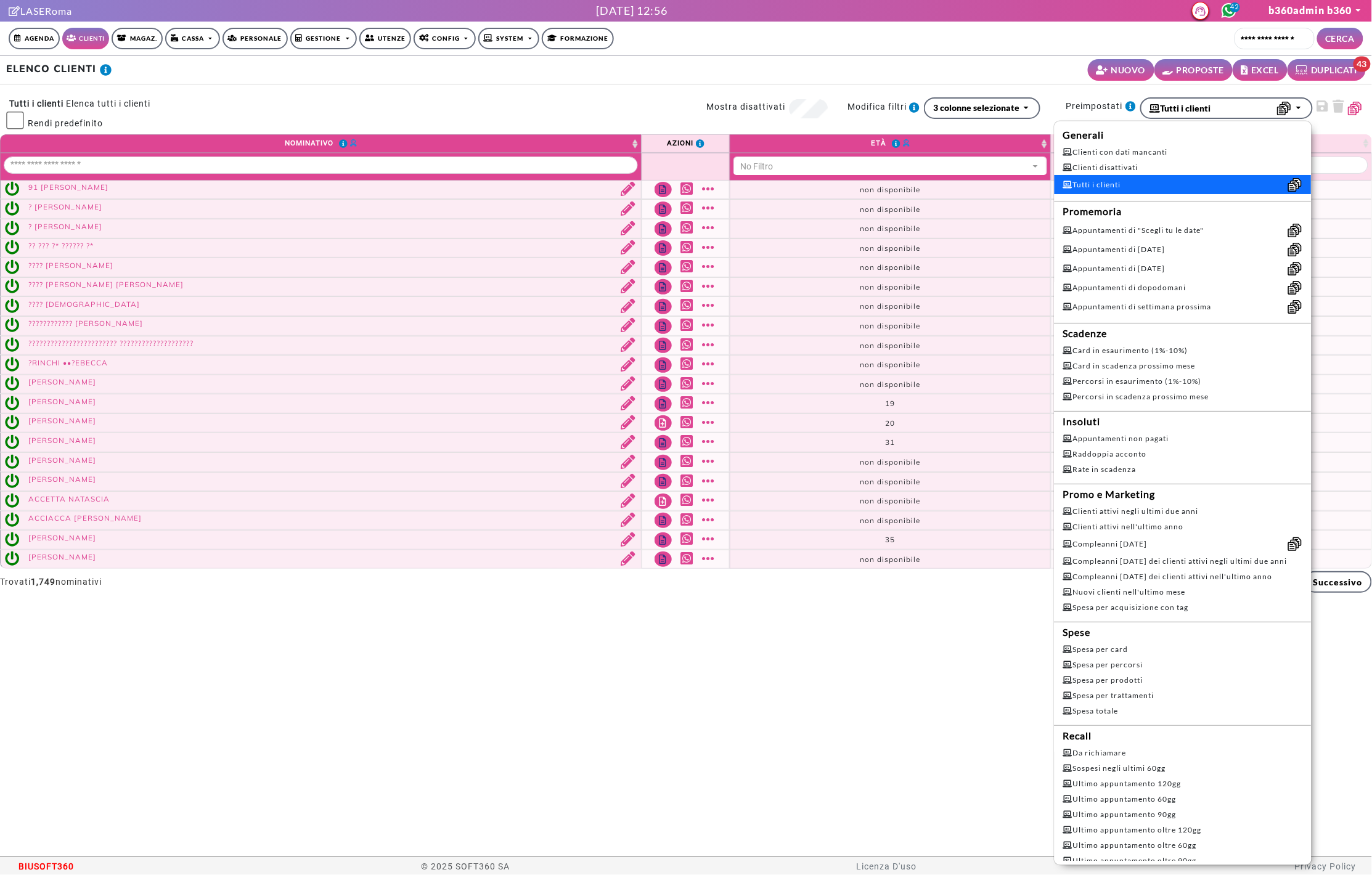
click at [800, 626] on div "ELENCO CLIENTI NUOVO PROPOSTE EXCEL DUPLICATI 43 0 Tutti i clienti Elenca tutti…" at bounding box center [686, 456] width 1372 height 800
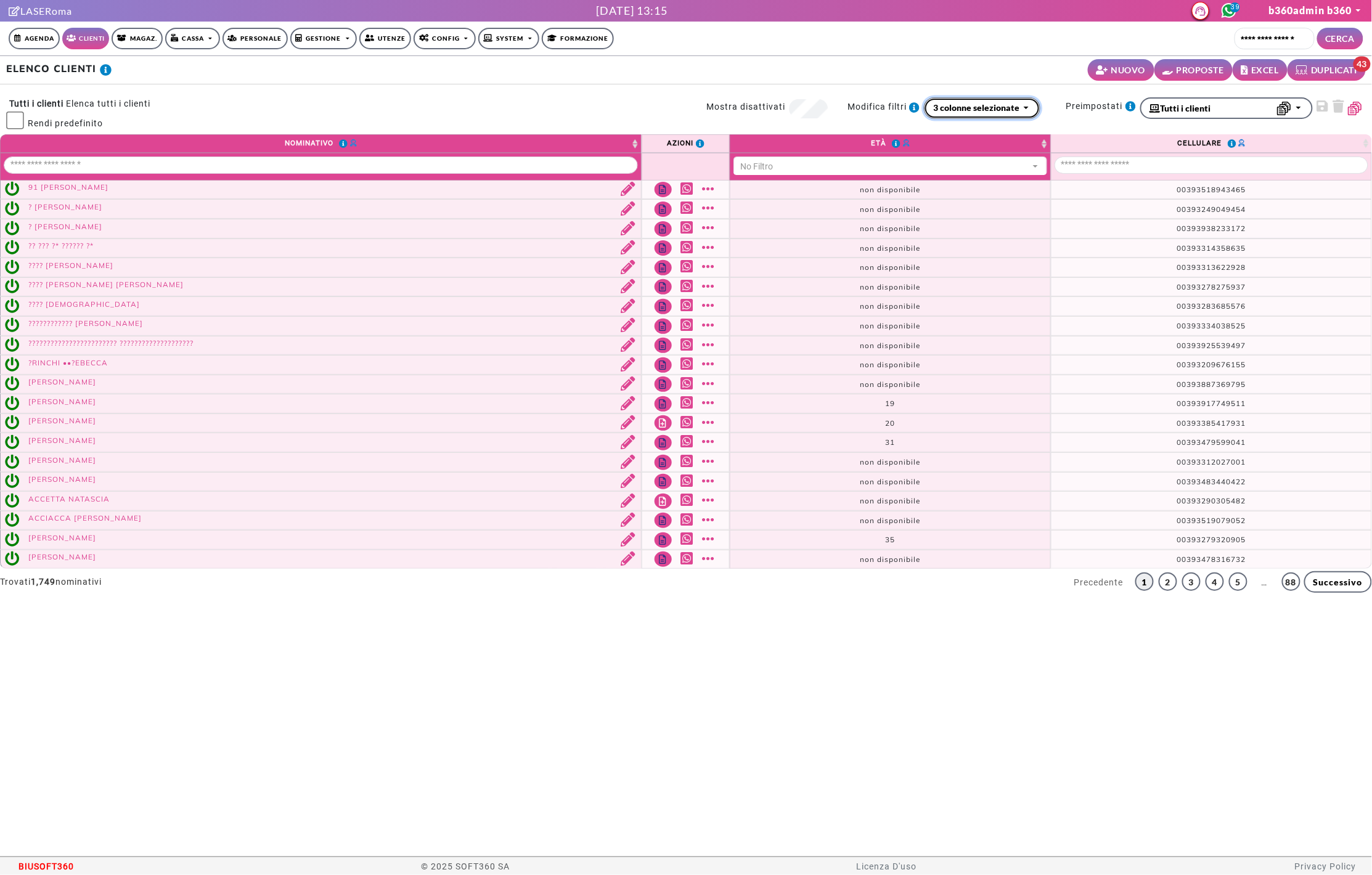
click at [966, 98] on button "3 colonne selezionate" at bounding box center [982, 108] width 116 height 21
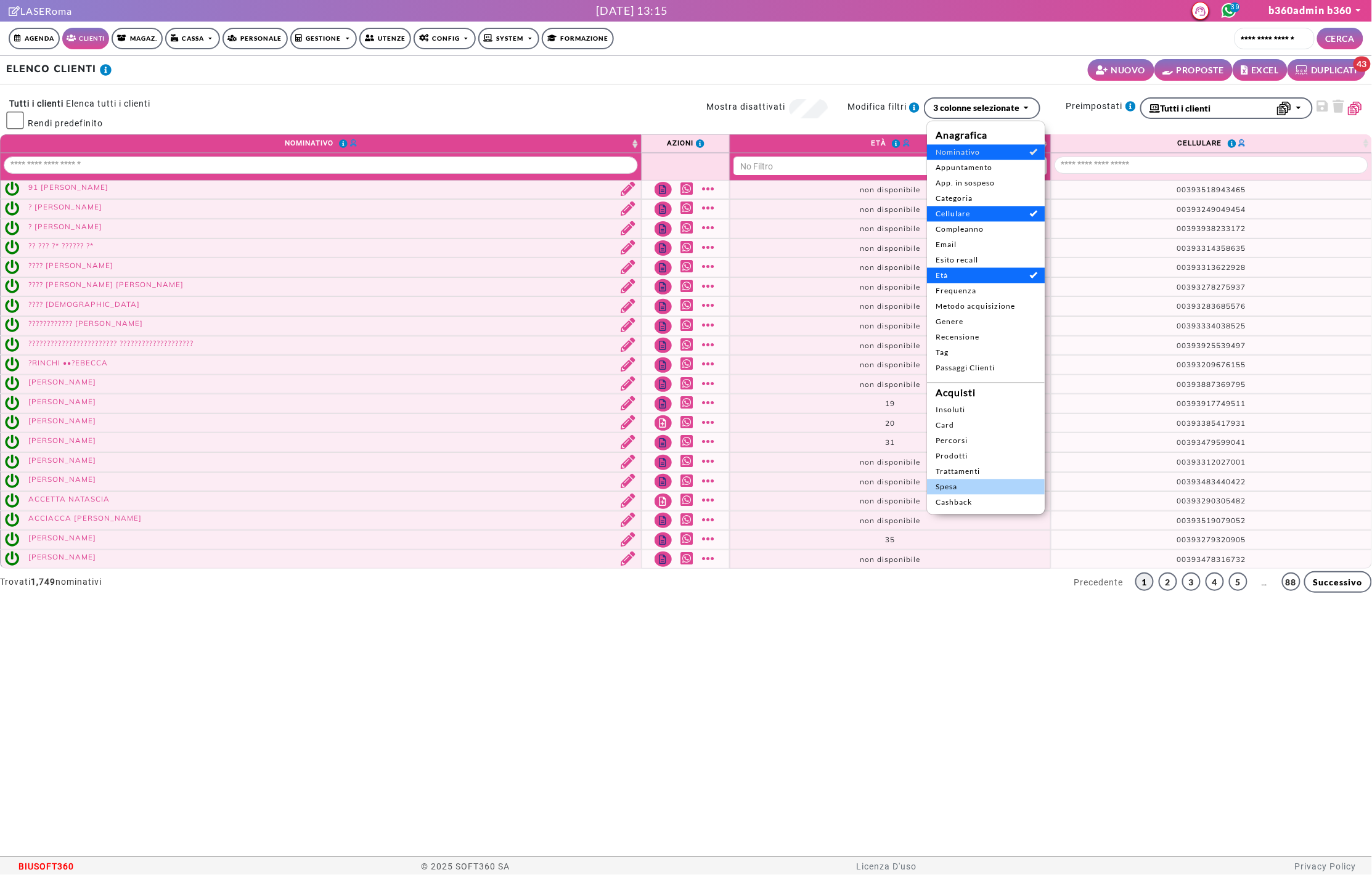
click at [963, 485] on span "Spesa" at bounding box center [986, 487] width 100 height 11
select select "**"
select select
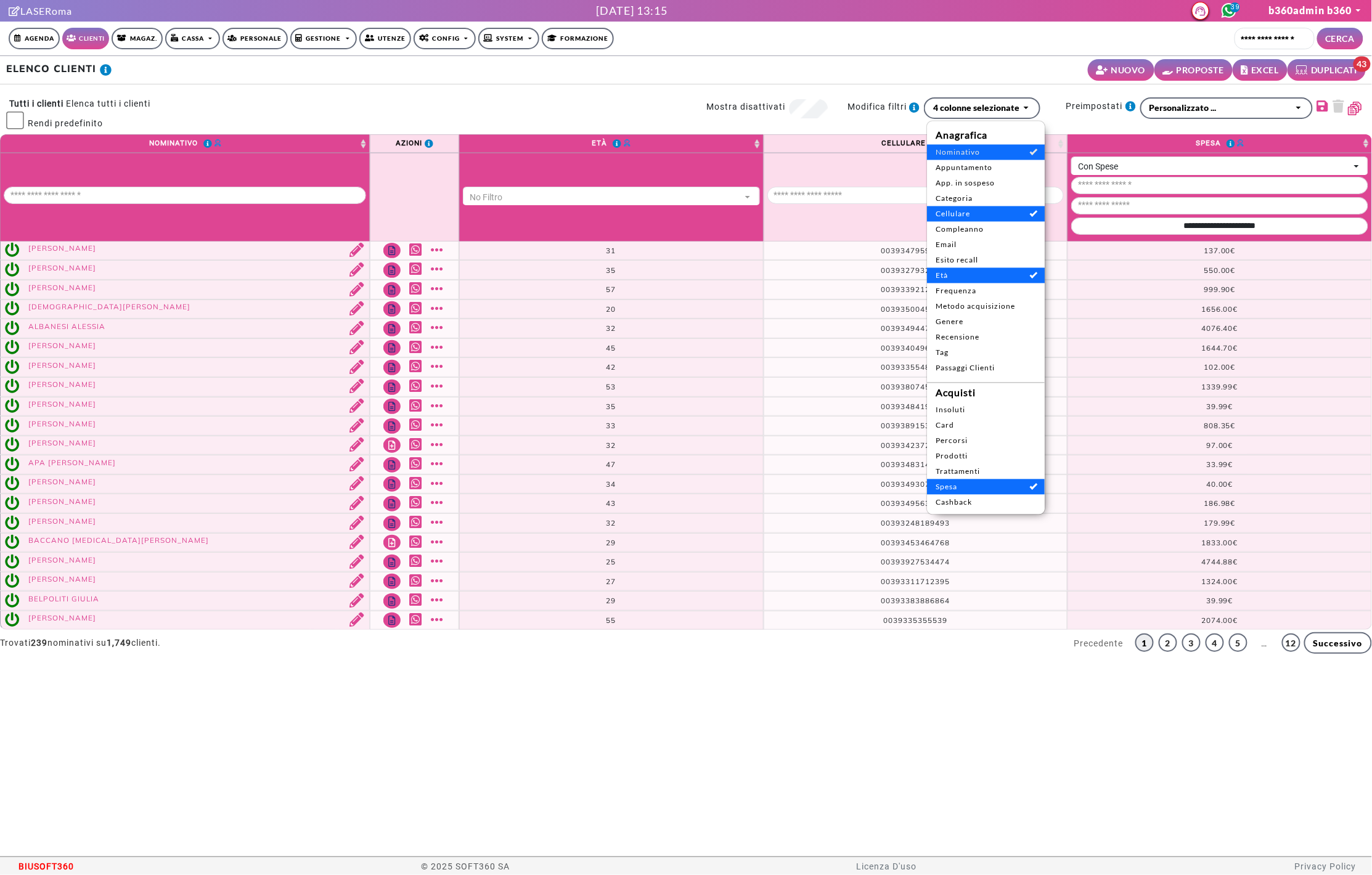
click at [824, 630] on div "**********" at bounding box center [686, 394] width 1372 height 521
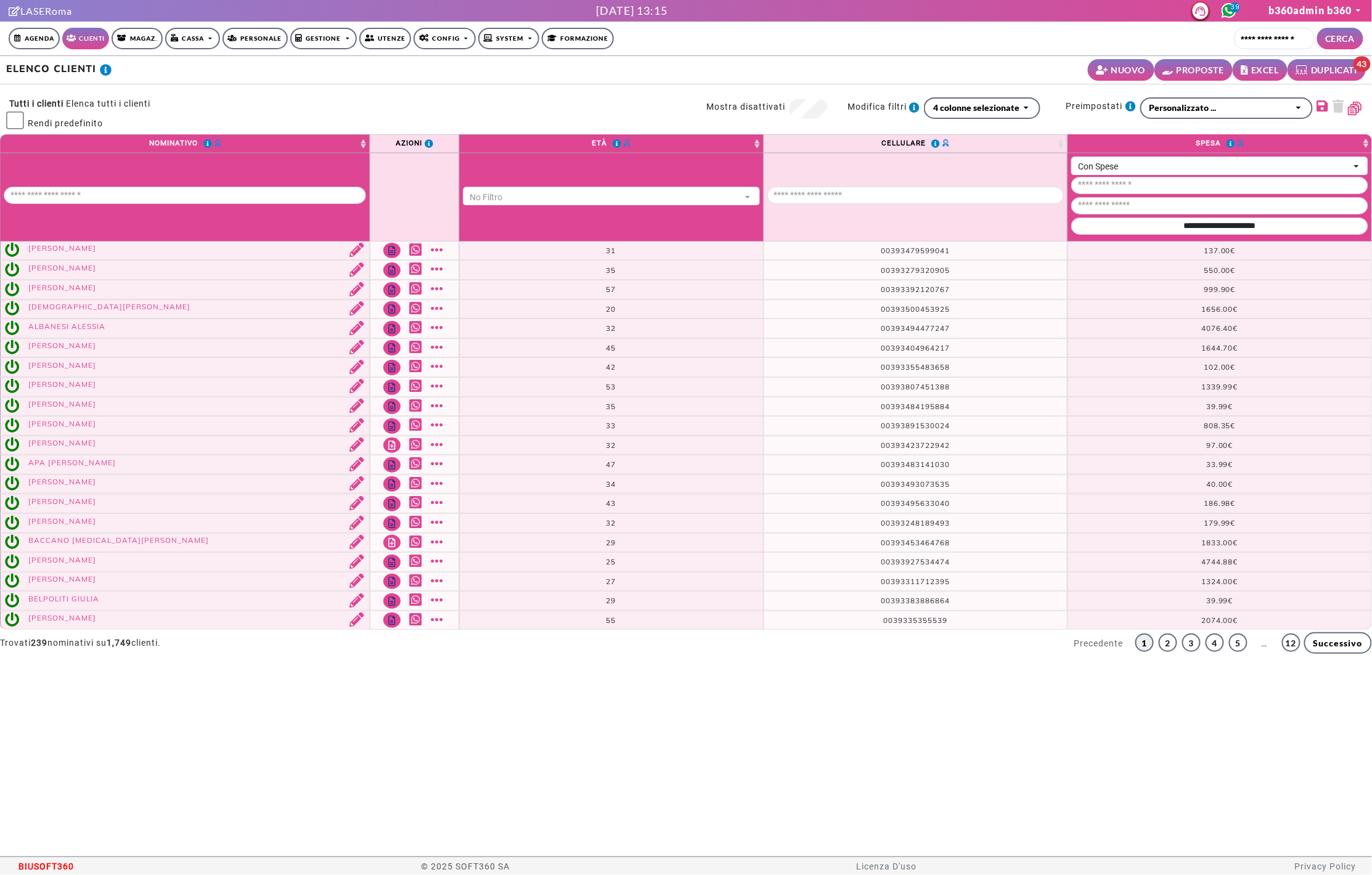
click at [60, 858] on span "BIUSOFT360" at bounding box center [47, 866] width 55 height 19
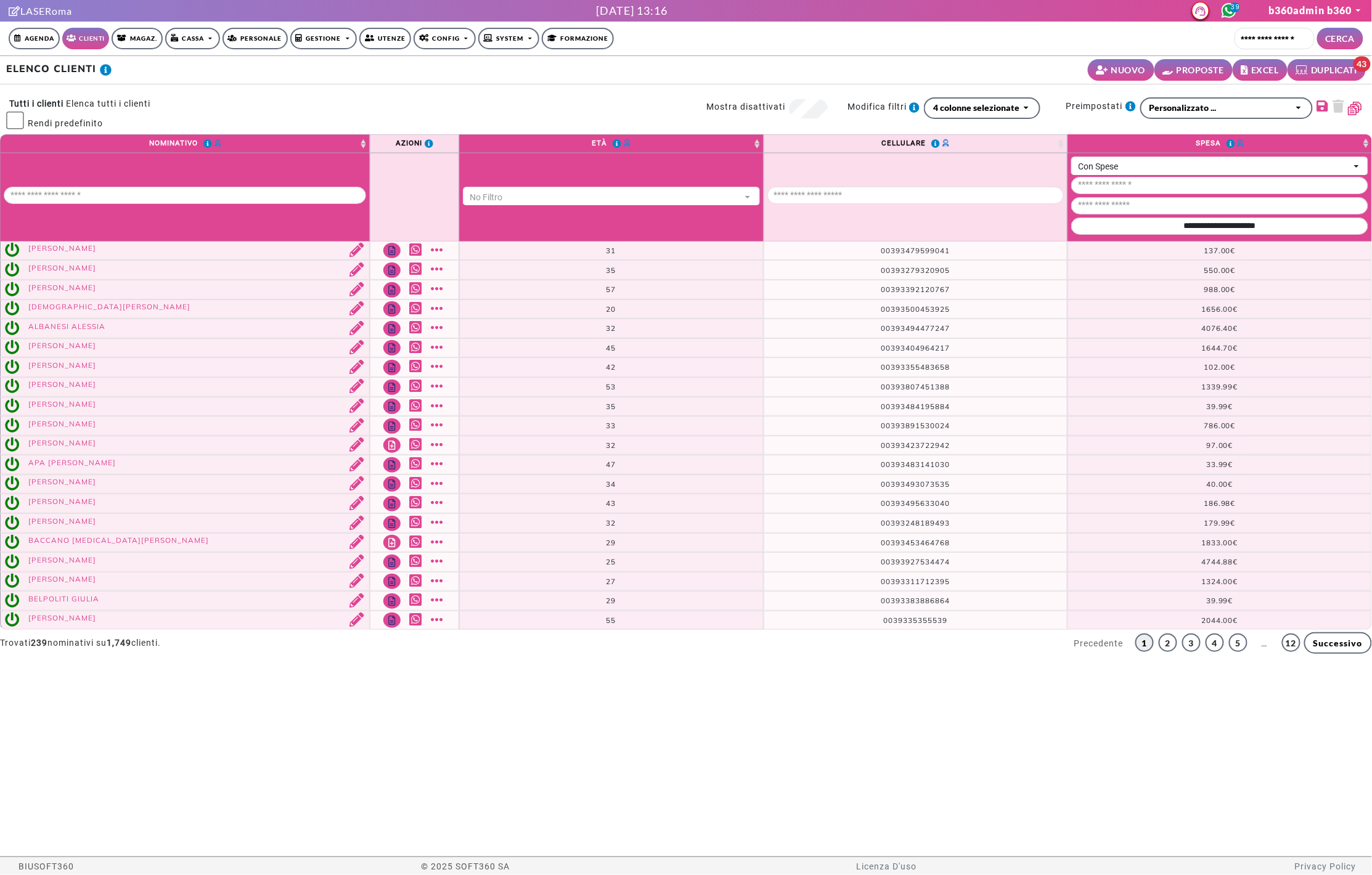
click at [1273, 72] on small "EXCEL" at bounding box center [1265, 70] width 27 height 13
click at [41, 863] on span "BIUSOFT360" at bounding box center [47, 866] width 55 height 19
click at [1263, 66] on small "EXCEL" at bounding box center [1265, 70] width 27 height 13
